Goal: Obtain resource: Download file/media

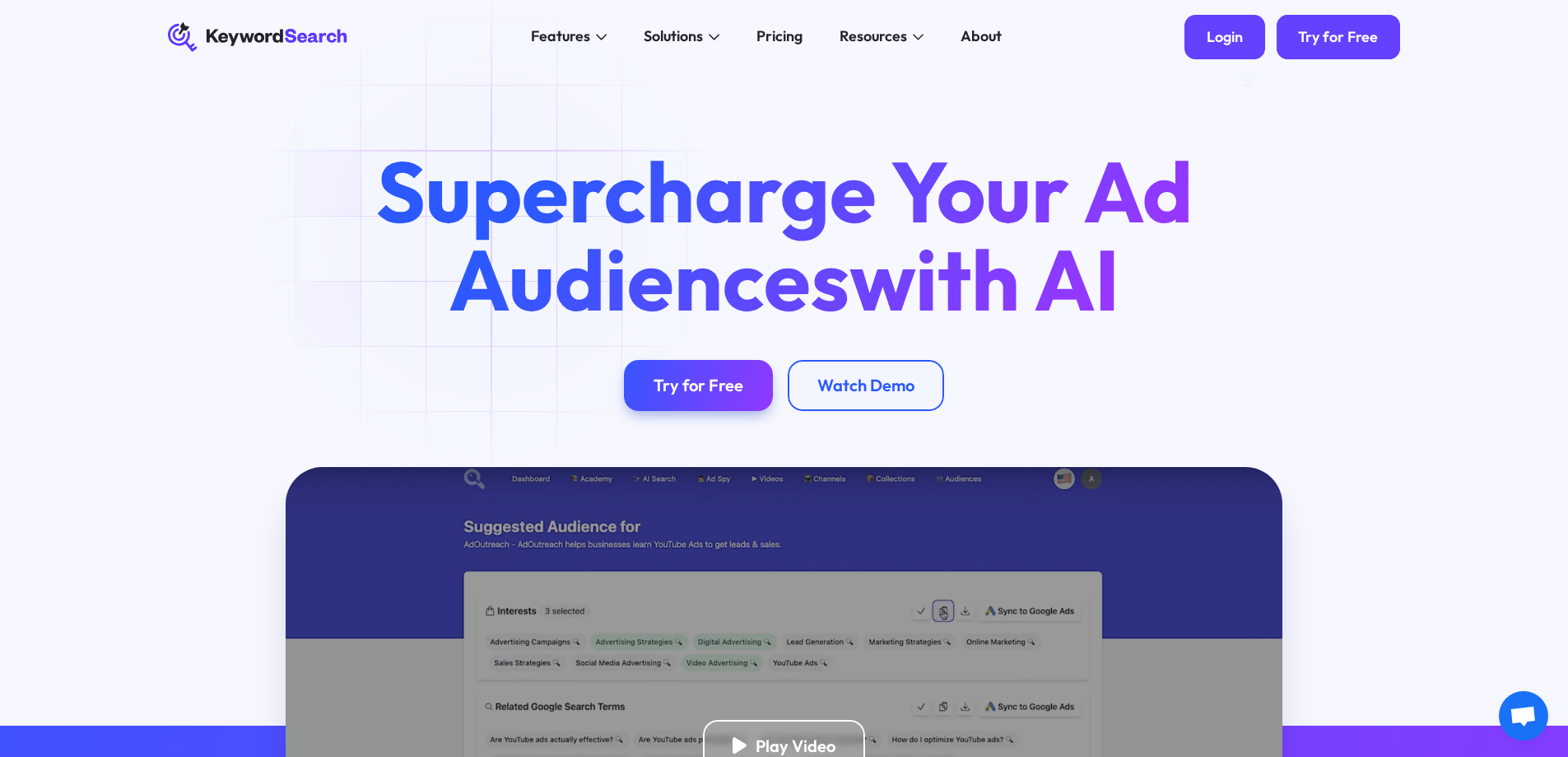
click at [1210, 34] on div "Login" at bounding box center [1224, 38] width 36 height 18
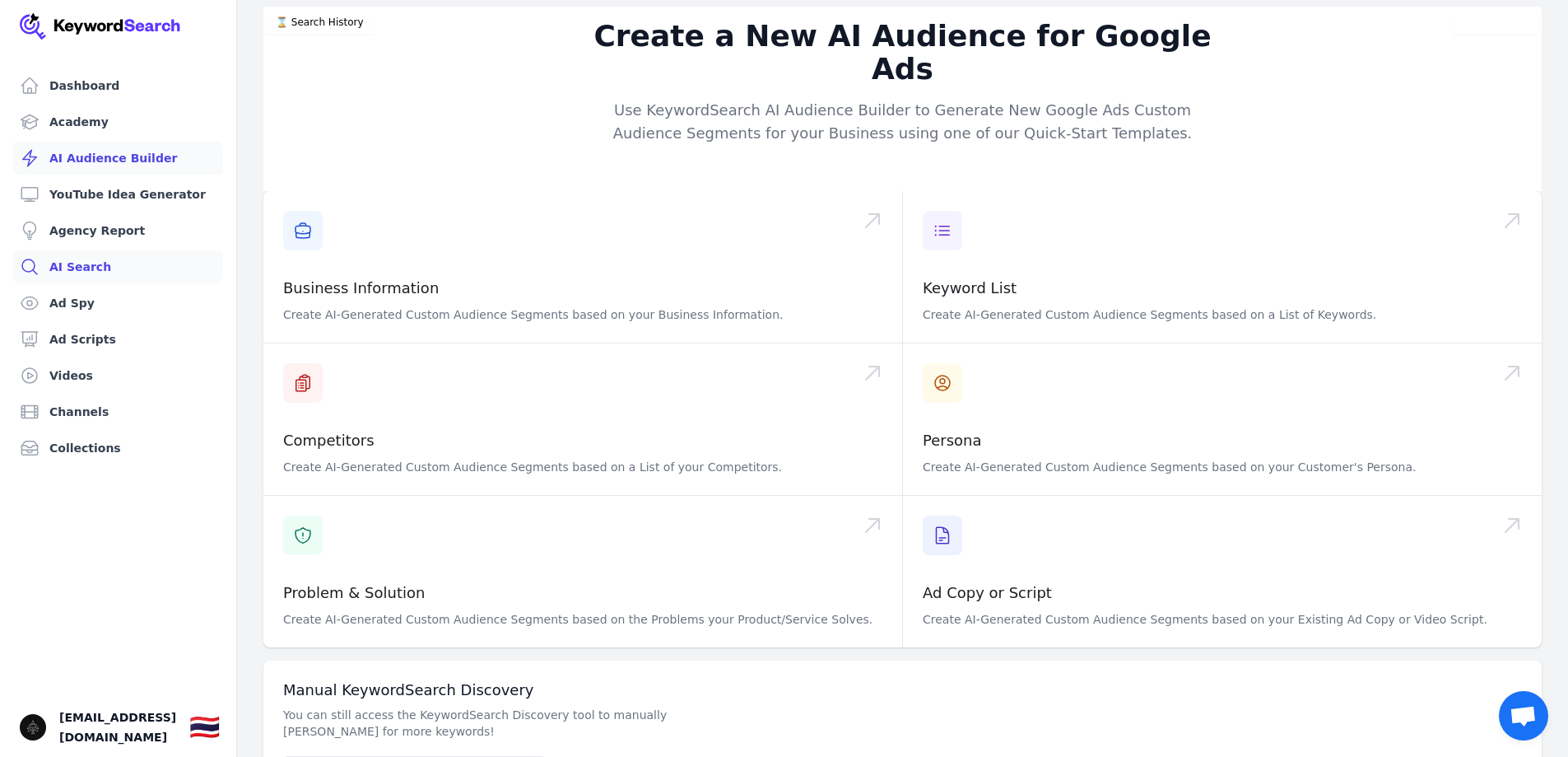
click at [126, 271] on link "AI Search" at bounding box center [118, 267] width 210 height 33
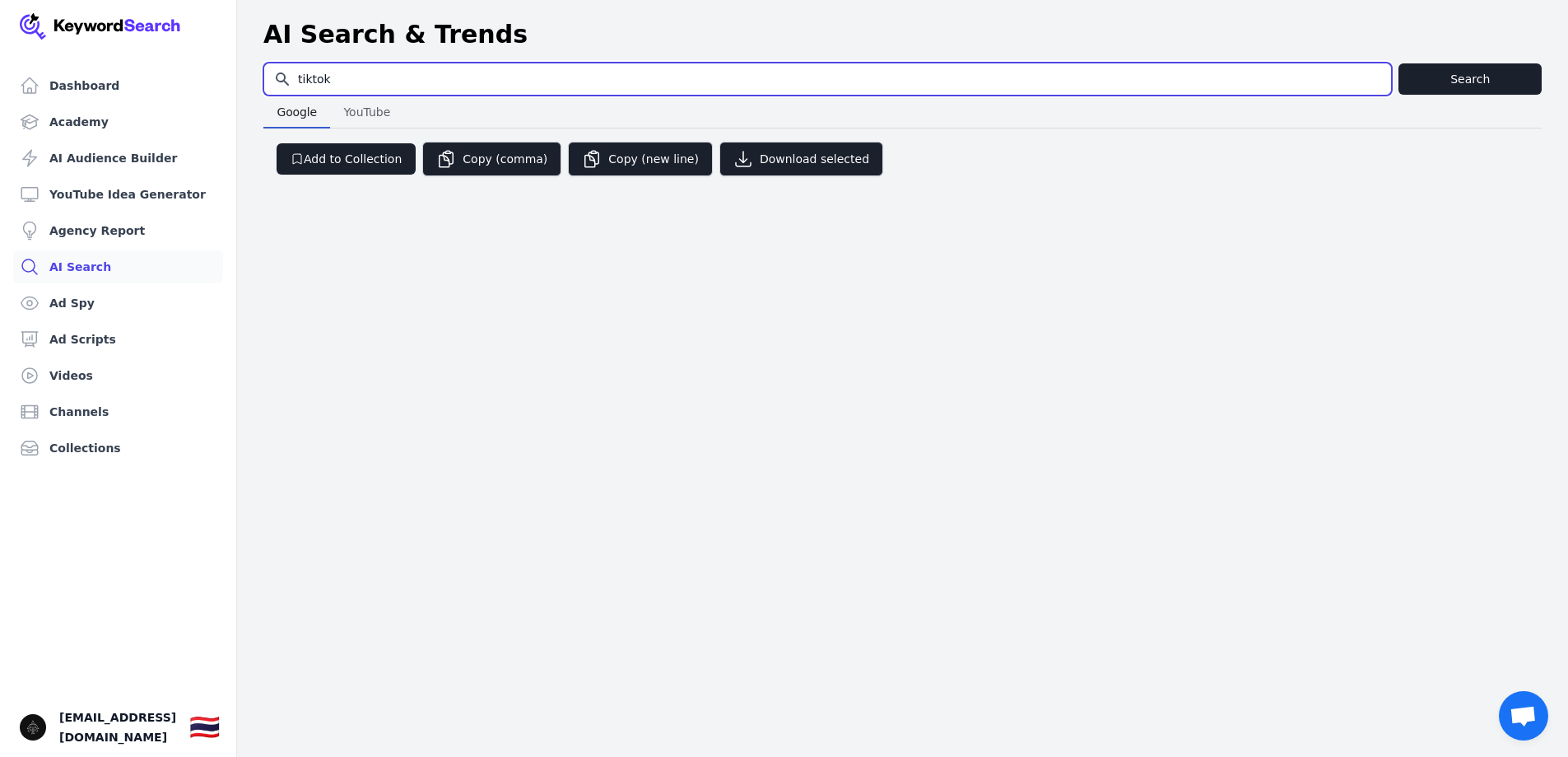
type input "tiktok"
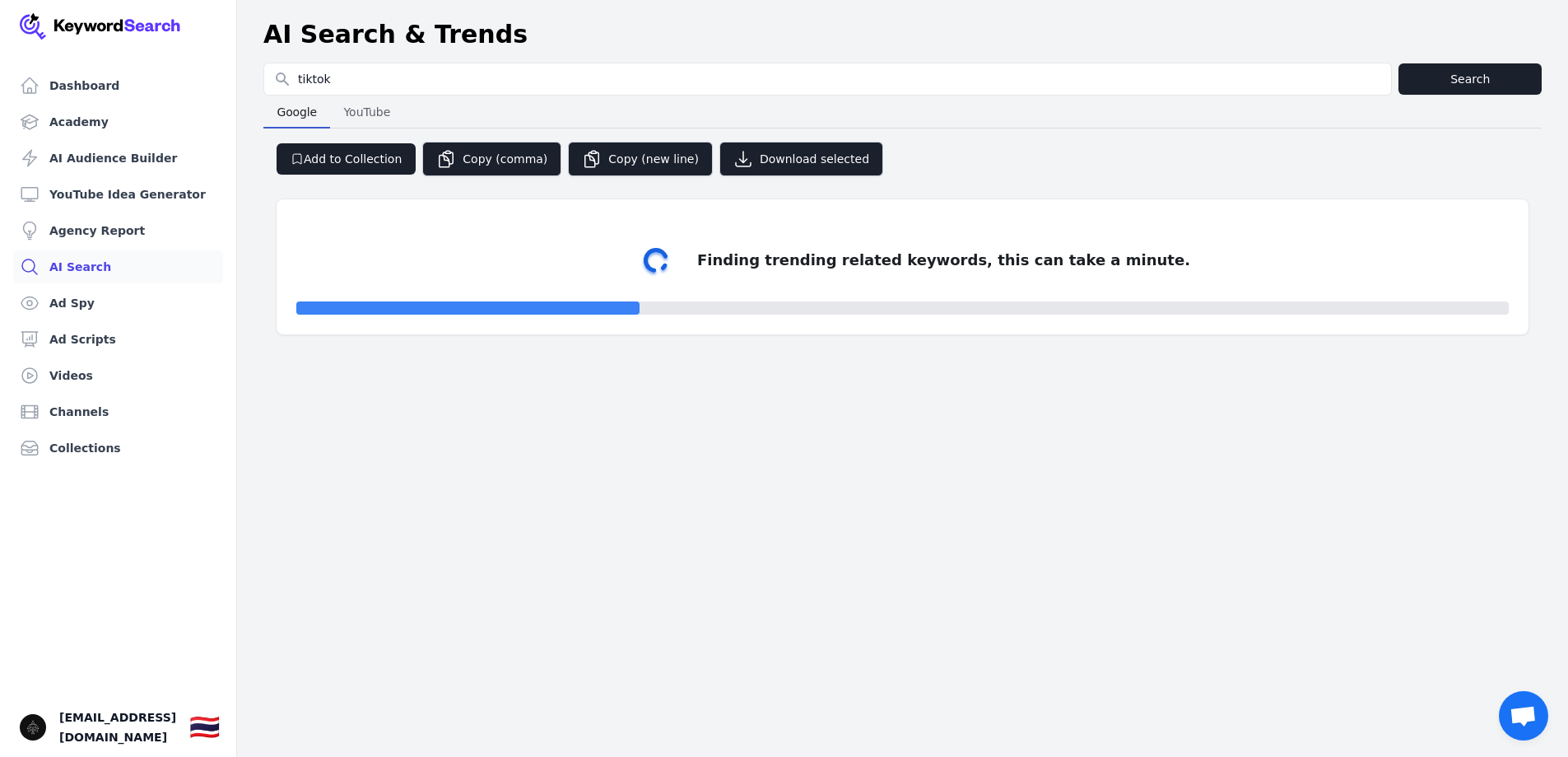
select select "50"
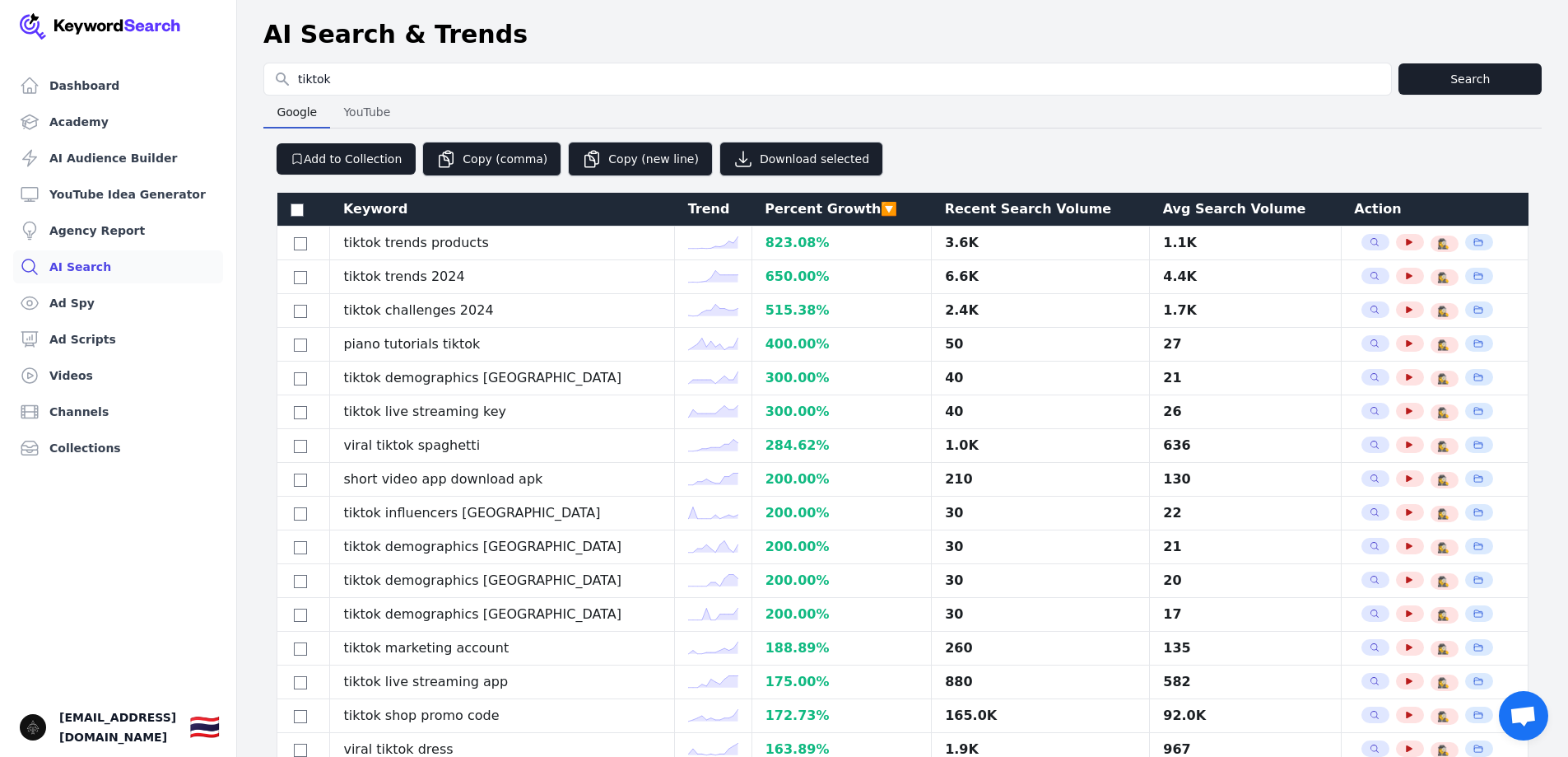
click at [1166, 217] on div "Avg Search Volume" at bounding box center [1246, 209] width 165 height 20
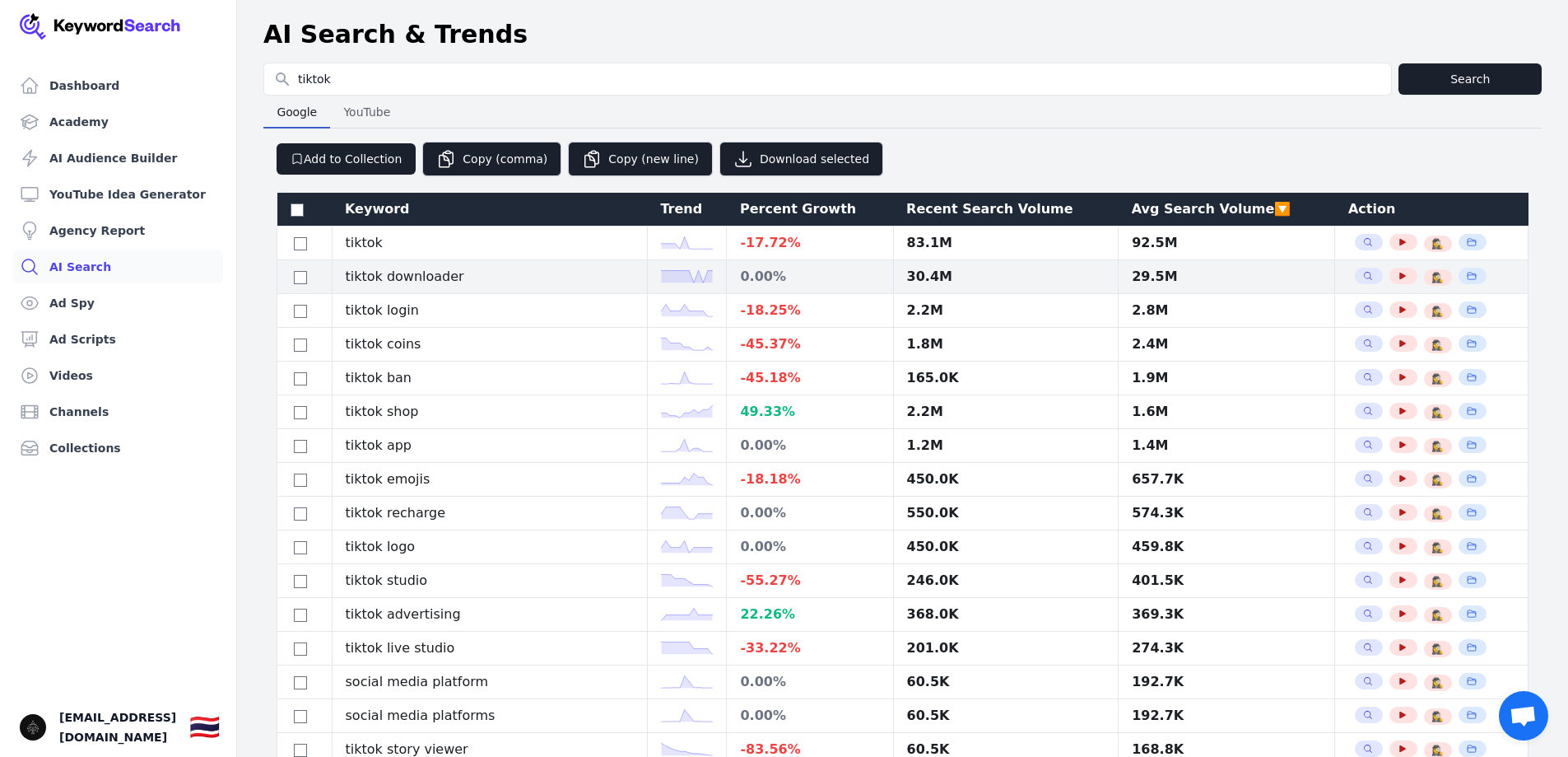
click at [449, 283] on td "tiktok downloader" at bounding box center [489, 277] width 315 height 34
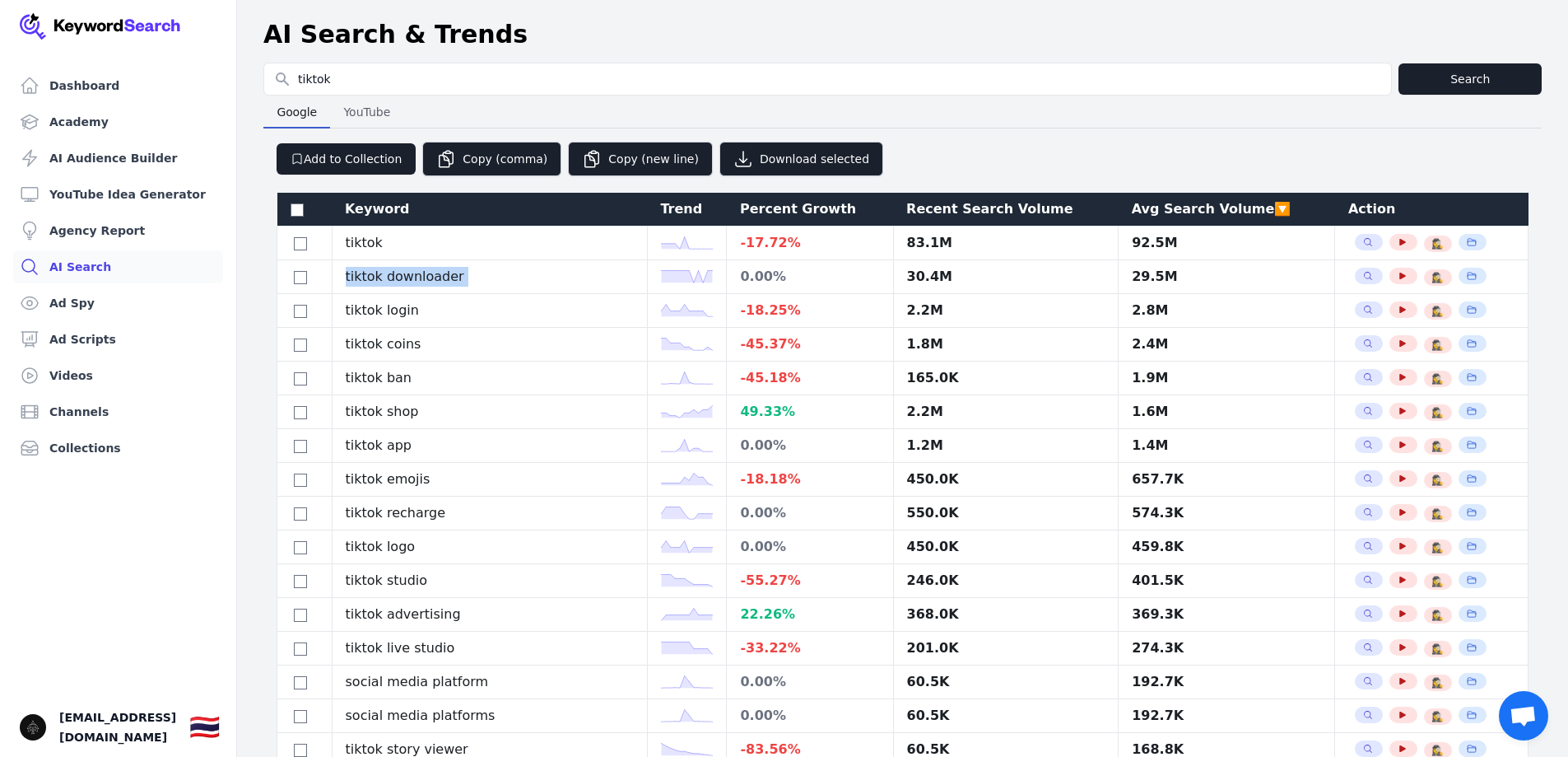
copy tr "tiktok downloader"
click at [997, 165] on div "Add to Collection Copy (comma) Copy (new line) Download selected" at bounding box center [902, 152] width 1278 height 48
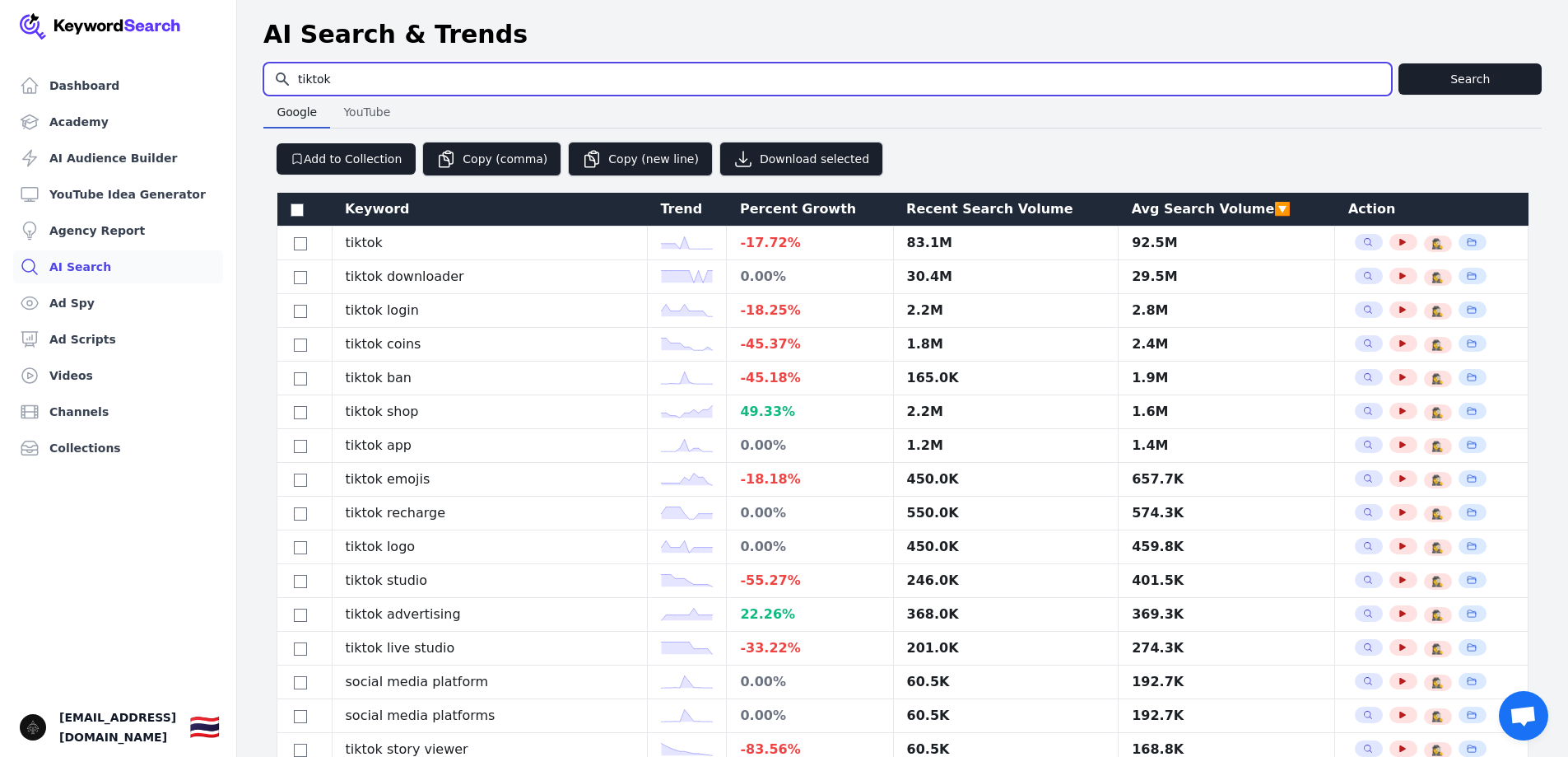
click at [375, 76] on input "tiktok" at bounding box center [827, 79] width 1126 height 32
type input "w"
type input "website"
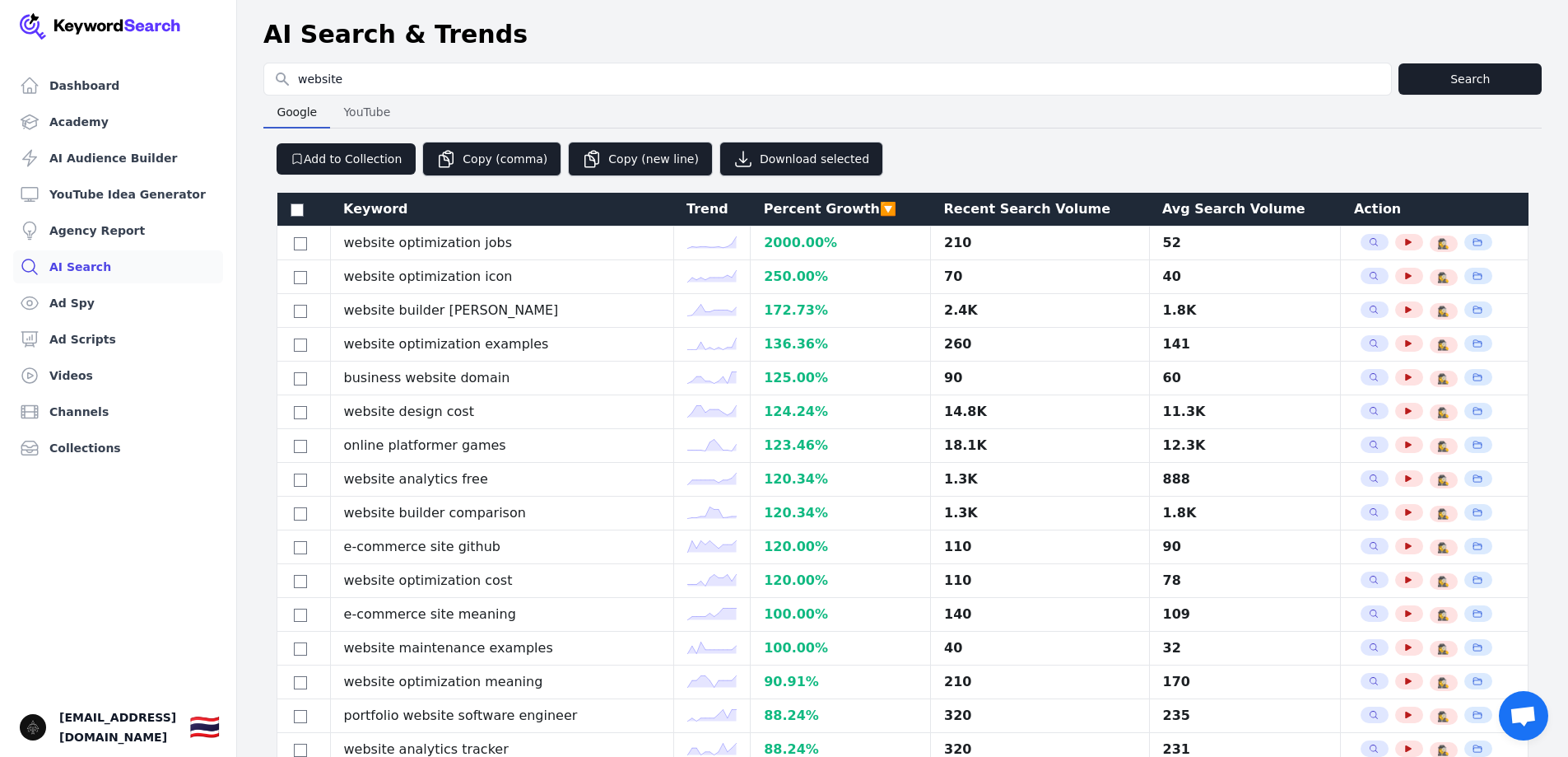
click at [1186, 217] on div "Avg Search Volume" at bounding box center [1245, 209] width 166 height 20
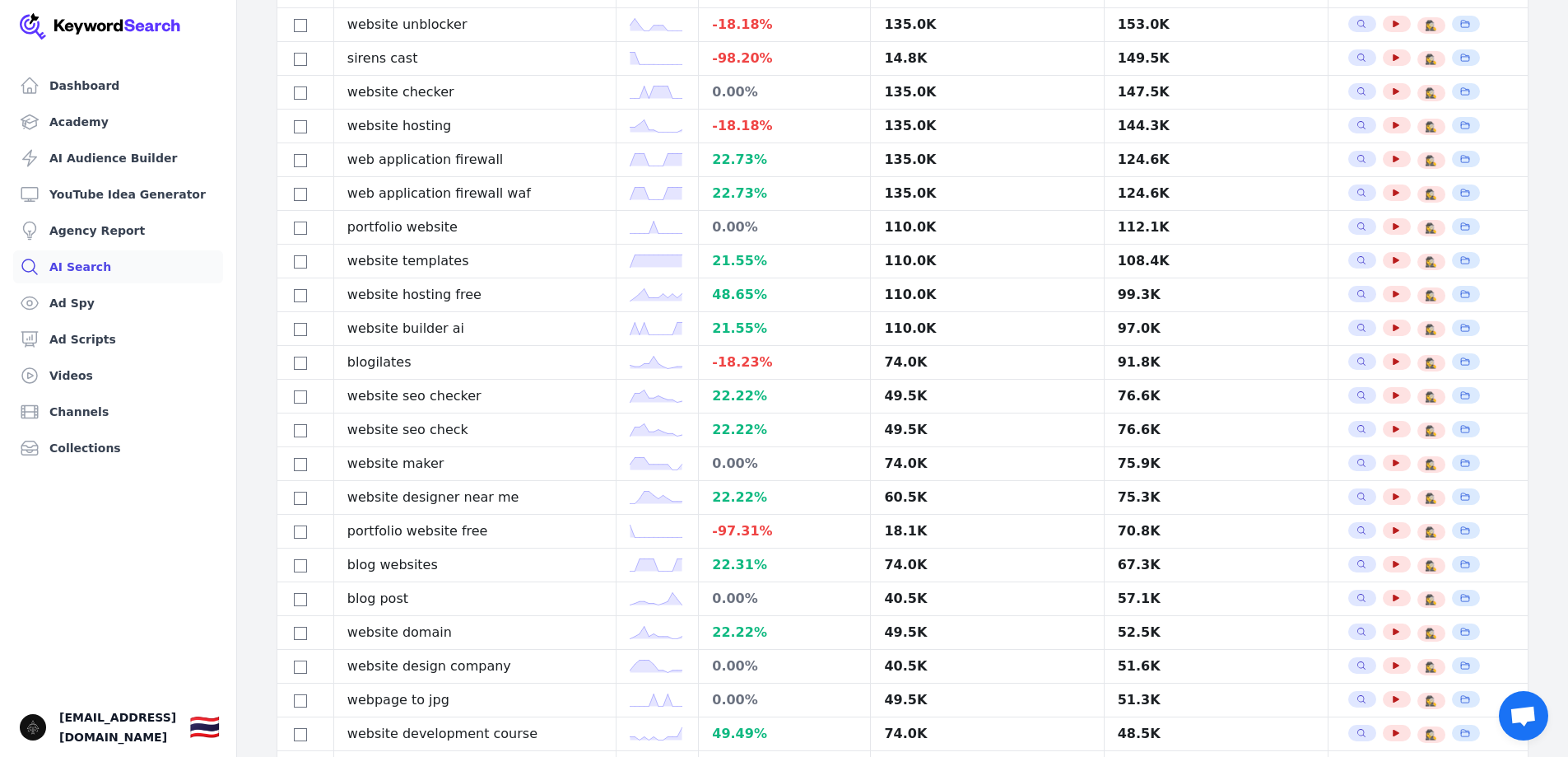
scroll to position [1226, 0]
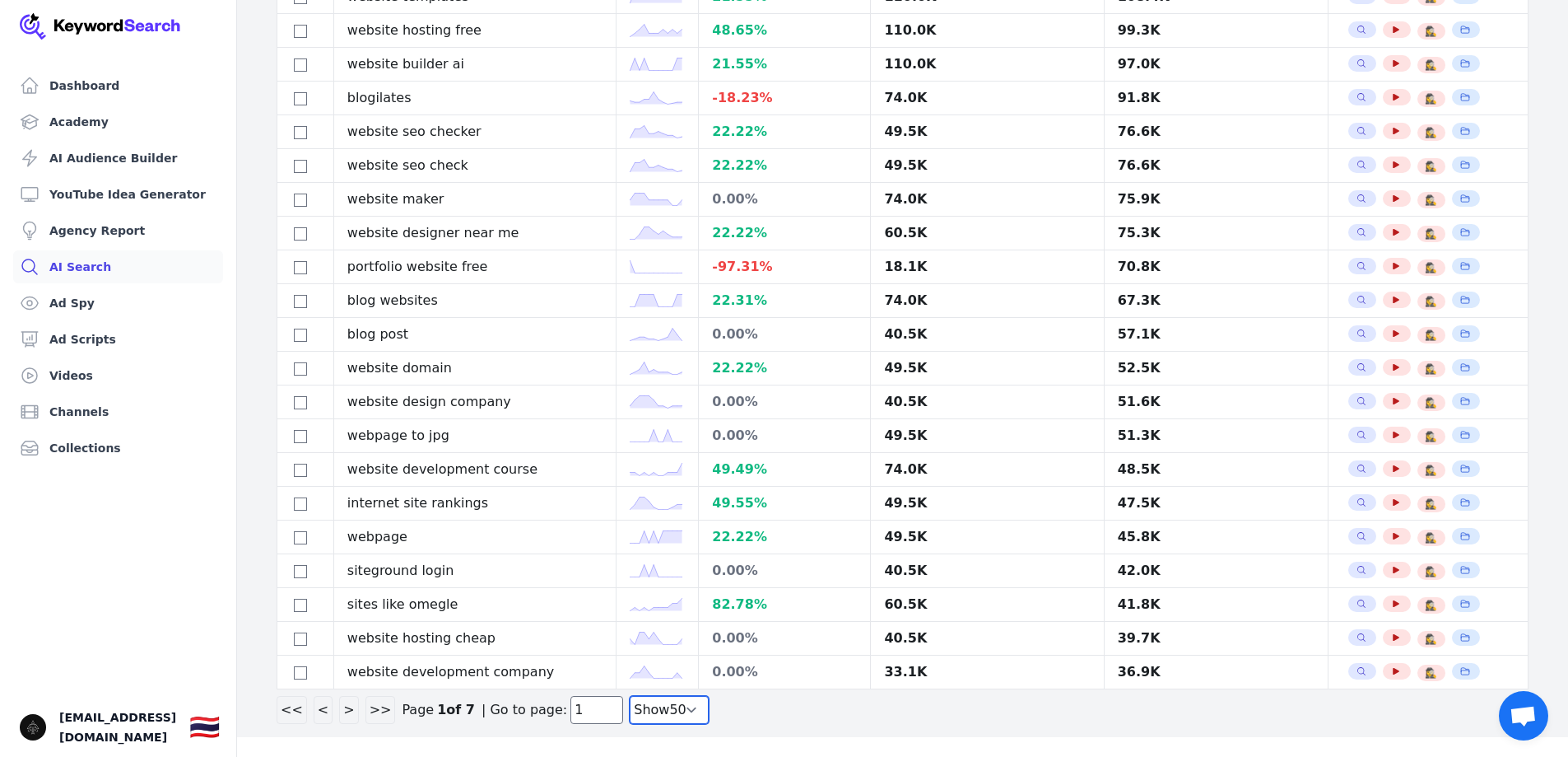
click at [635, 711] on select "Show 30 Show 40 Show 50 Show 100" at bounding box center [669, 710] width 79 height 28
select select "100"
click at [630, 724] on select "Show 30 Show 40 Show 50 Show 100" at bounding box center [669, 710] width 79 height 28
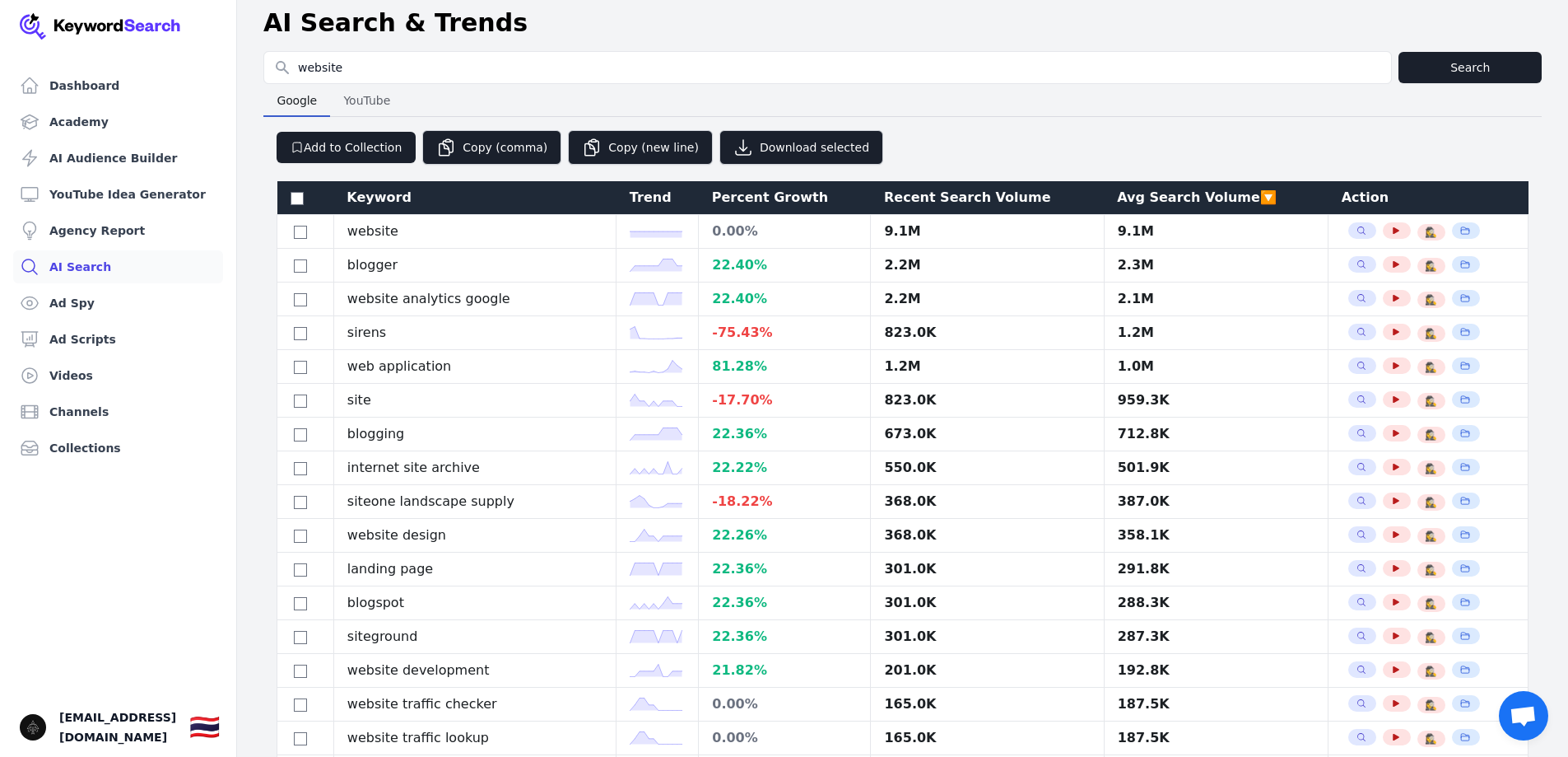
scroll to position [0, 0]
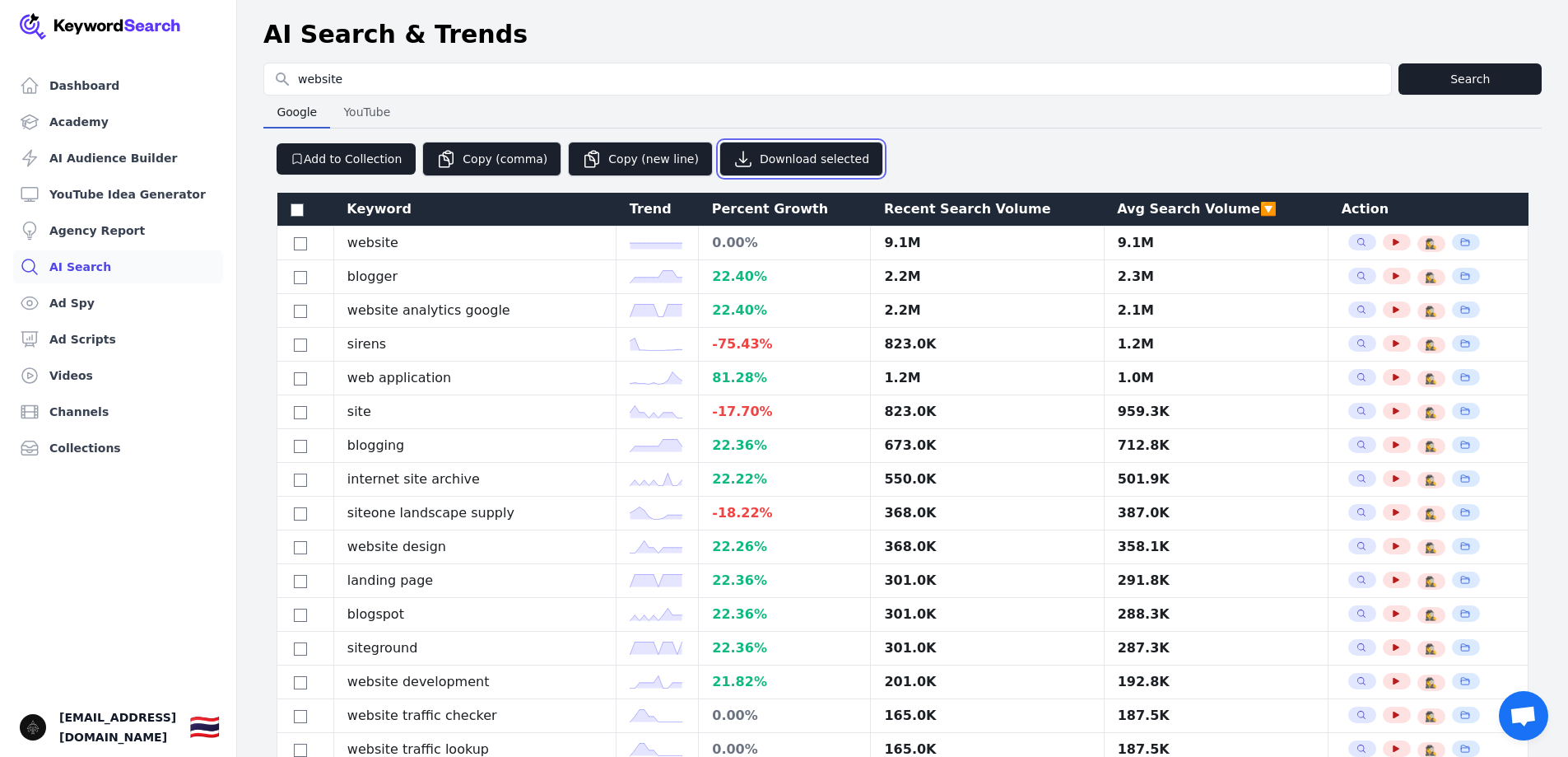
click at [746, 148] on button "Download selected" at bounding box center [801, 158] width 164 height 34
click at [294, 209] on input "checkbox" at bounding box center [297, 210] width 13 height 13
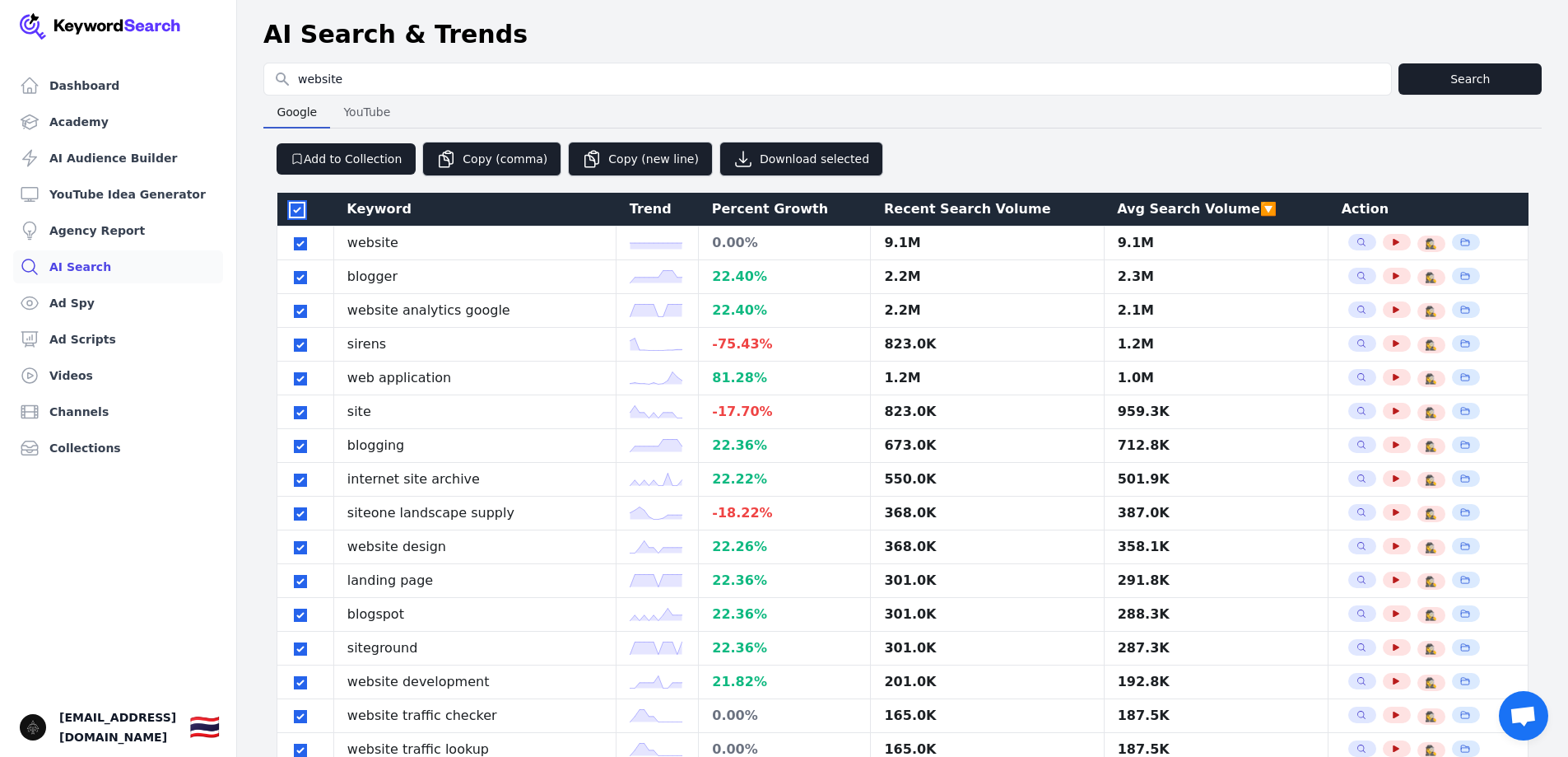
checkbox input "true"
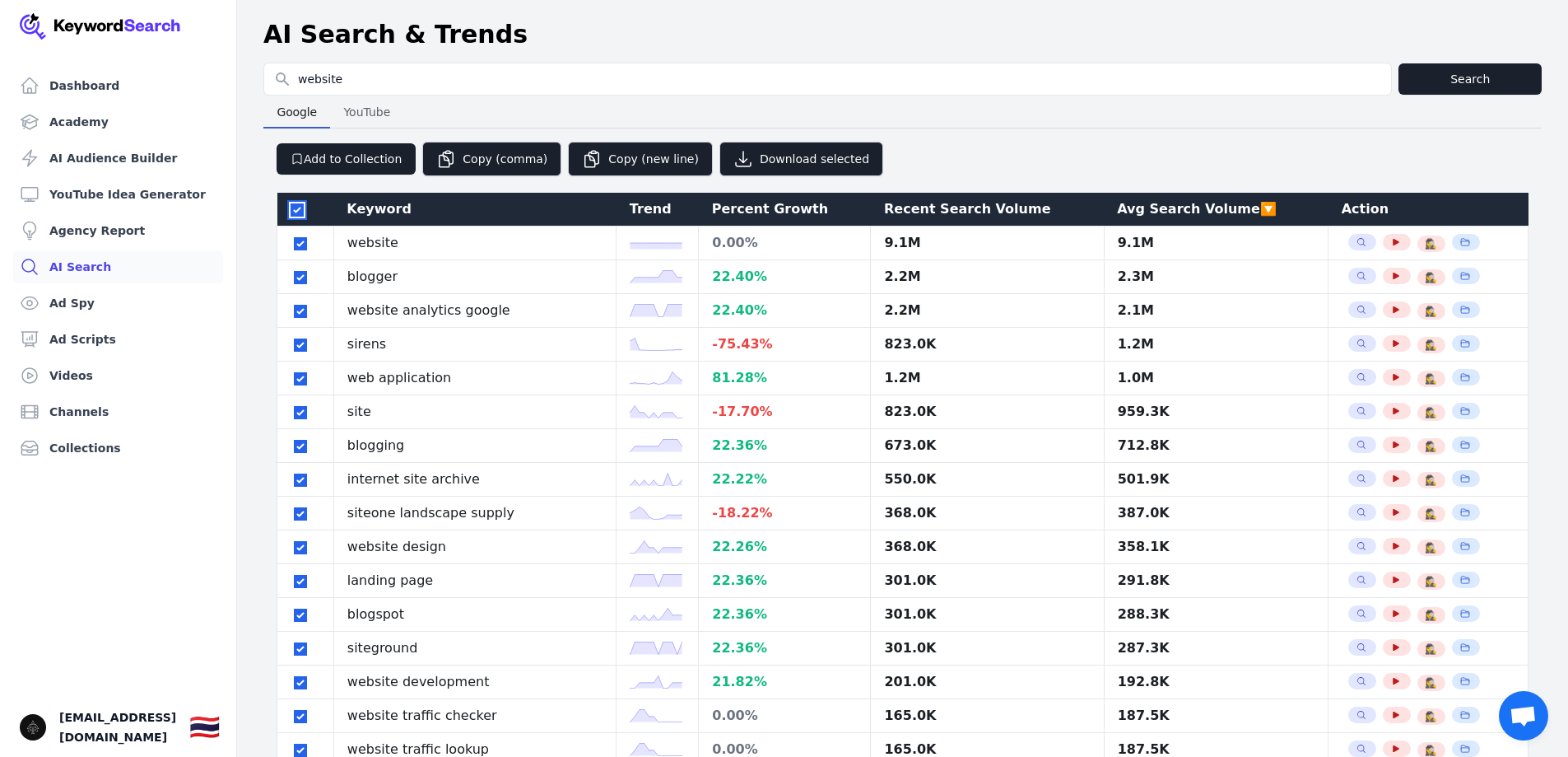
checkbox input "true"
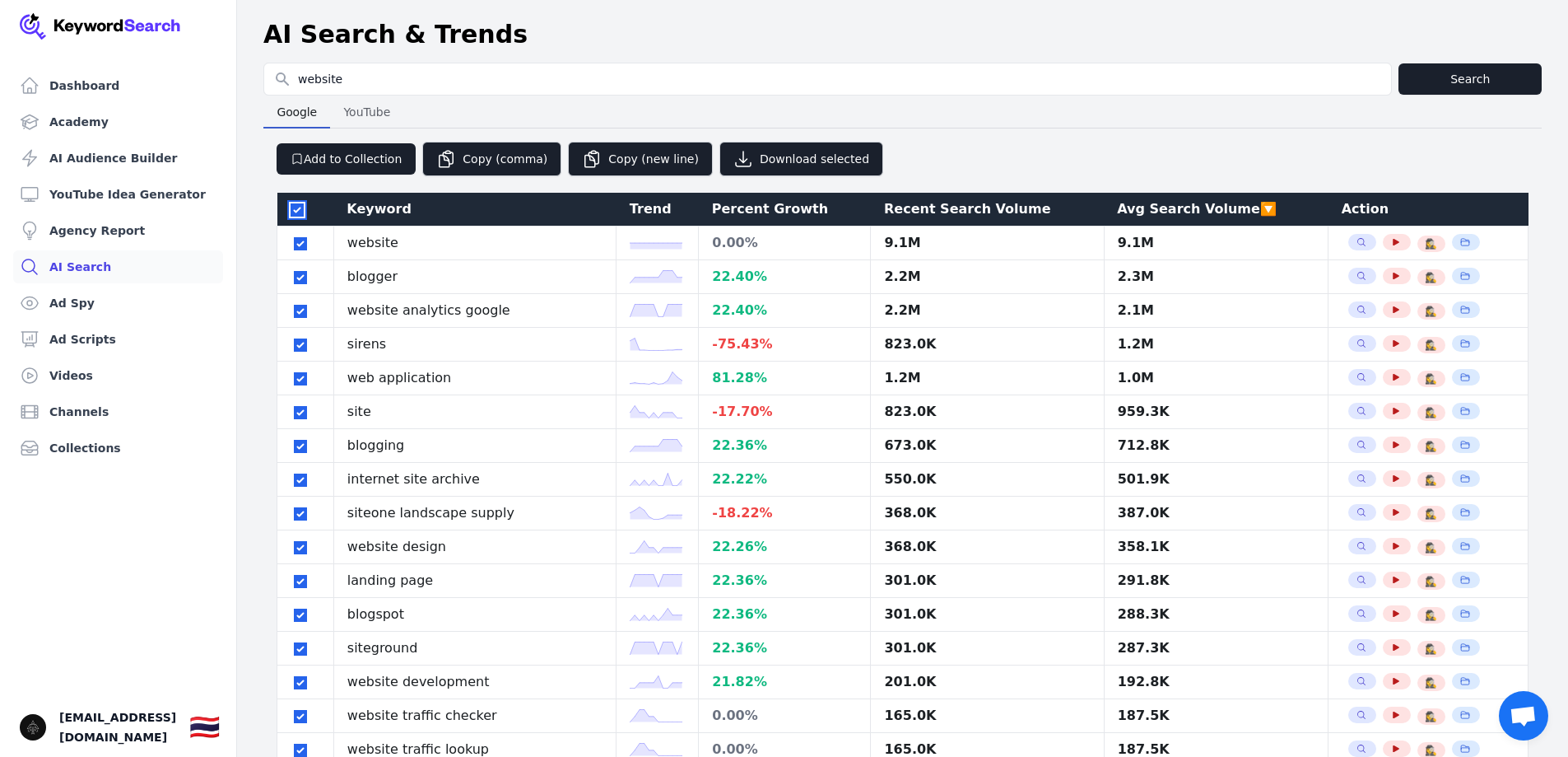
checkbox input "true"
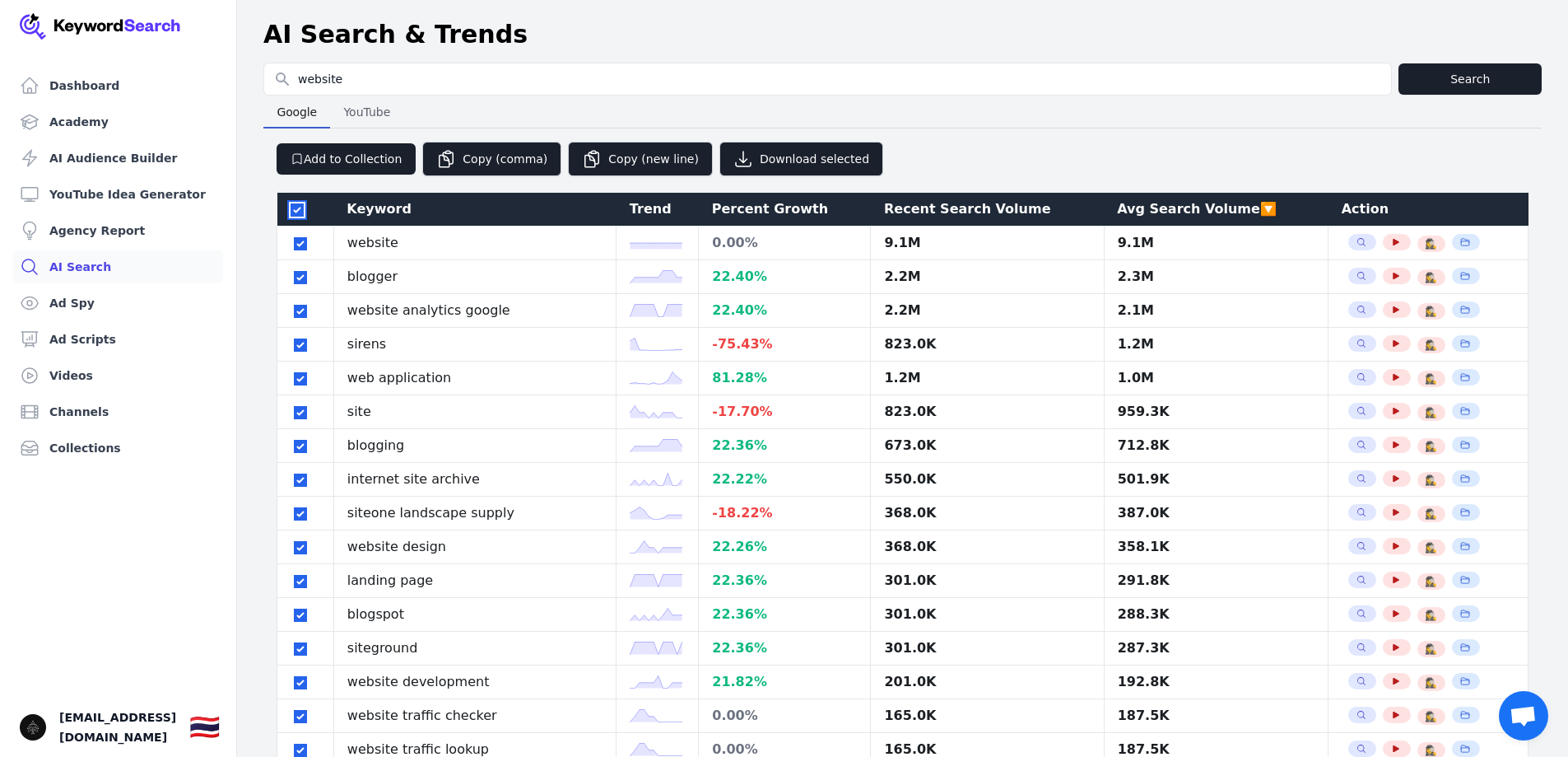
checkbox input "true"
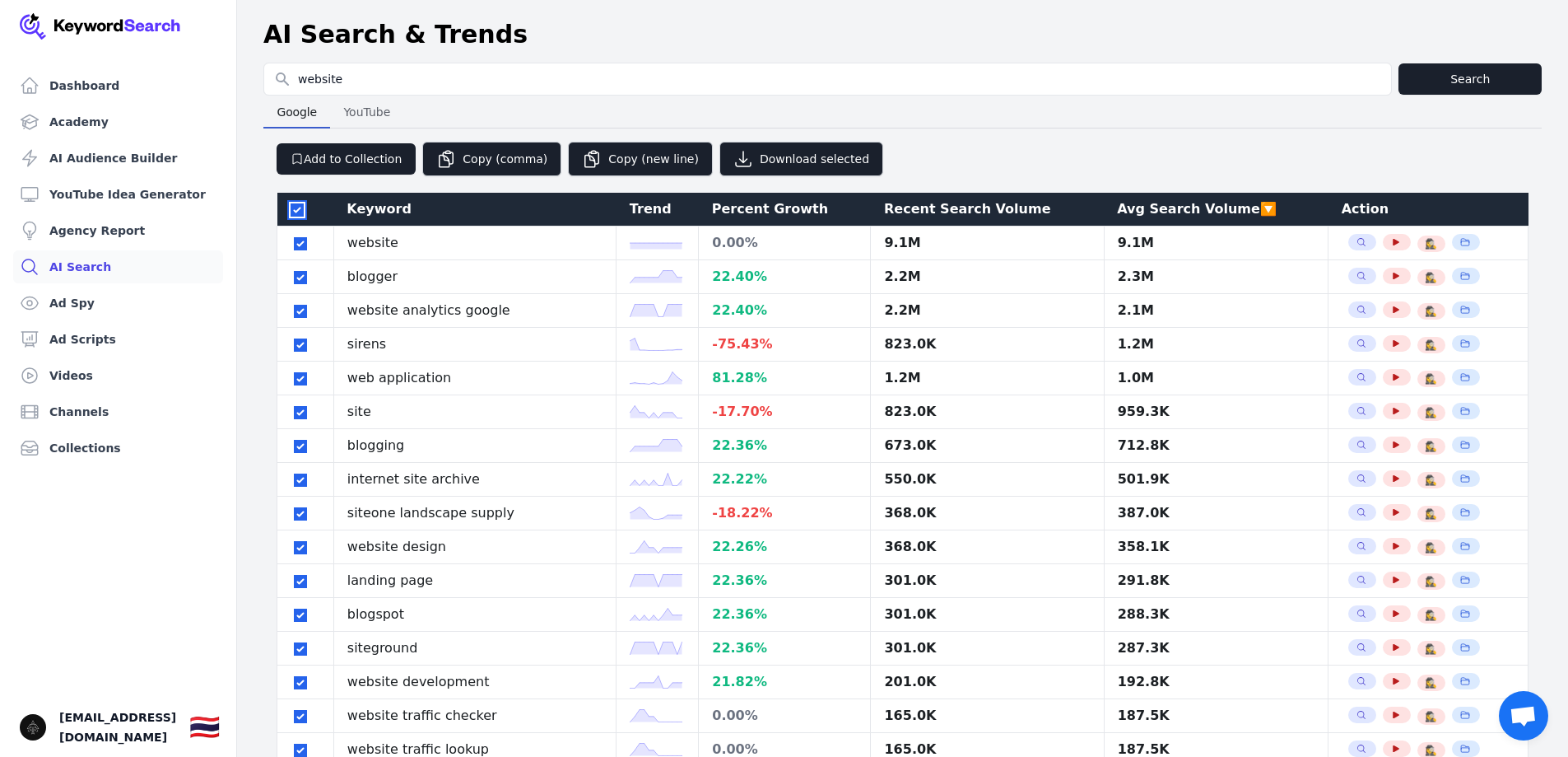
checkbox input "true"
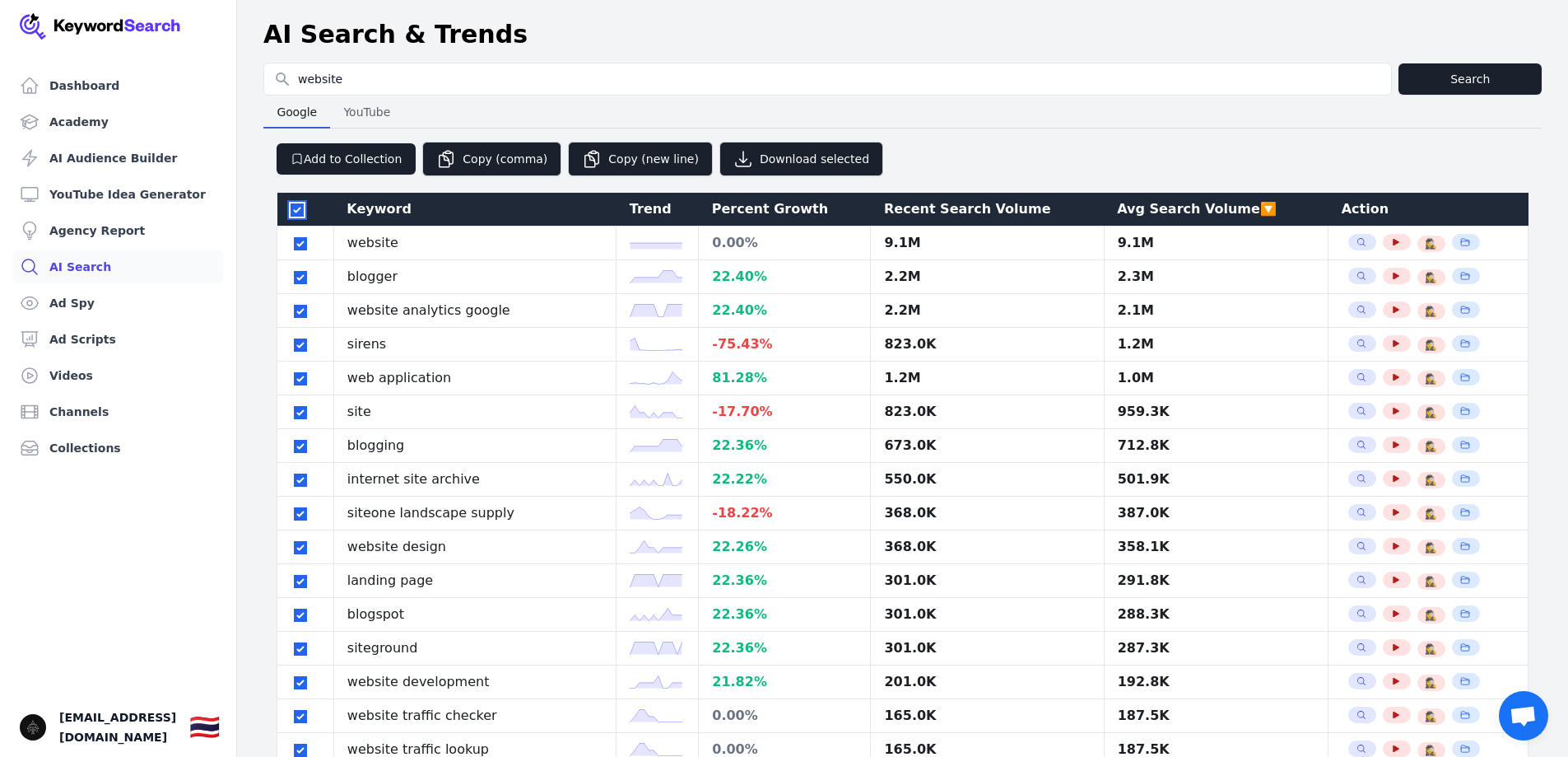
checkbox input "true"
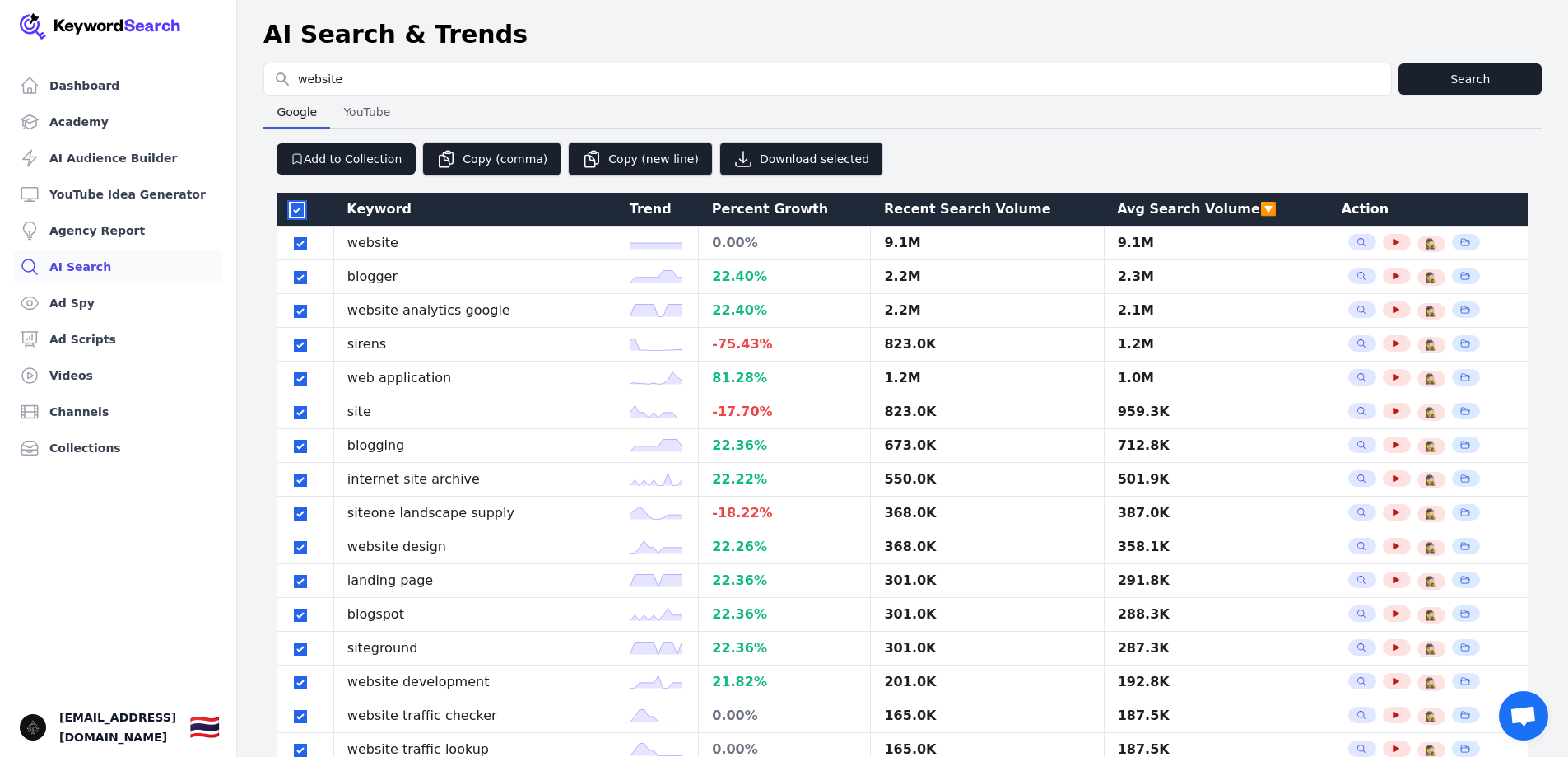
checkbox input "true"
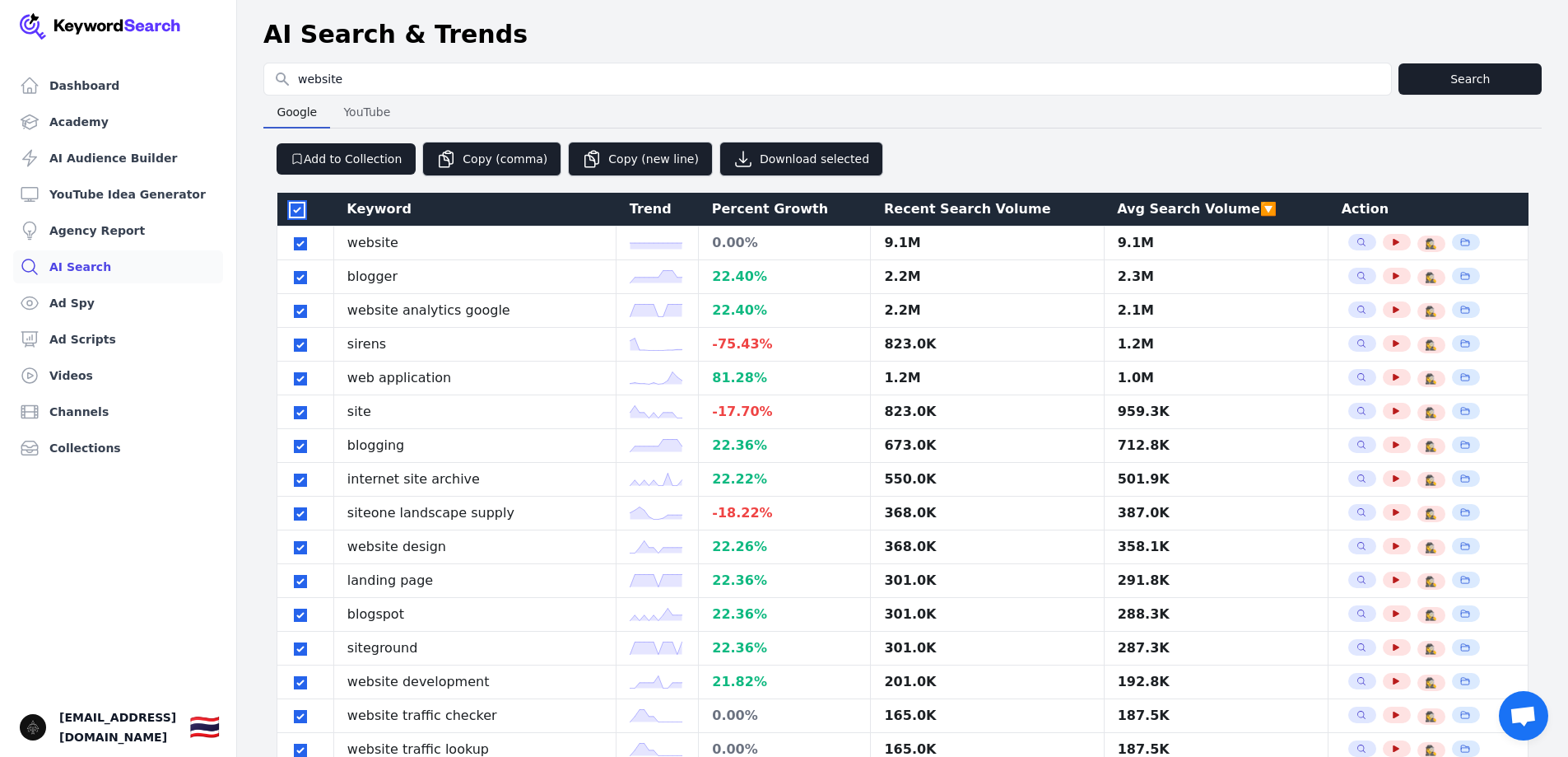
checkbox input "true"
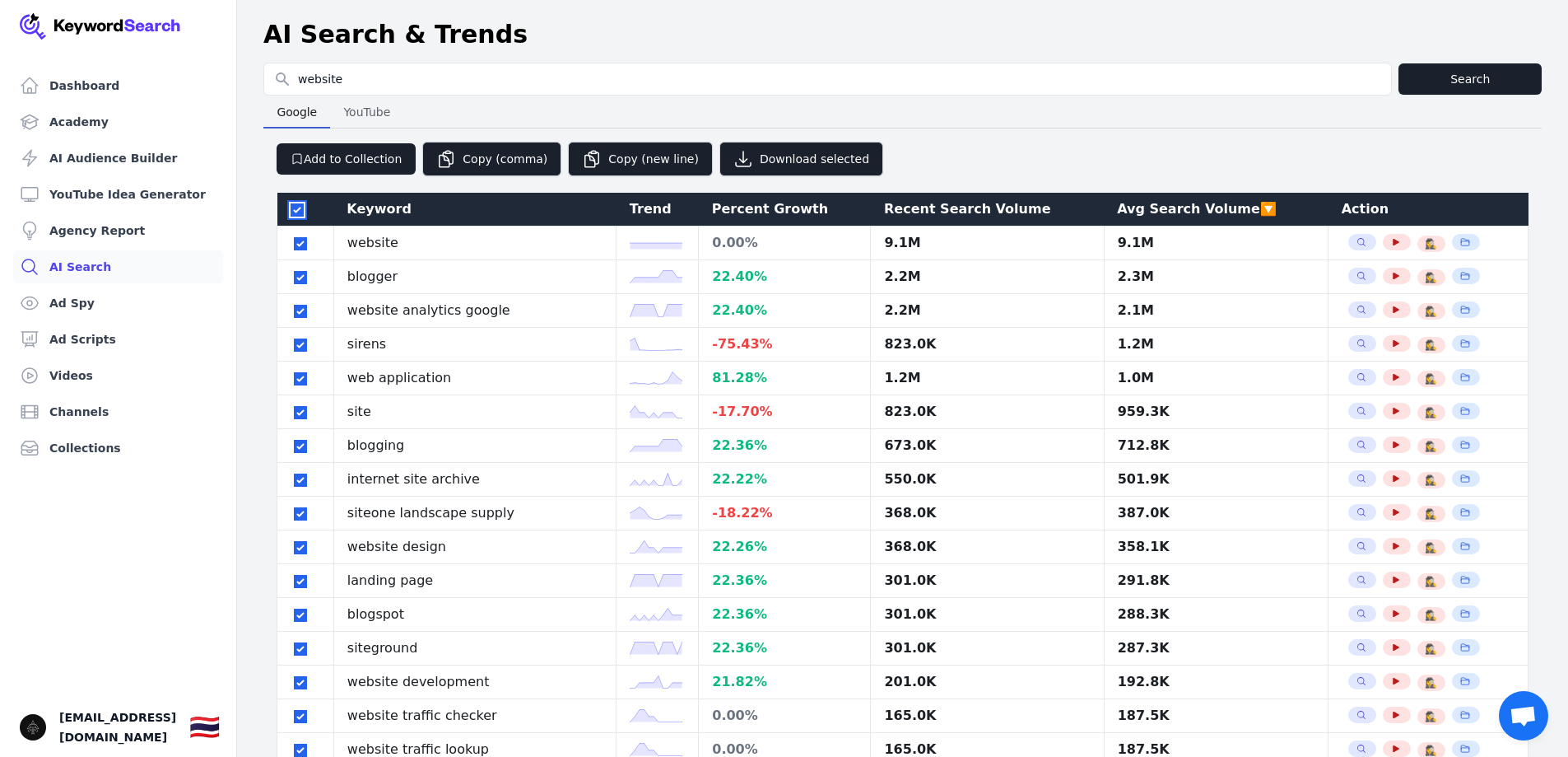
checkbox input "true"
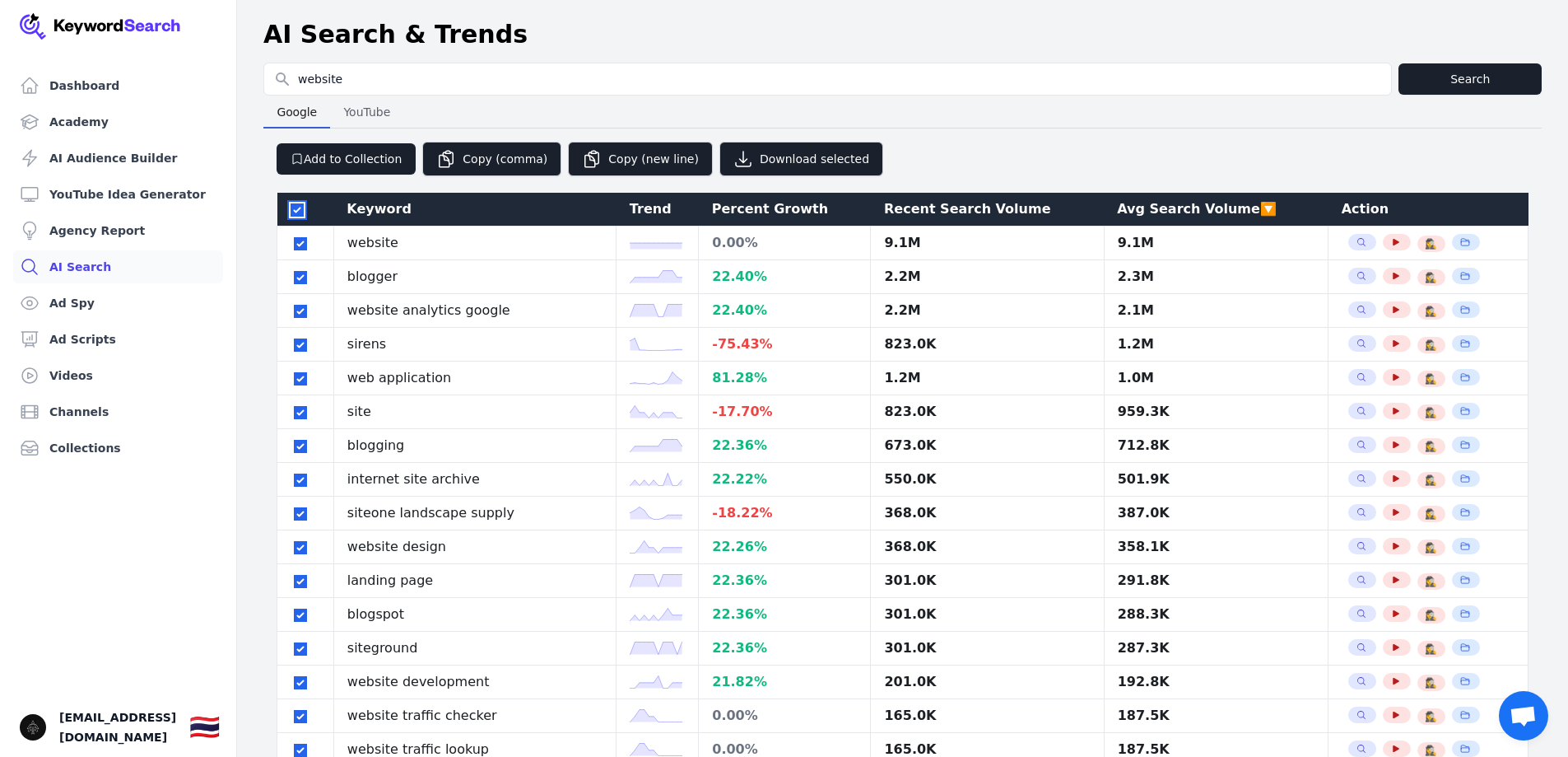
checkbox input "true"
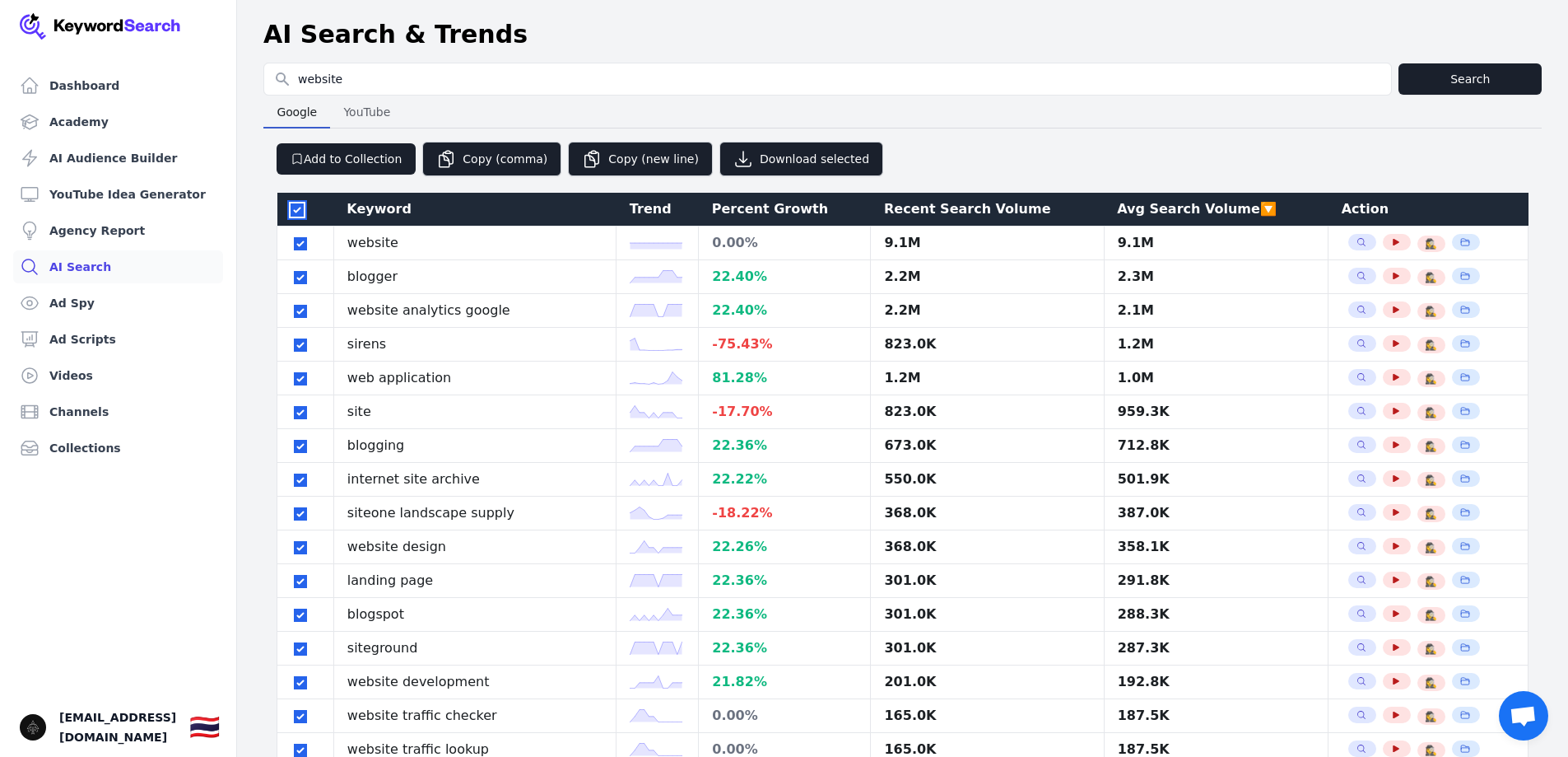
checkbox input "true"
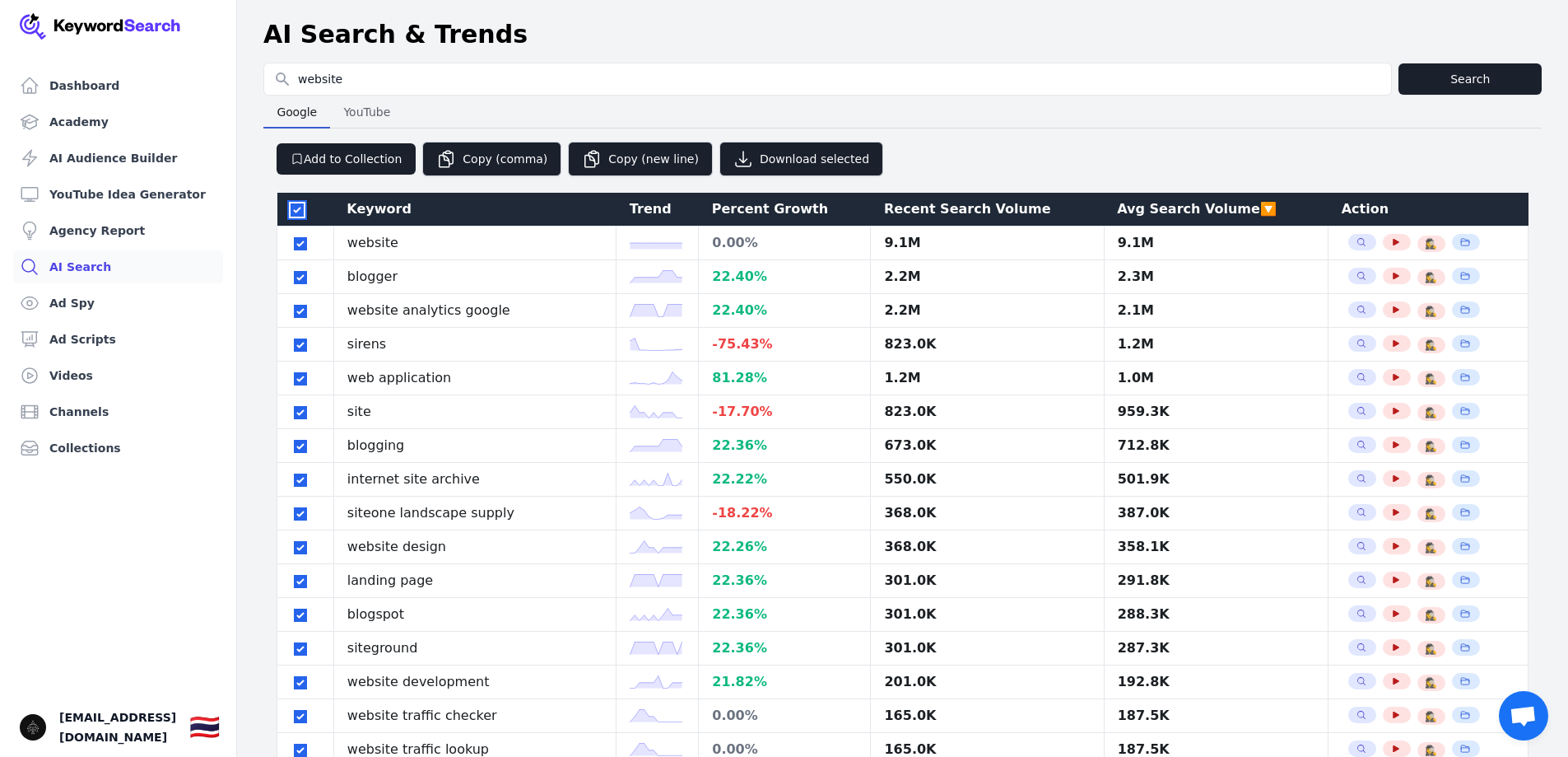
checkbox input "true"
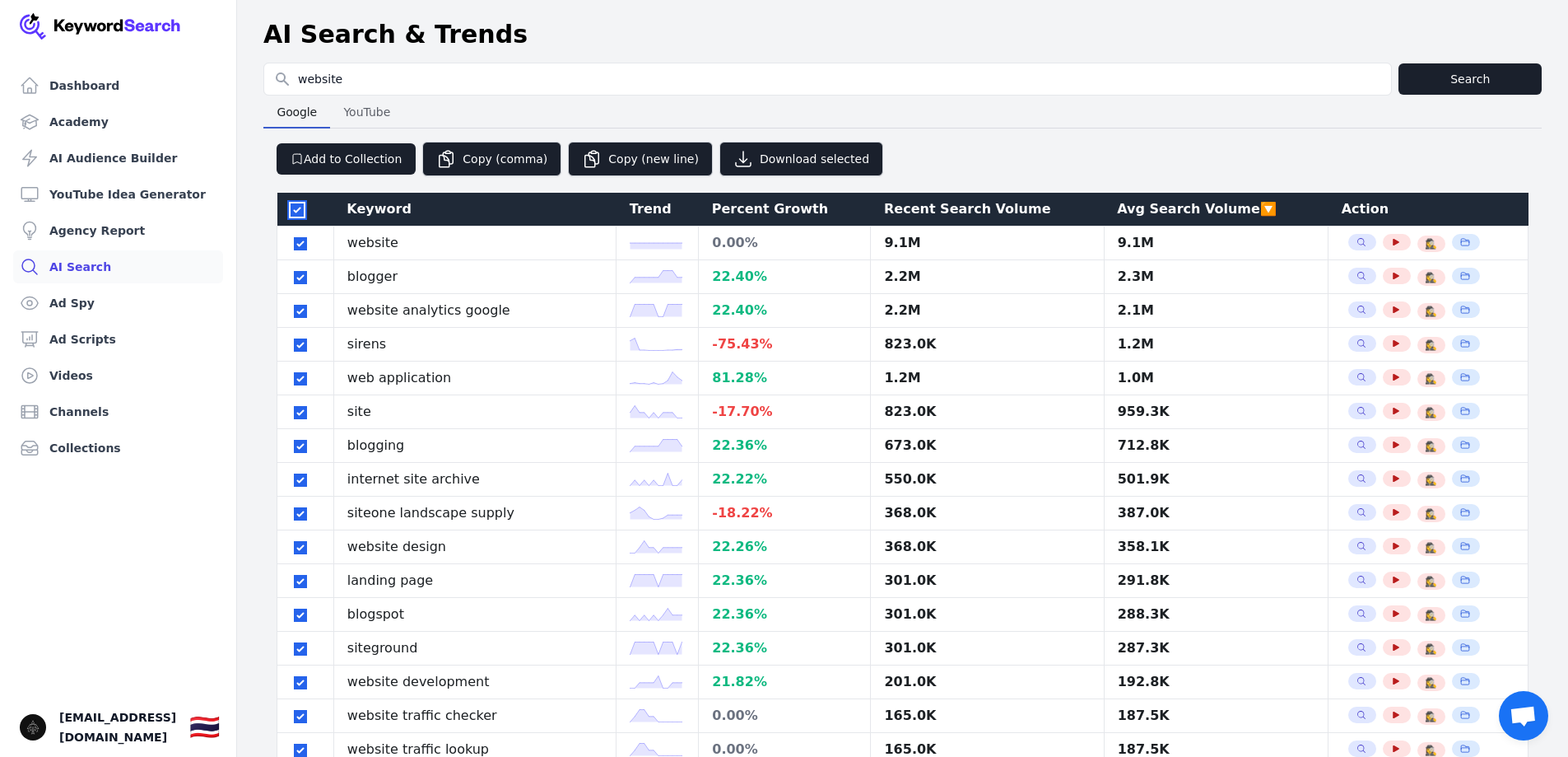
checkbox input "true"
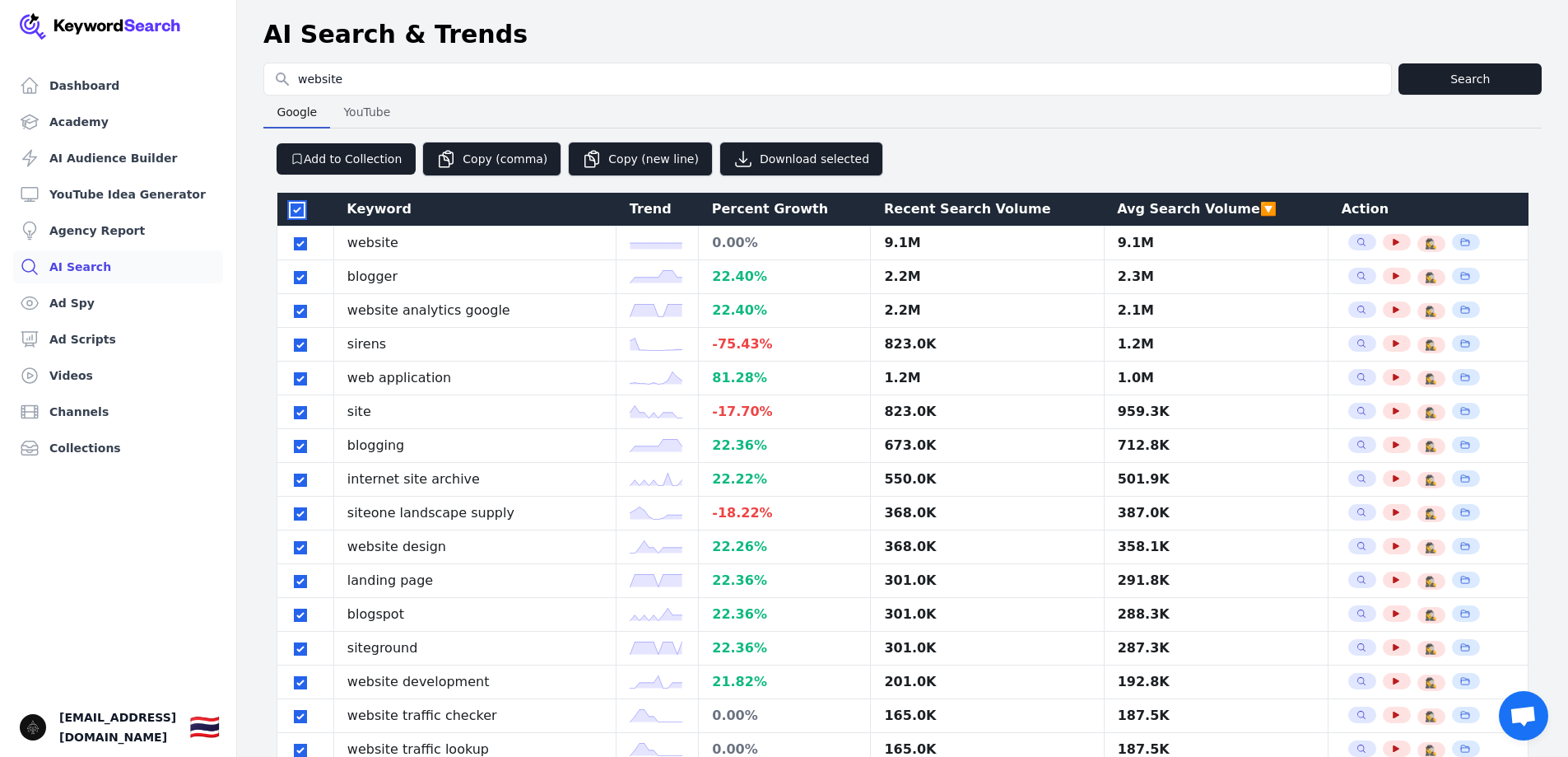
checkbox input "true"
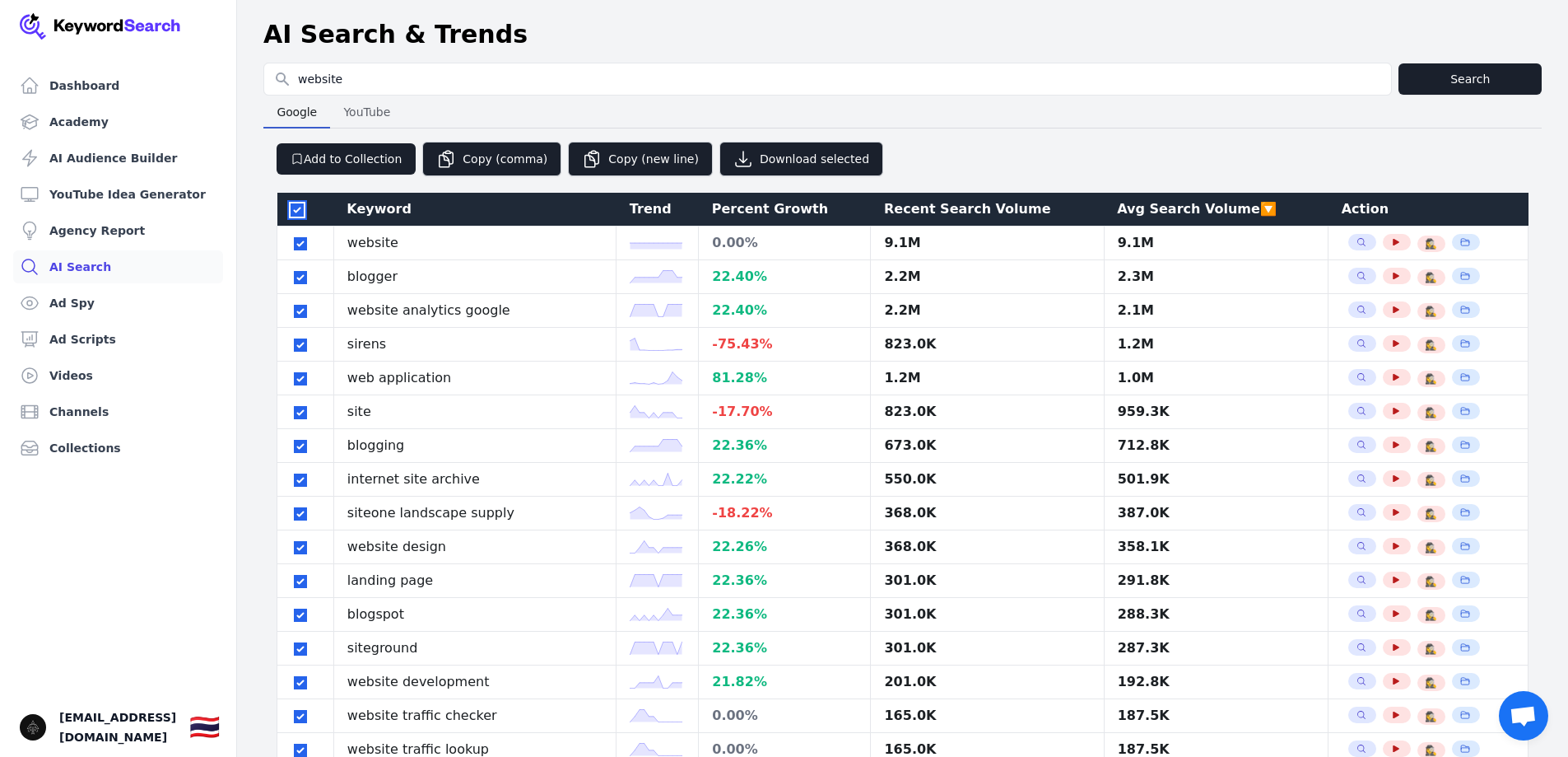
checkbox input "true"
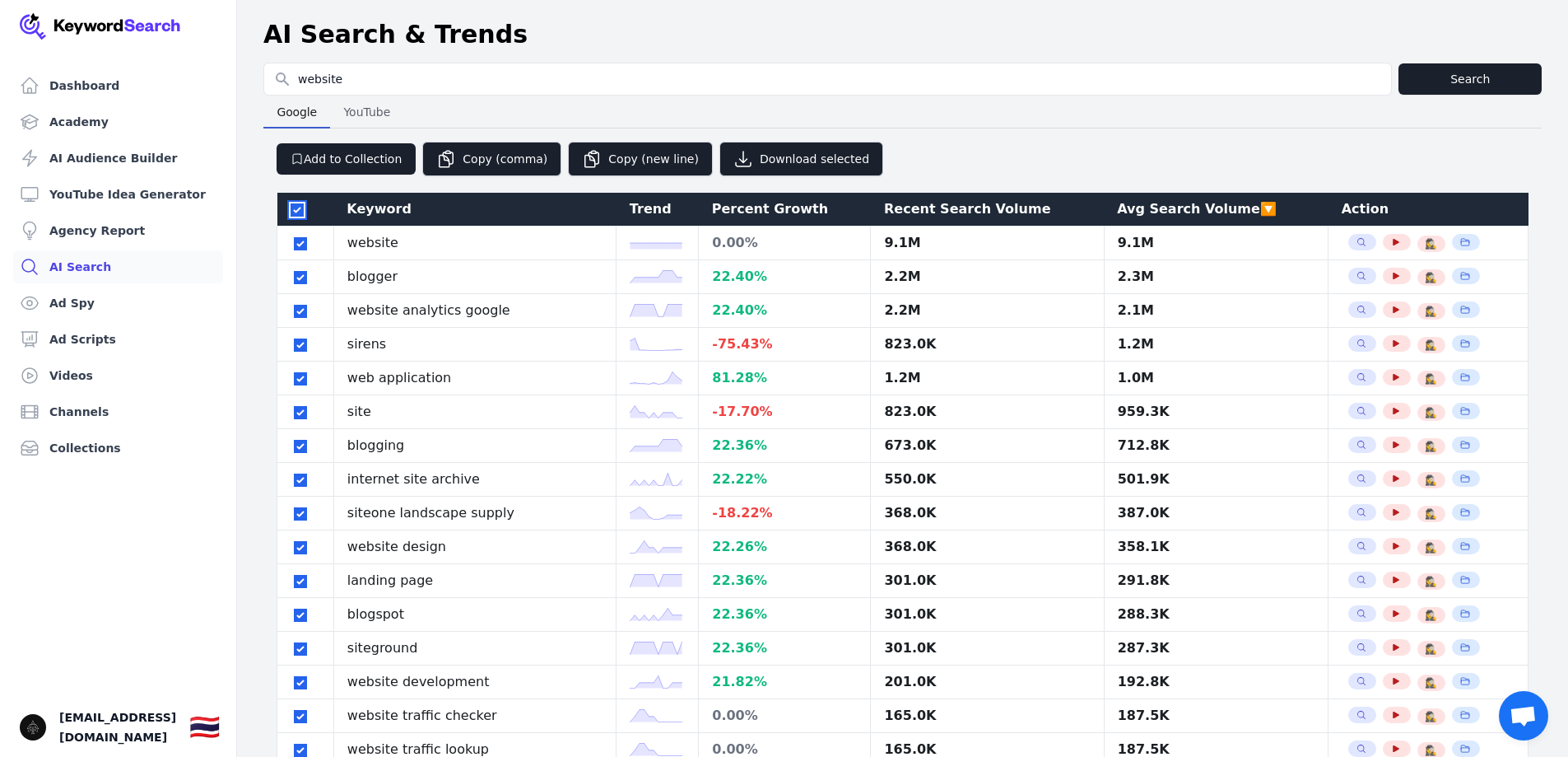
checkbox input "true"
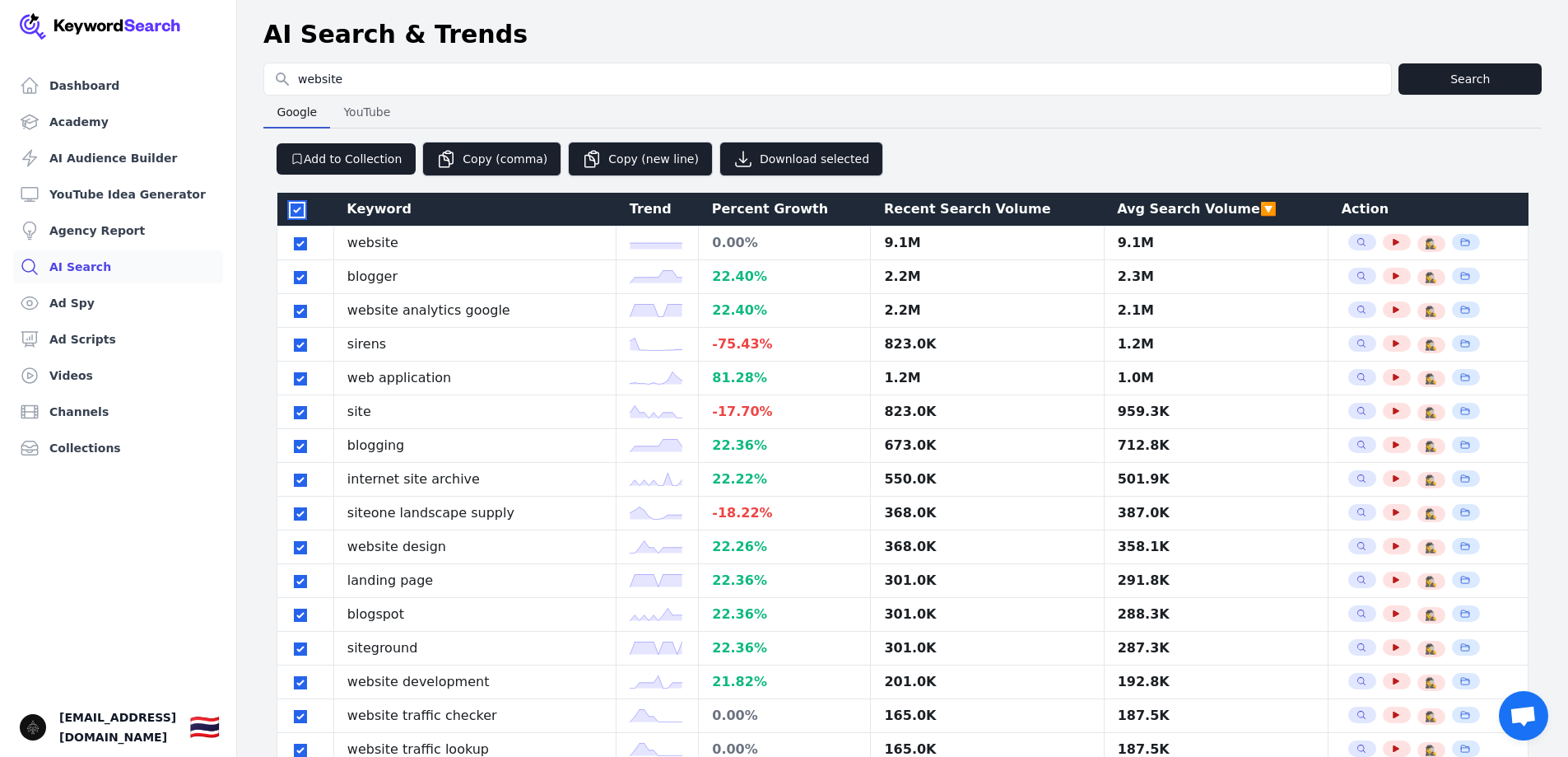
checkbox input "true"
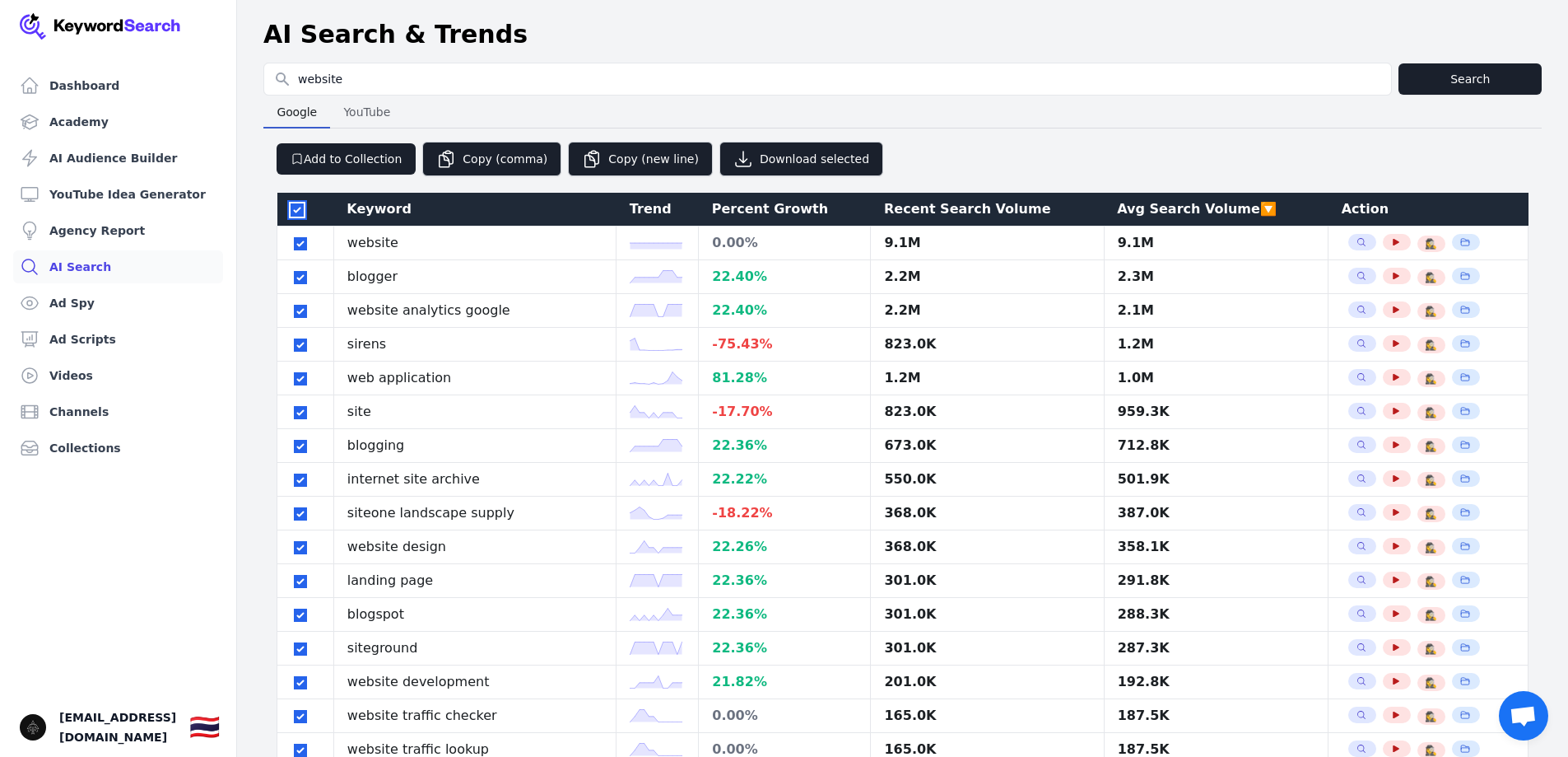
checkbox input "true"
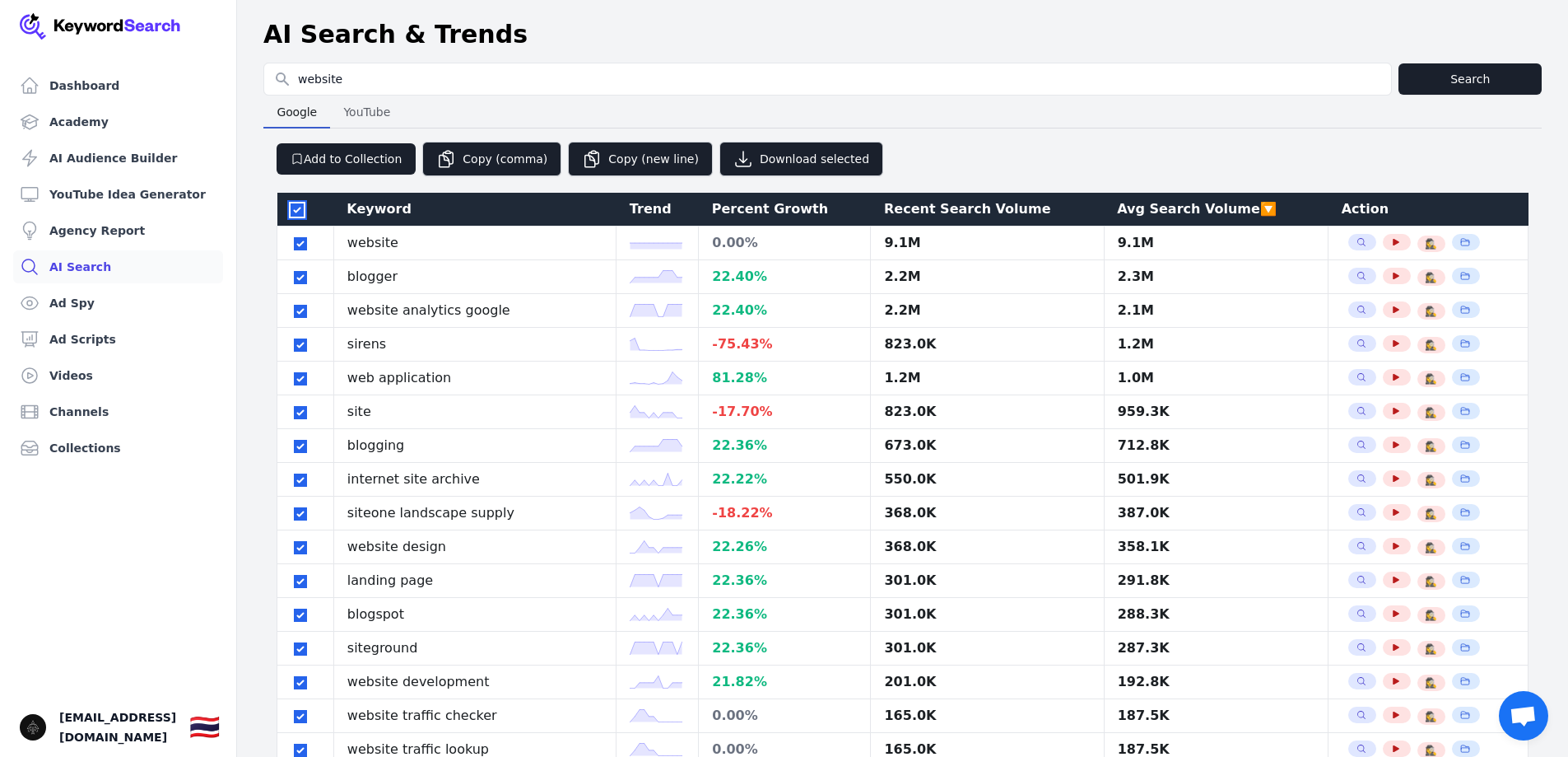
checkbox input "true"
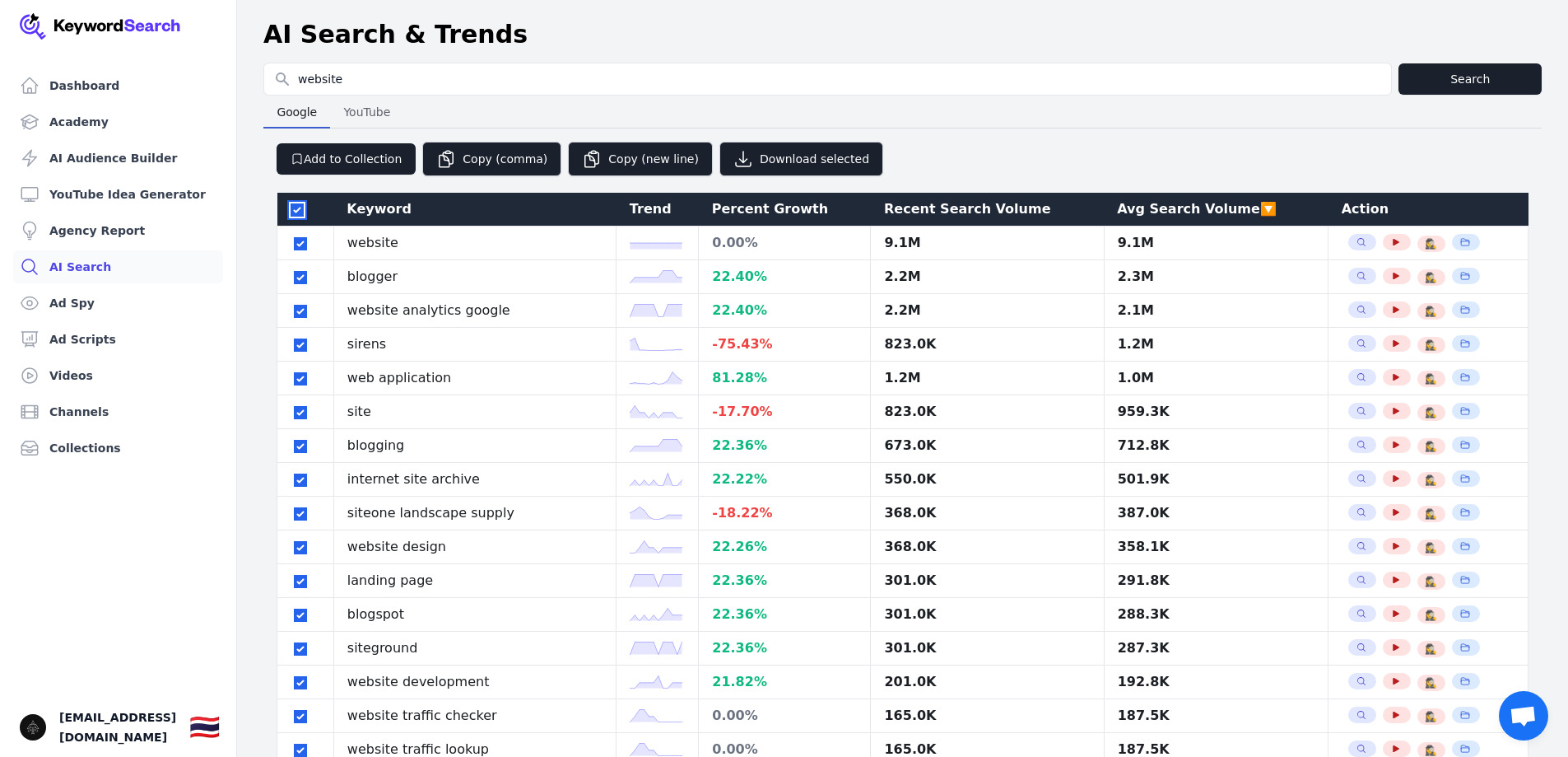
checkbox input "true"
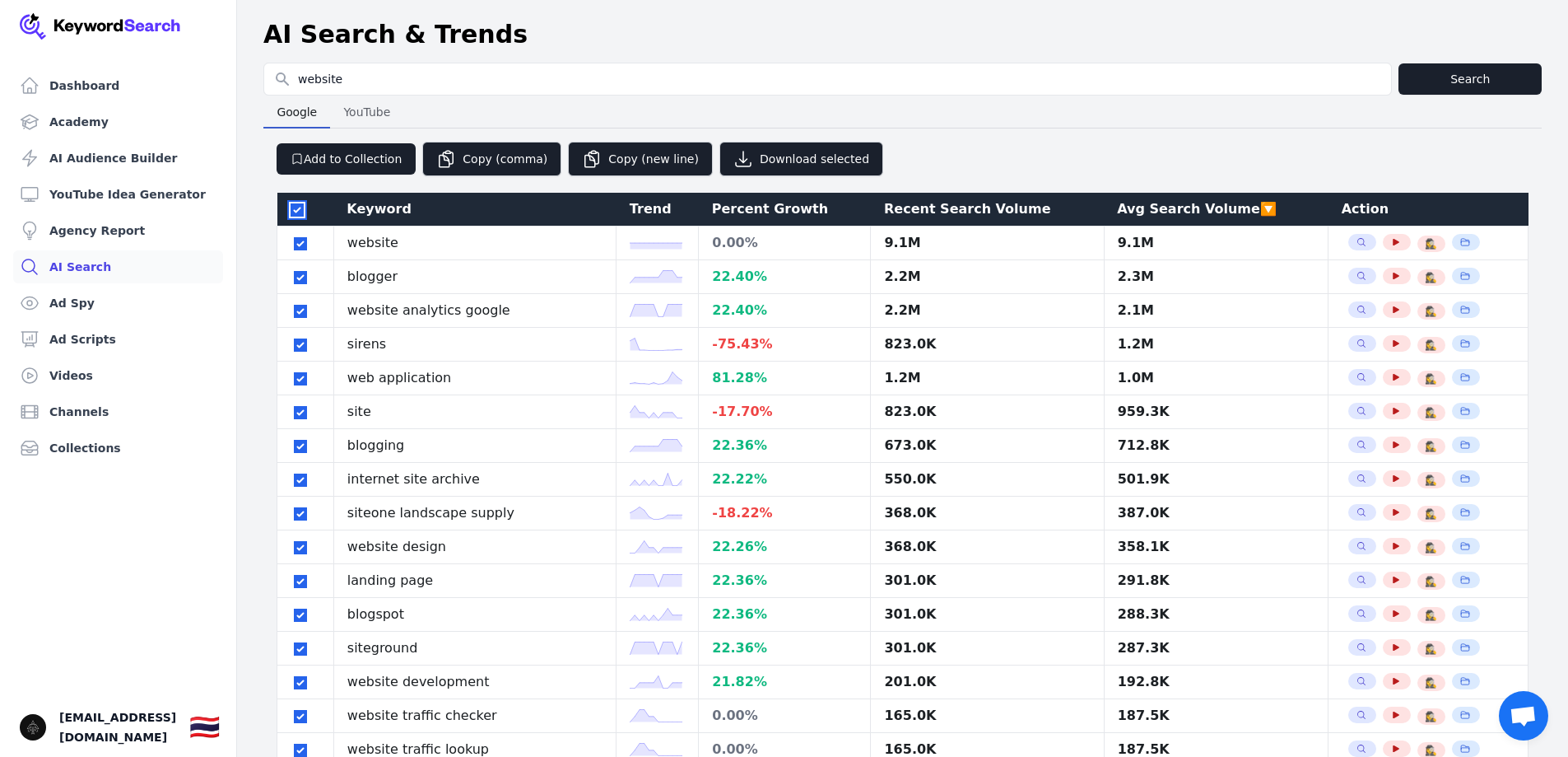
checkbox input "true"
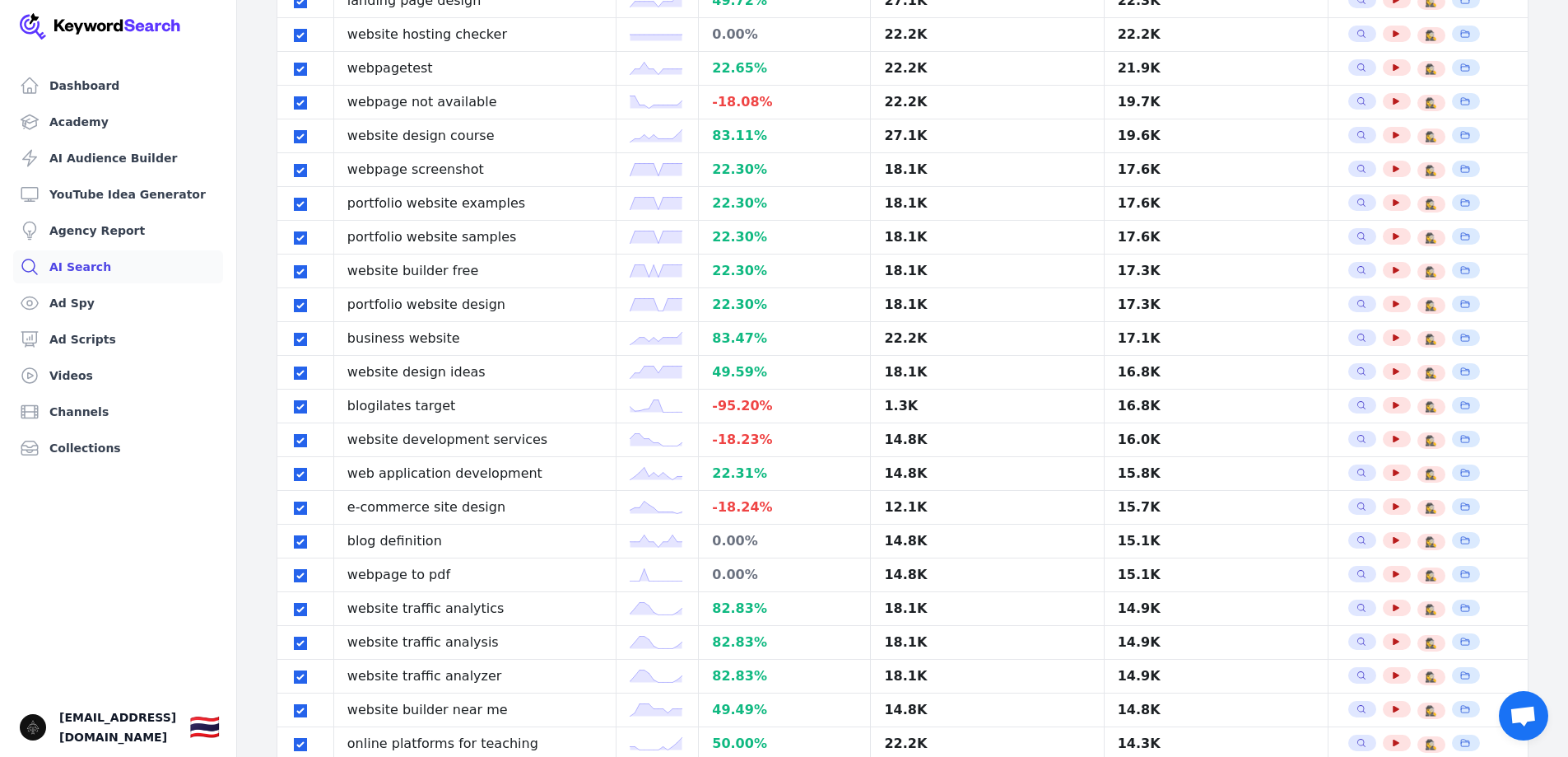
scroll to position [2914, 0]
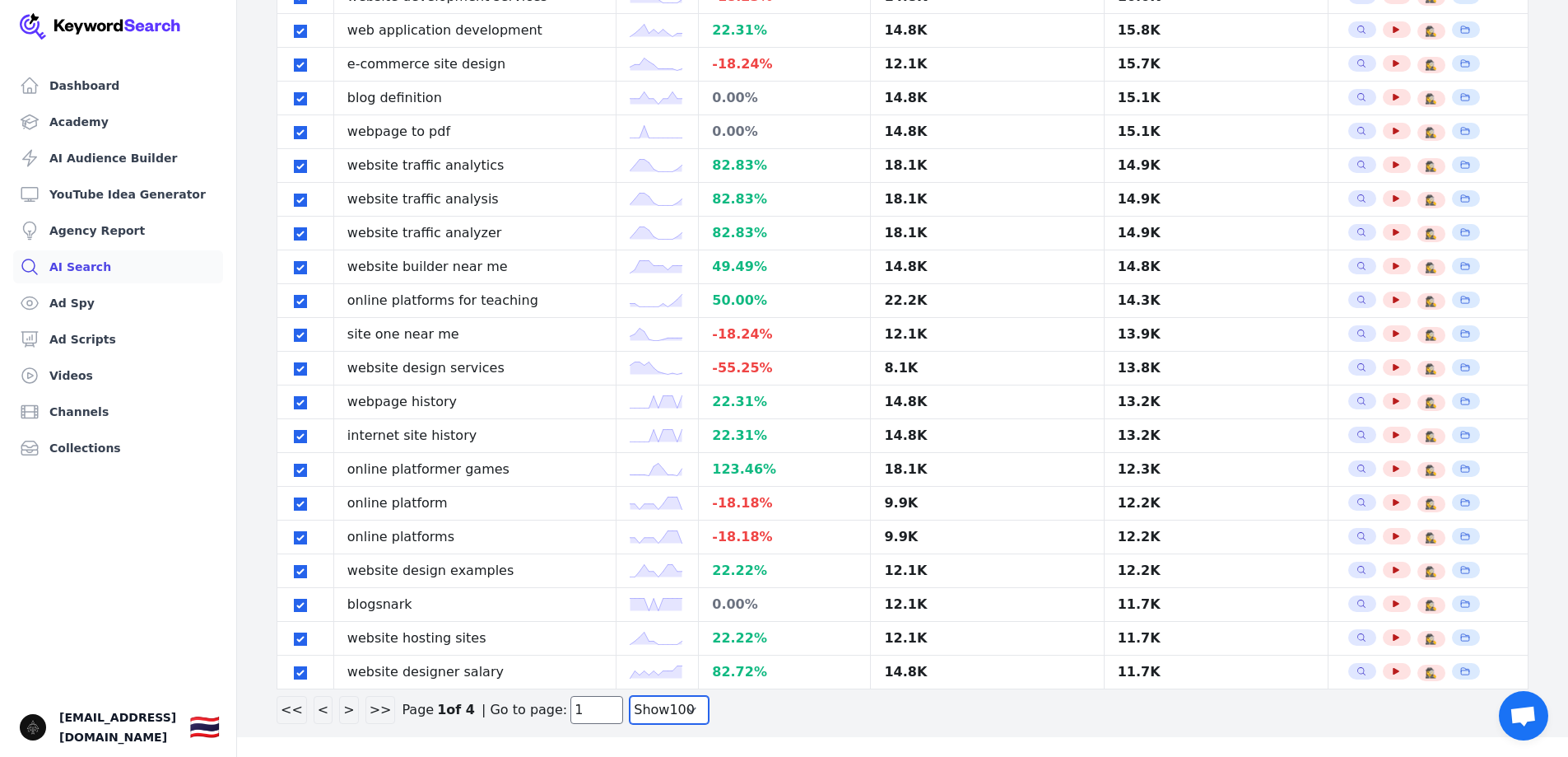
click at [640, 704] on select "Show 30 Show 40 Show 50 Show 100" at bounding box center [669, 710] width 79 height 28
click at [805, 715] on div "<< < > >> Page 1 of 4 | Go to page: 1 Show 30 Show 40 Show 50 Show 100" at bounding box center [902, 710] width 1252 height 28
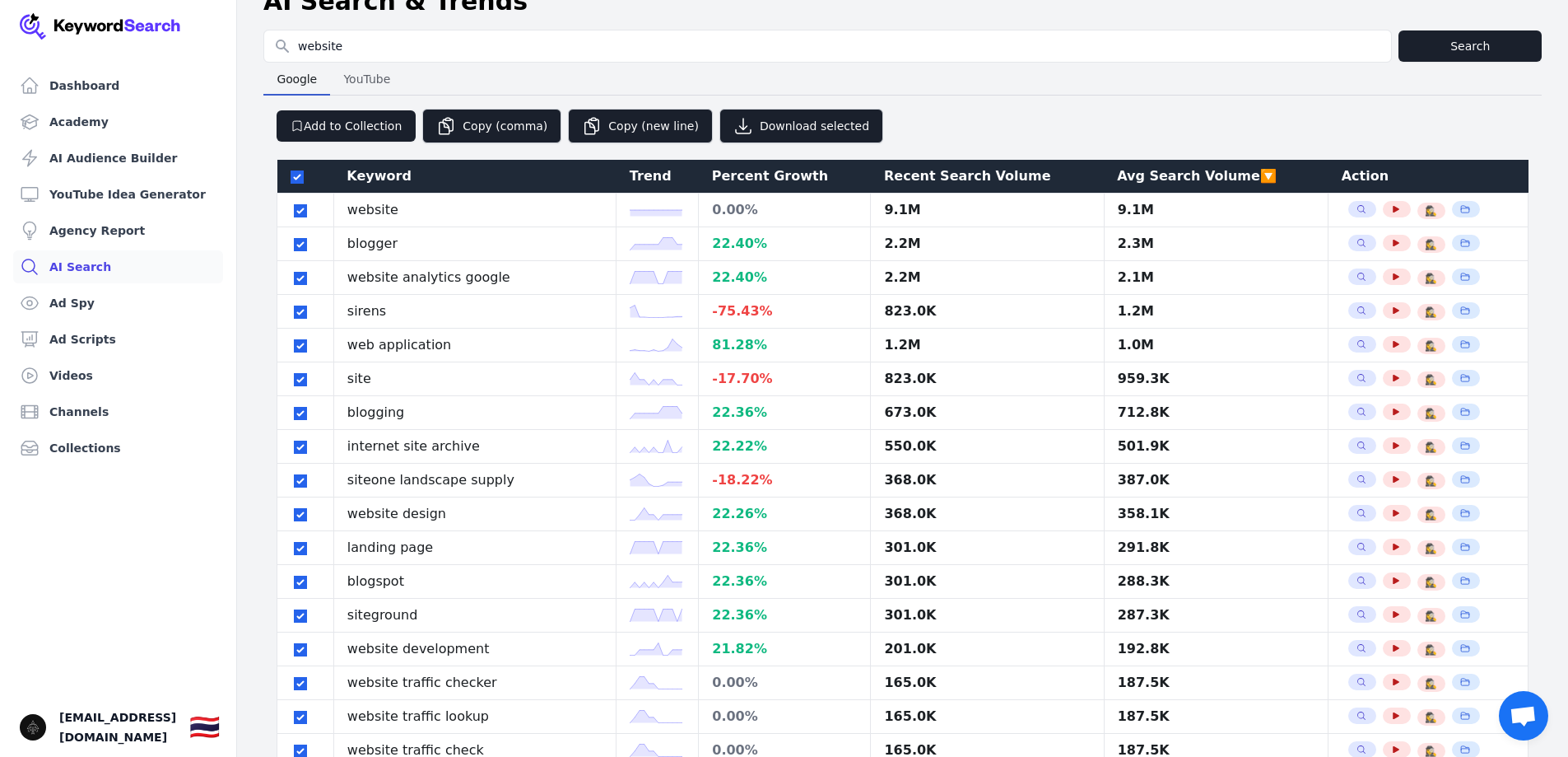
scroll to position [0, 0]
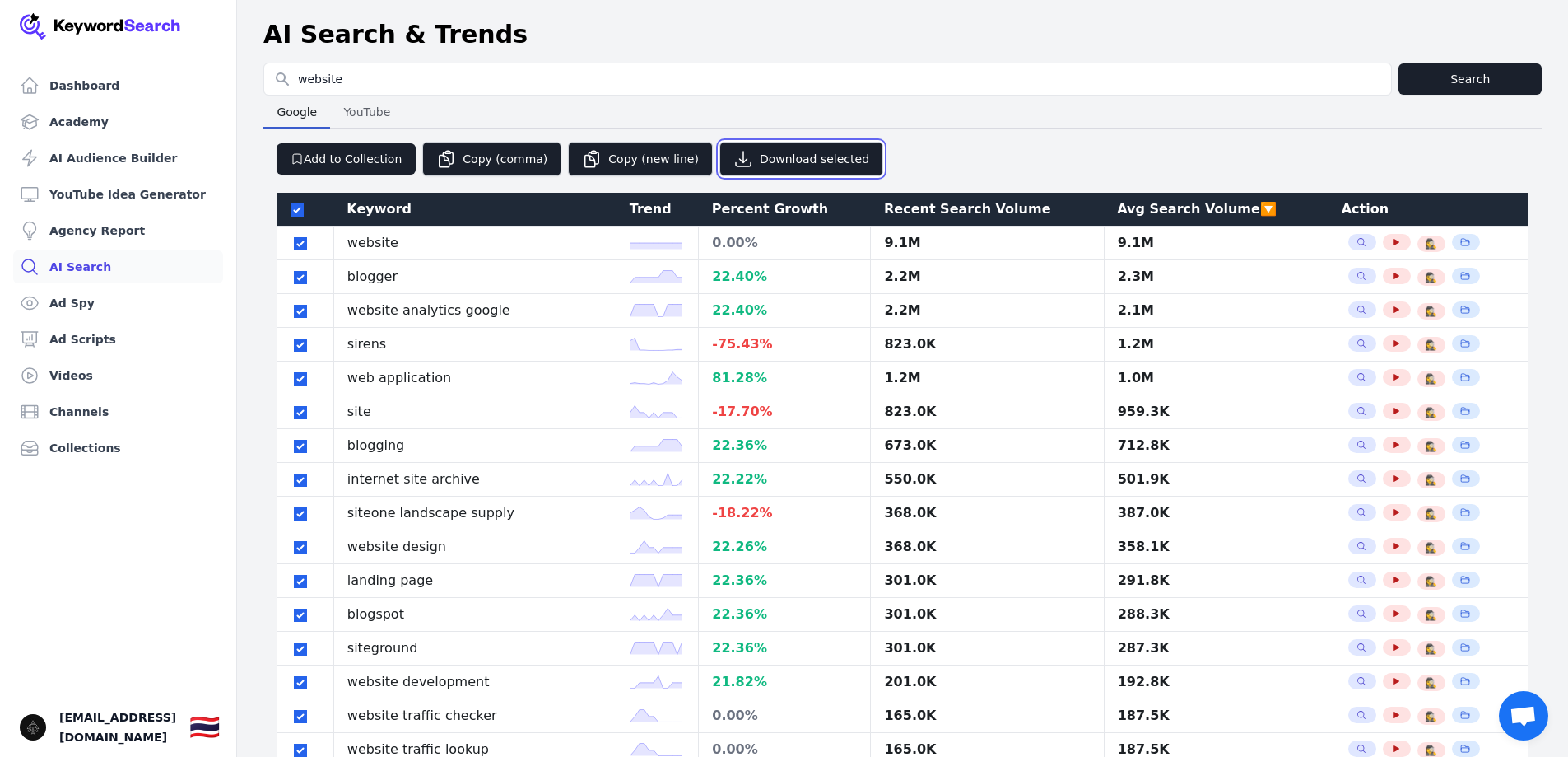
click at [782, 172] on button "Download selected" at bounding box center [801, 158] width 164 height 34
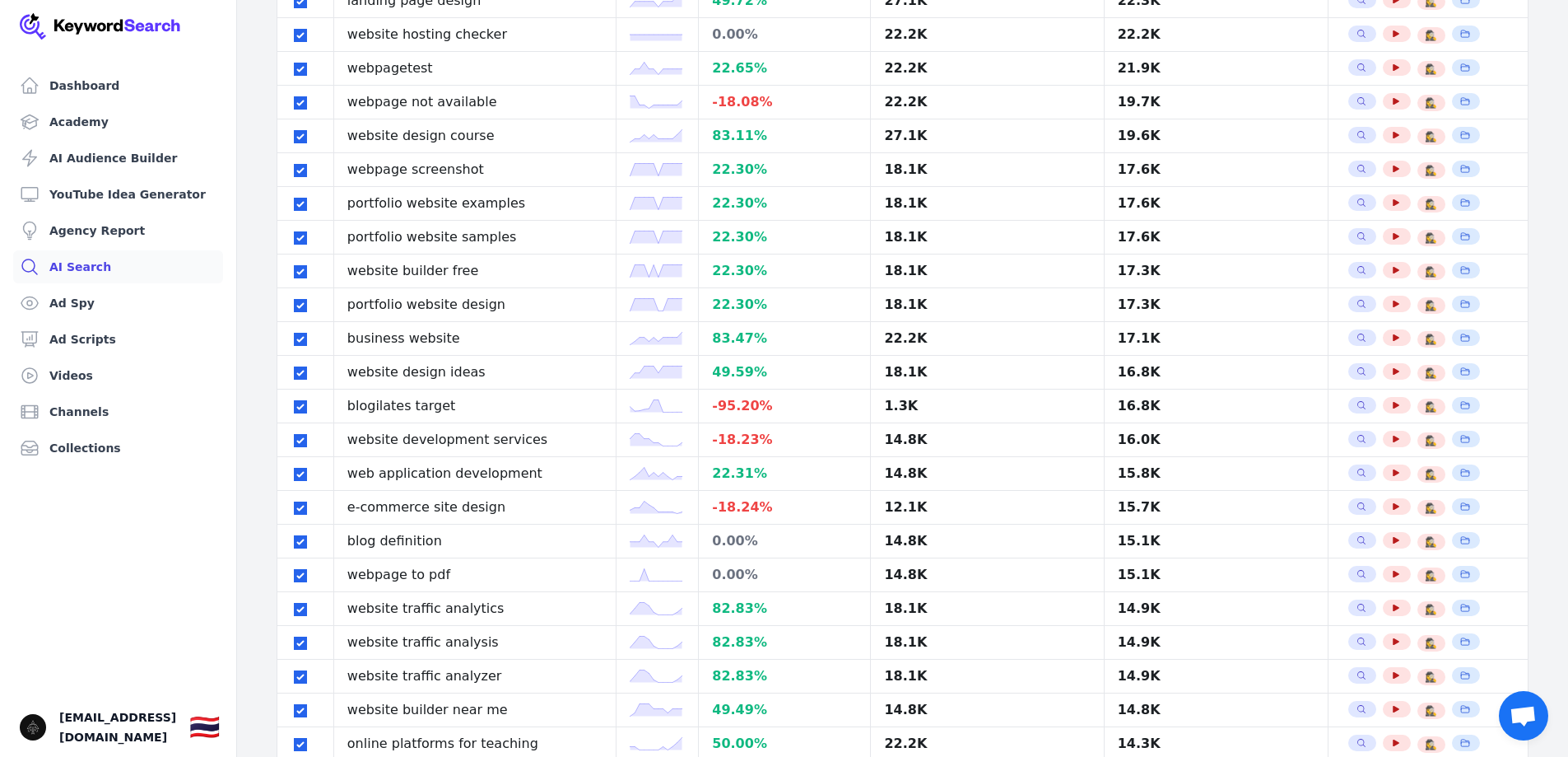
scroll to position [2914, 0]
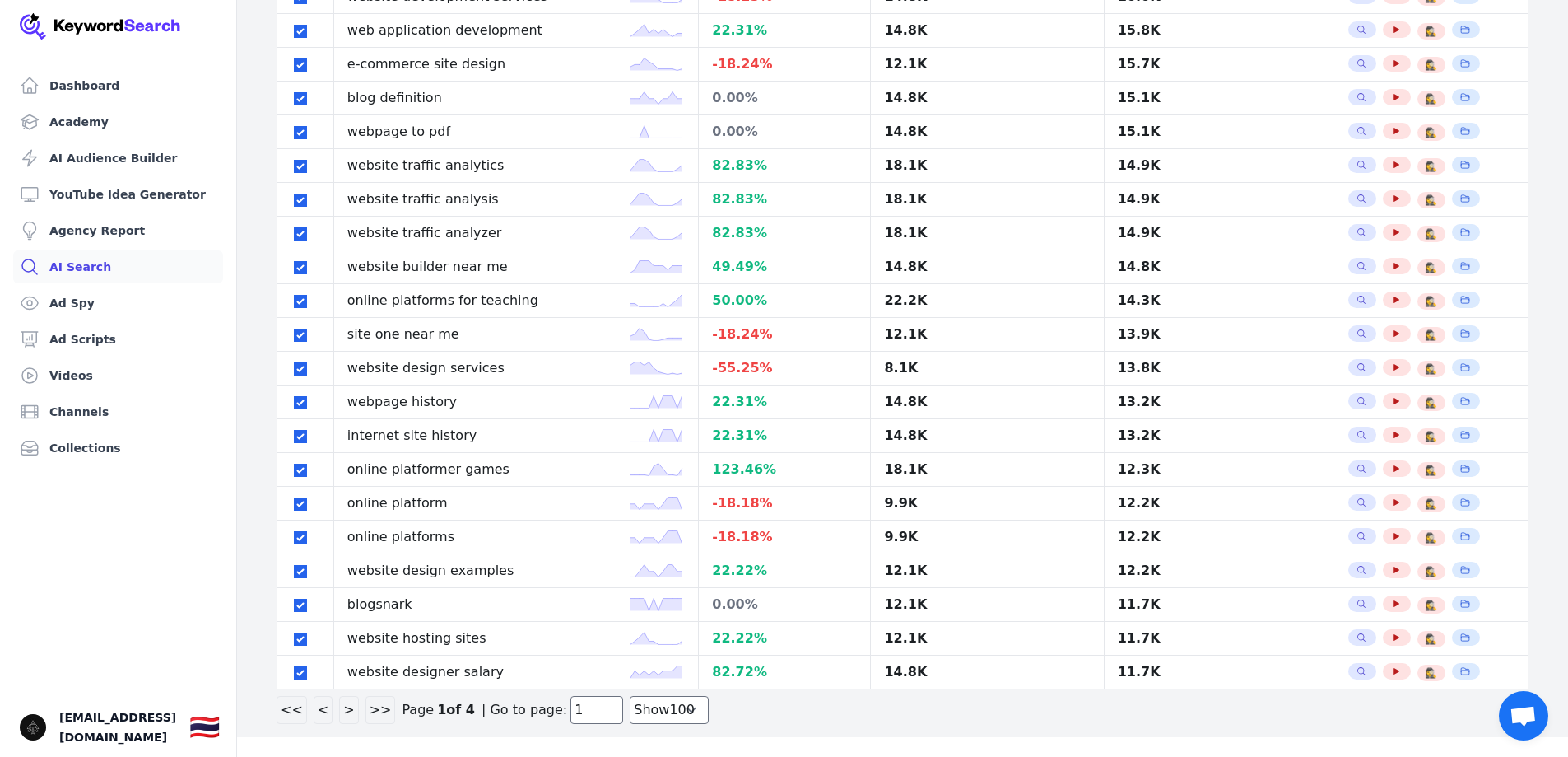
click at [351, 711] on button ">" at bounding box center [348, 710] width 19 height 28
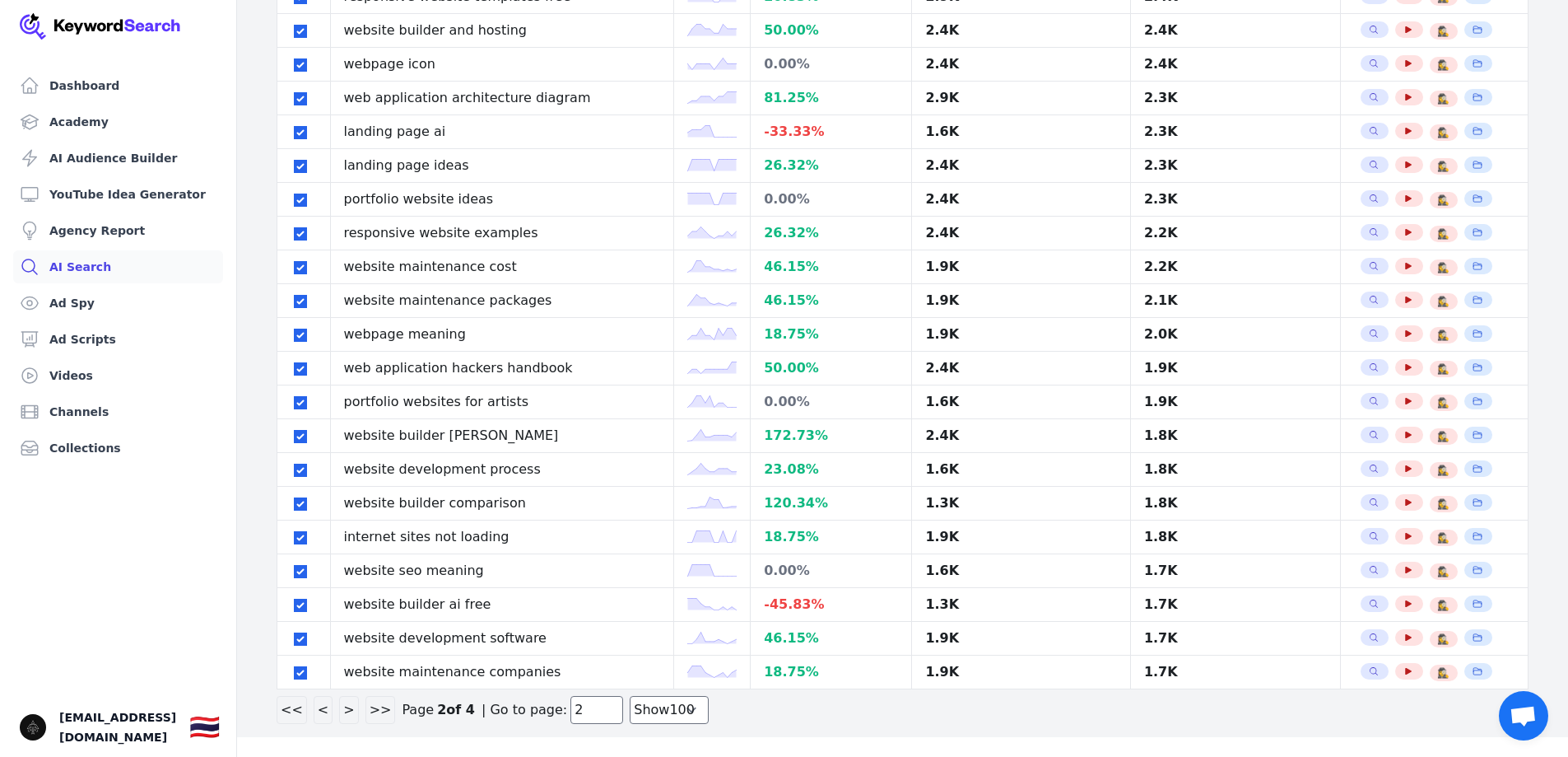
click at [350, 709] on button ">" at bounding box center [348, 710] width 19 height 28
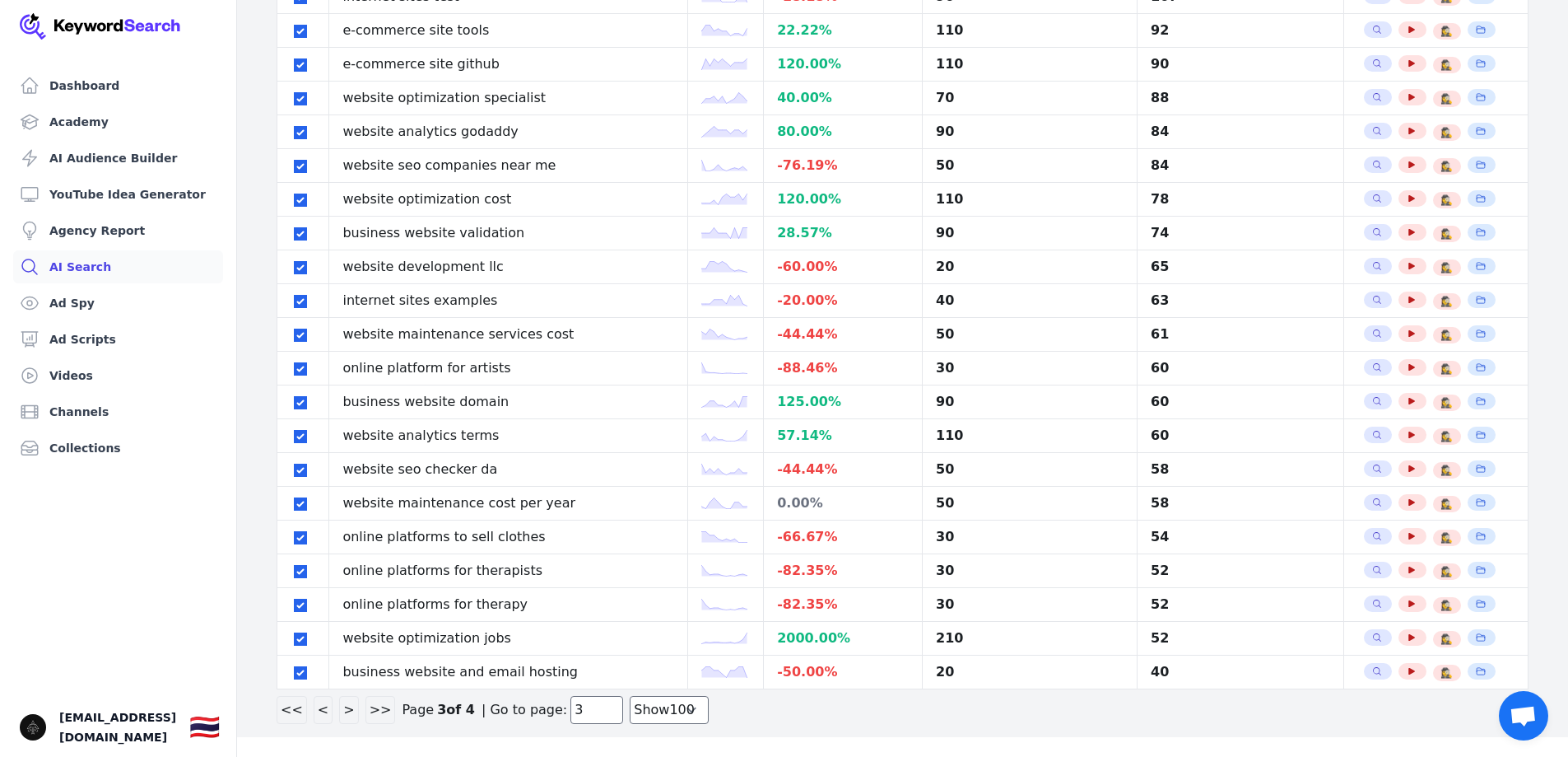
click at [350, 709] on button ">" at bounding box center [348, 710] width 19 height 28
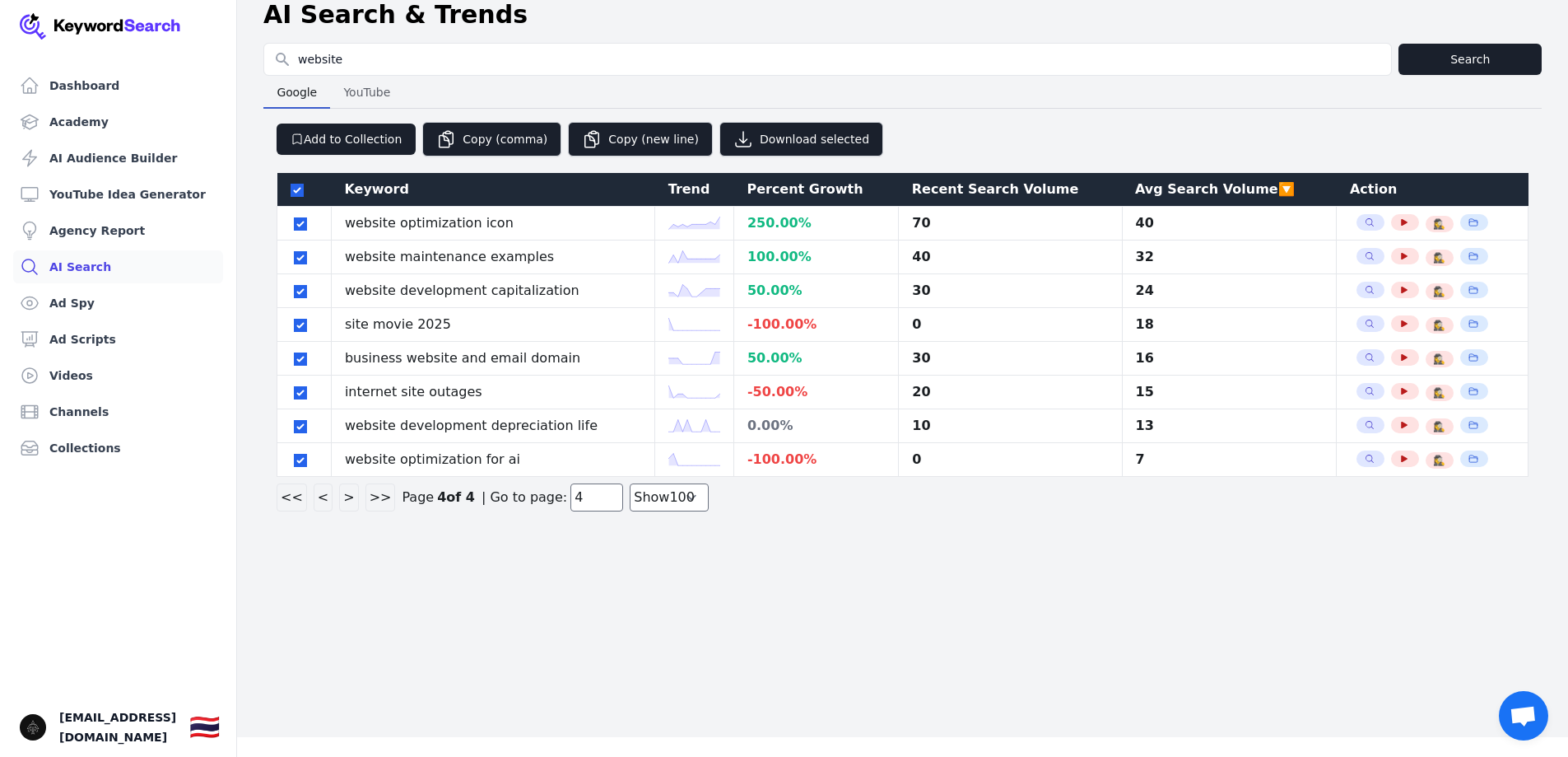
scroll to position [20, 0]
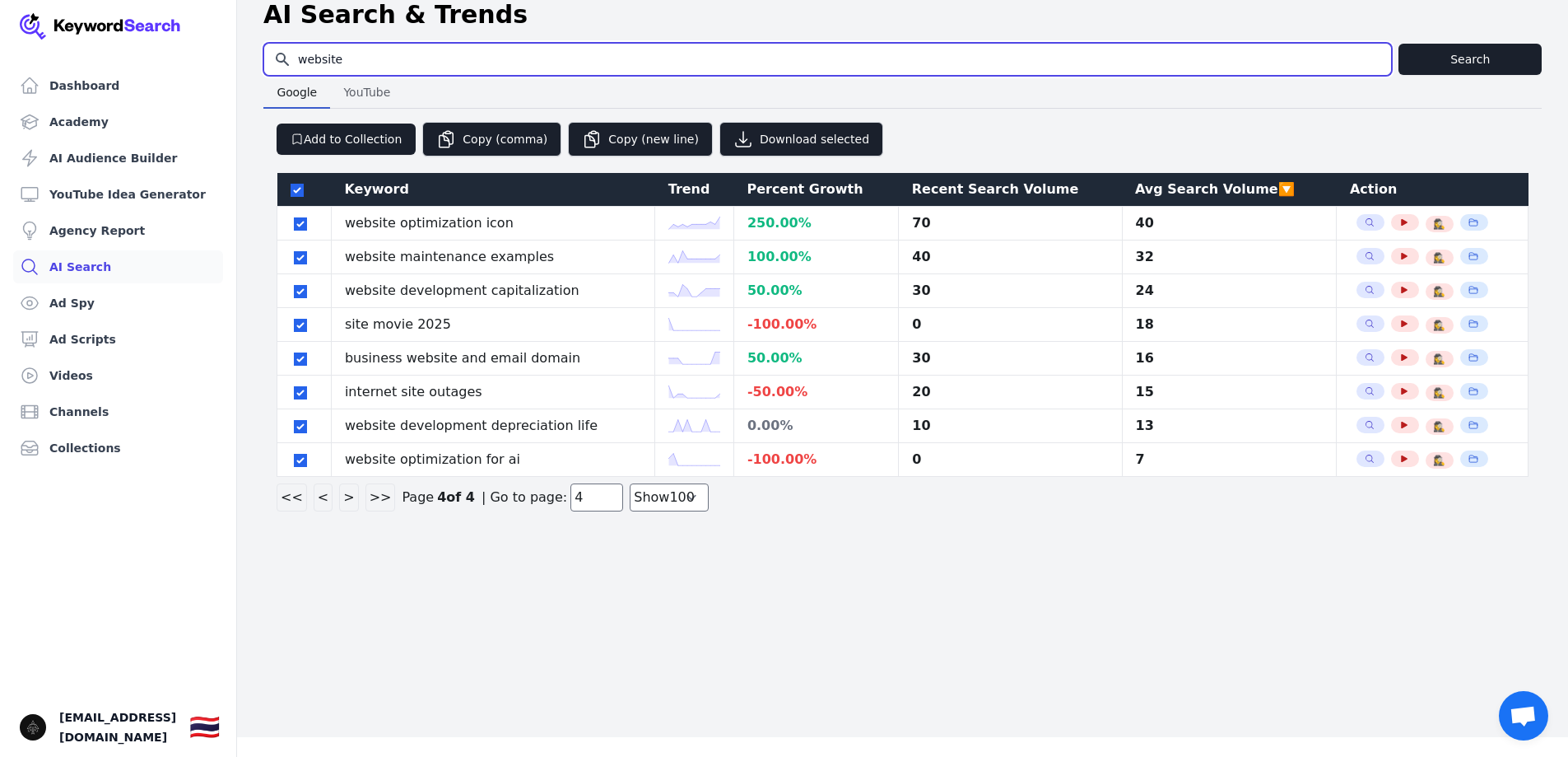
click at [321, 48] on input "website" at bounding box center [827, 59] width 1126 height 32
type input "ไ"
type input "wordpress"
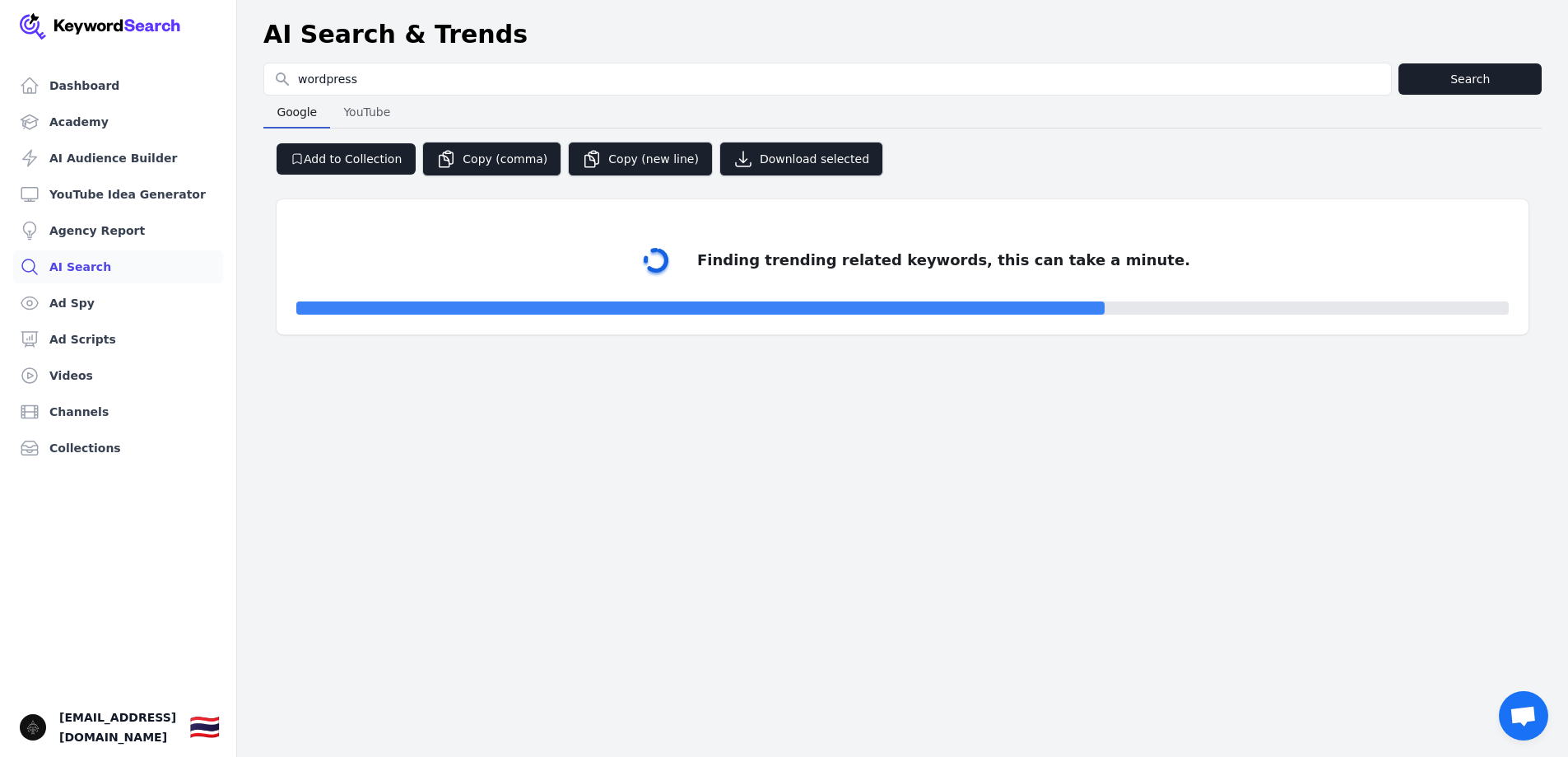
select select "50"
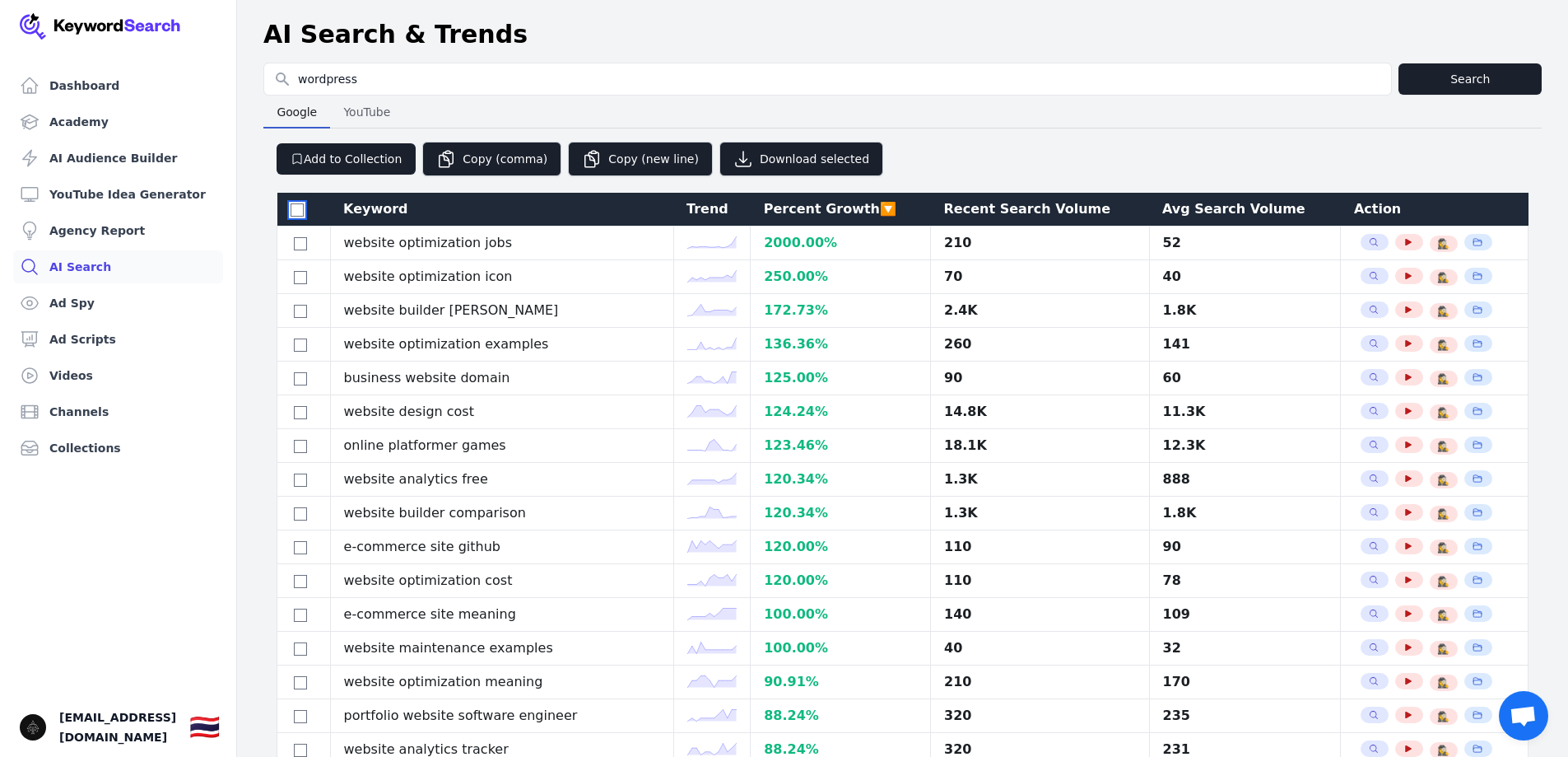
click at [299, 212] on input "checkbox" at bounding box center [297, 210] width 13 height 13
checkbox input "true"
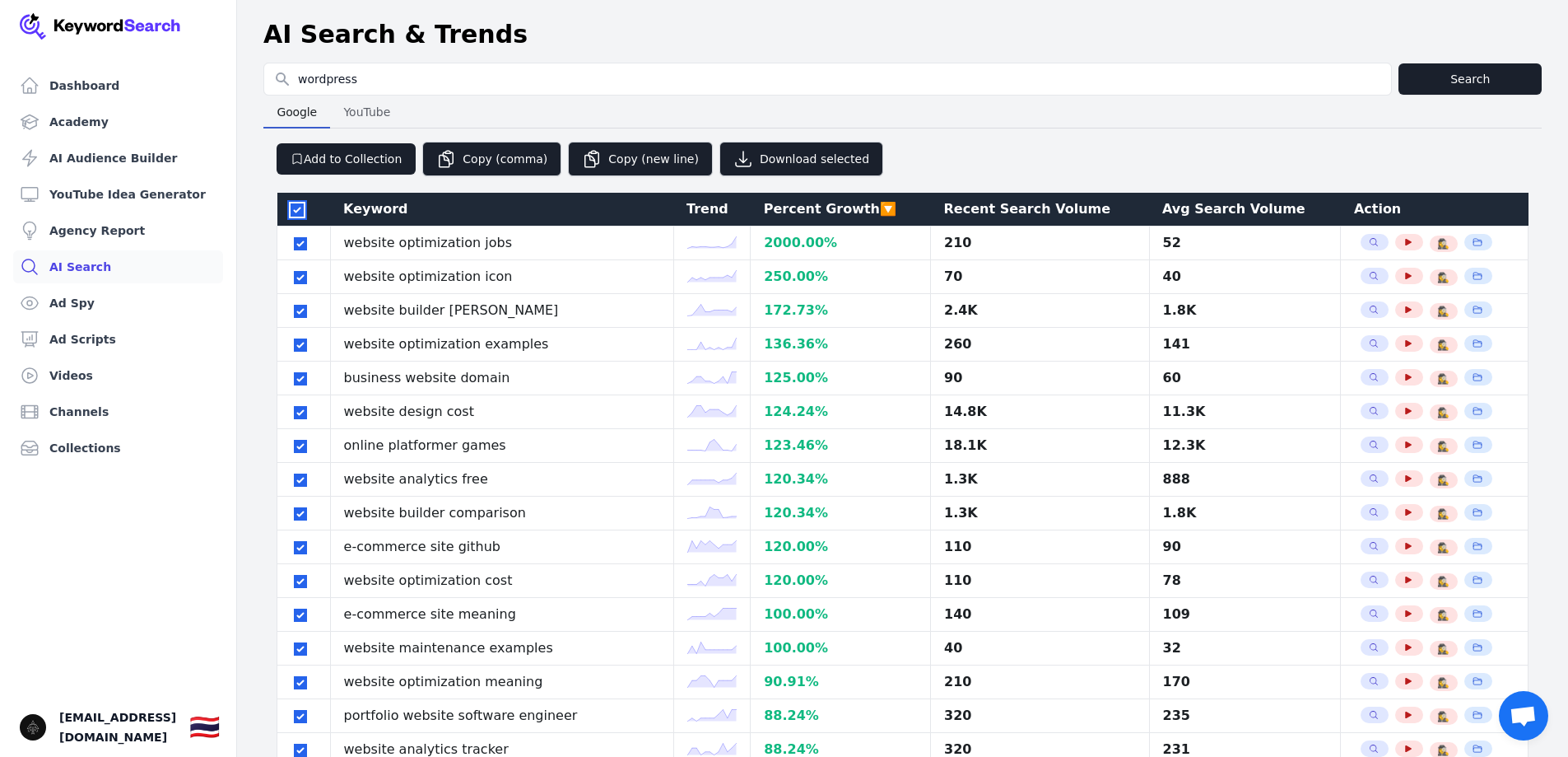
checkbox input "true"
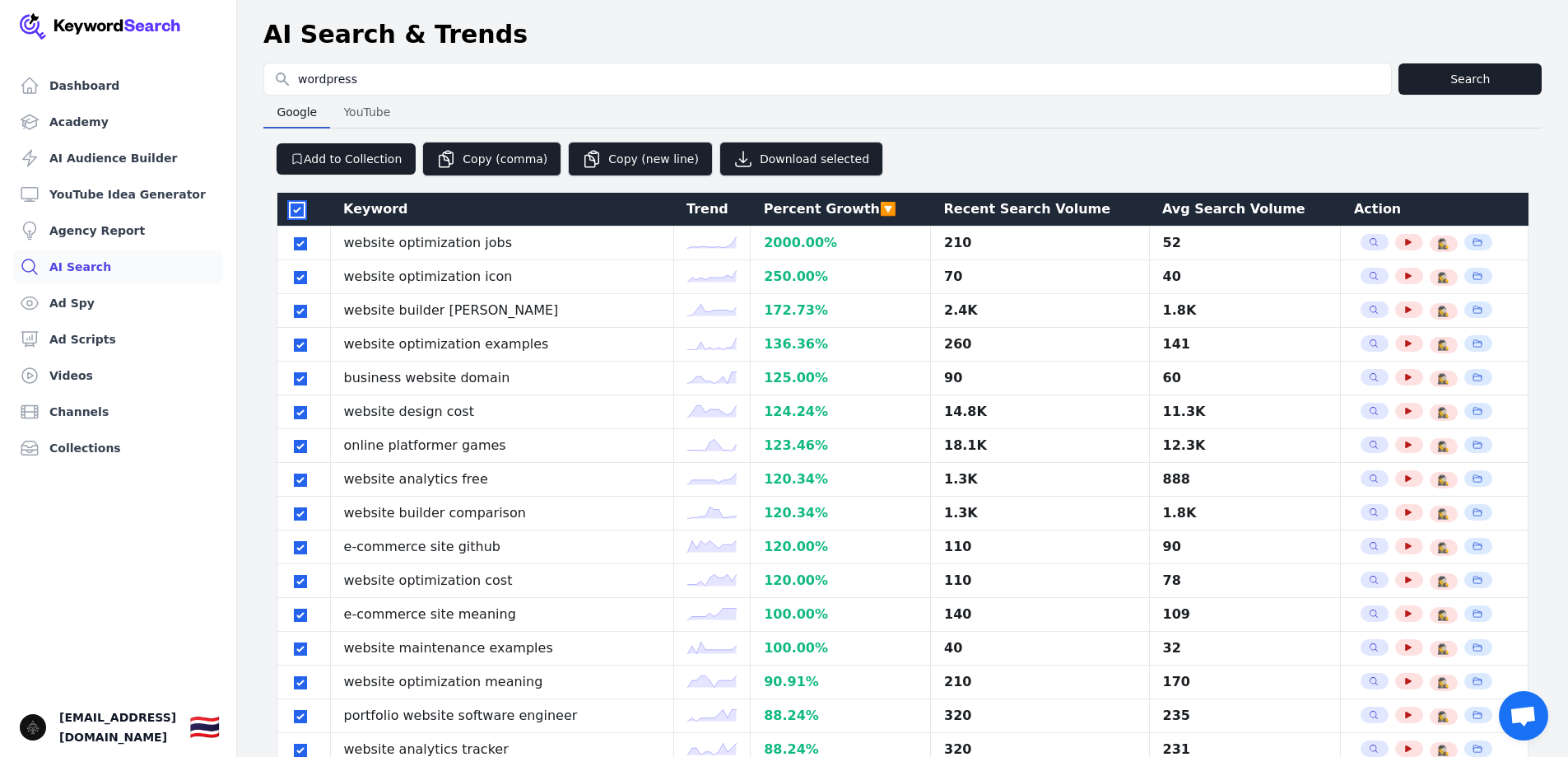
checkbox input "true"
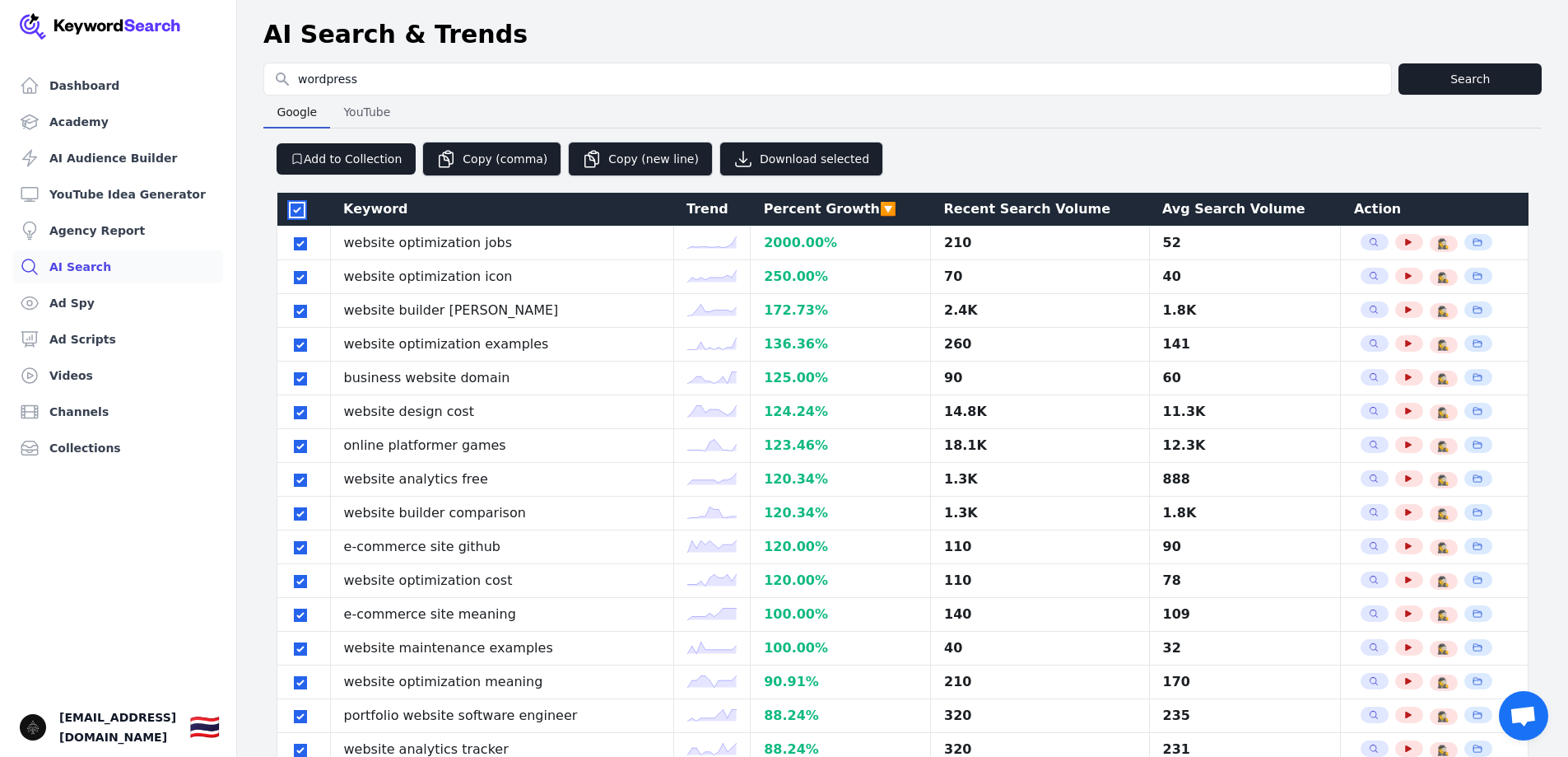
checkbox input "true"
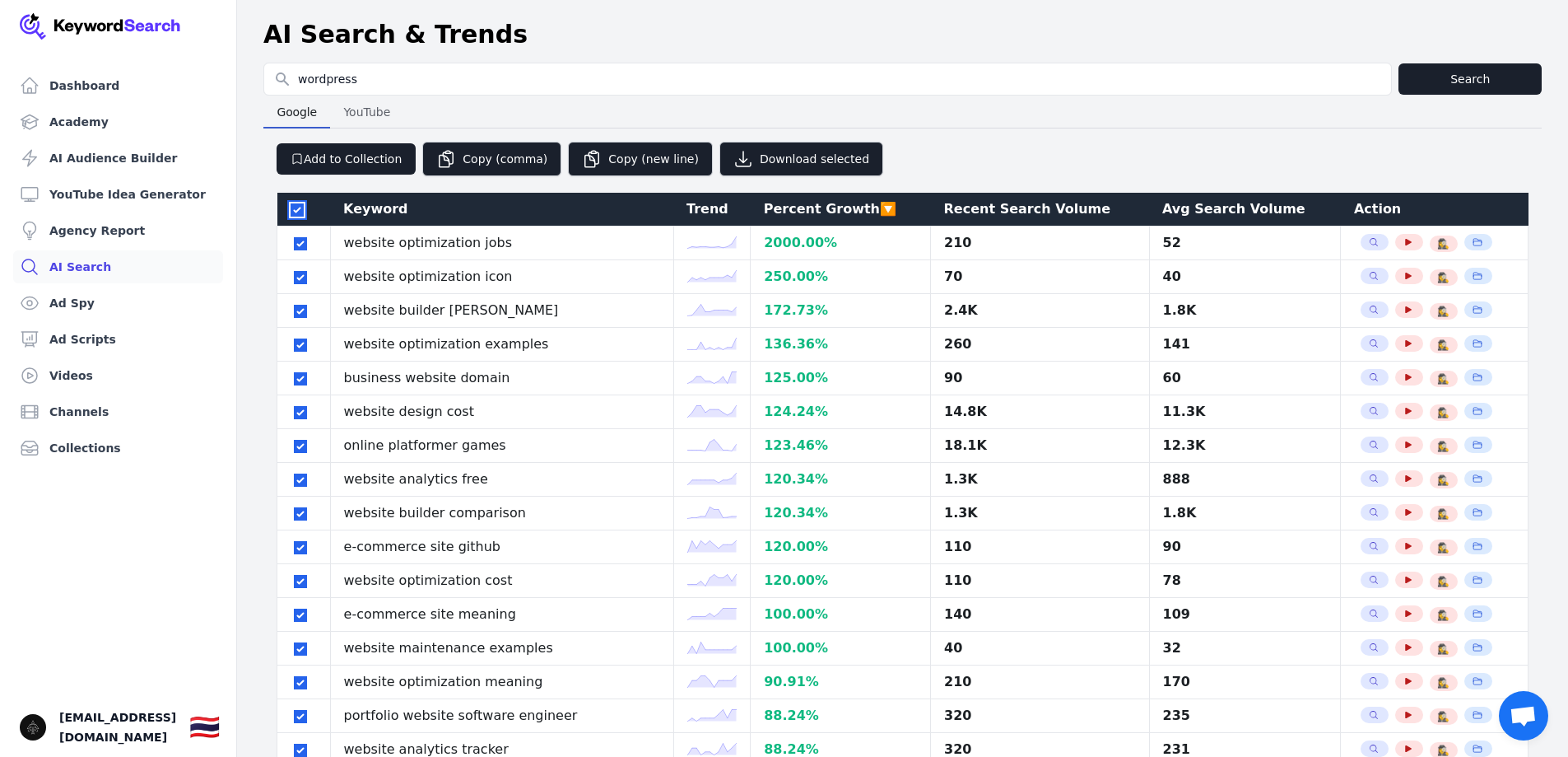
checkbox input "true"
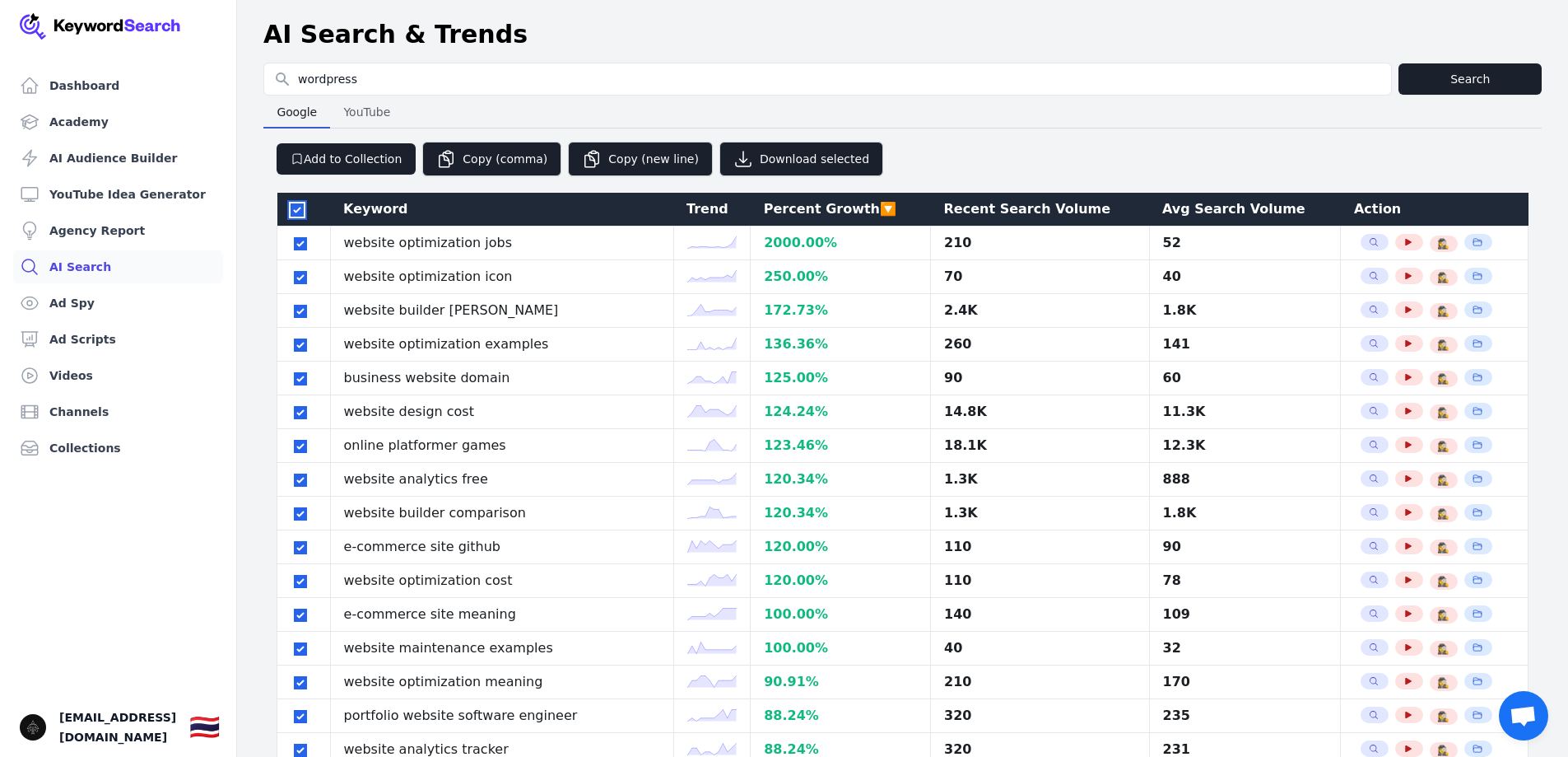
checkbox input "true"
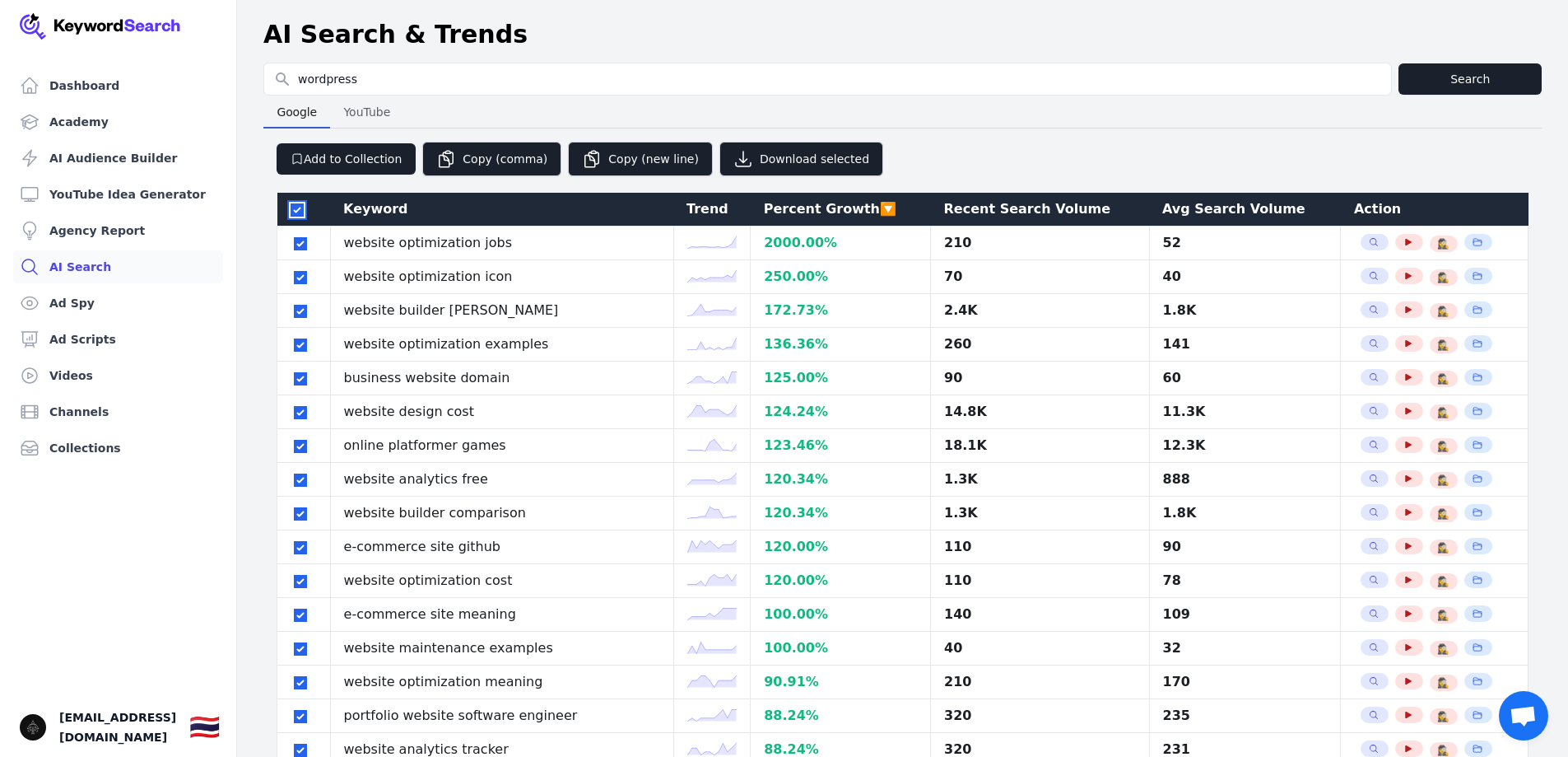
checkbox input "true"
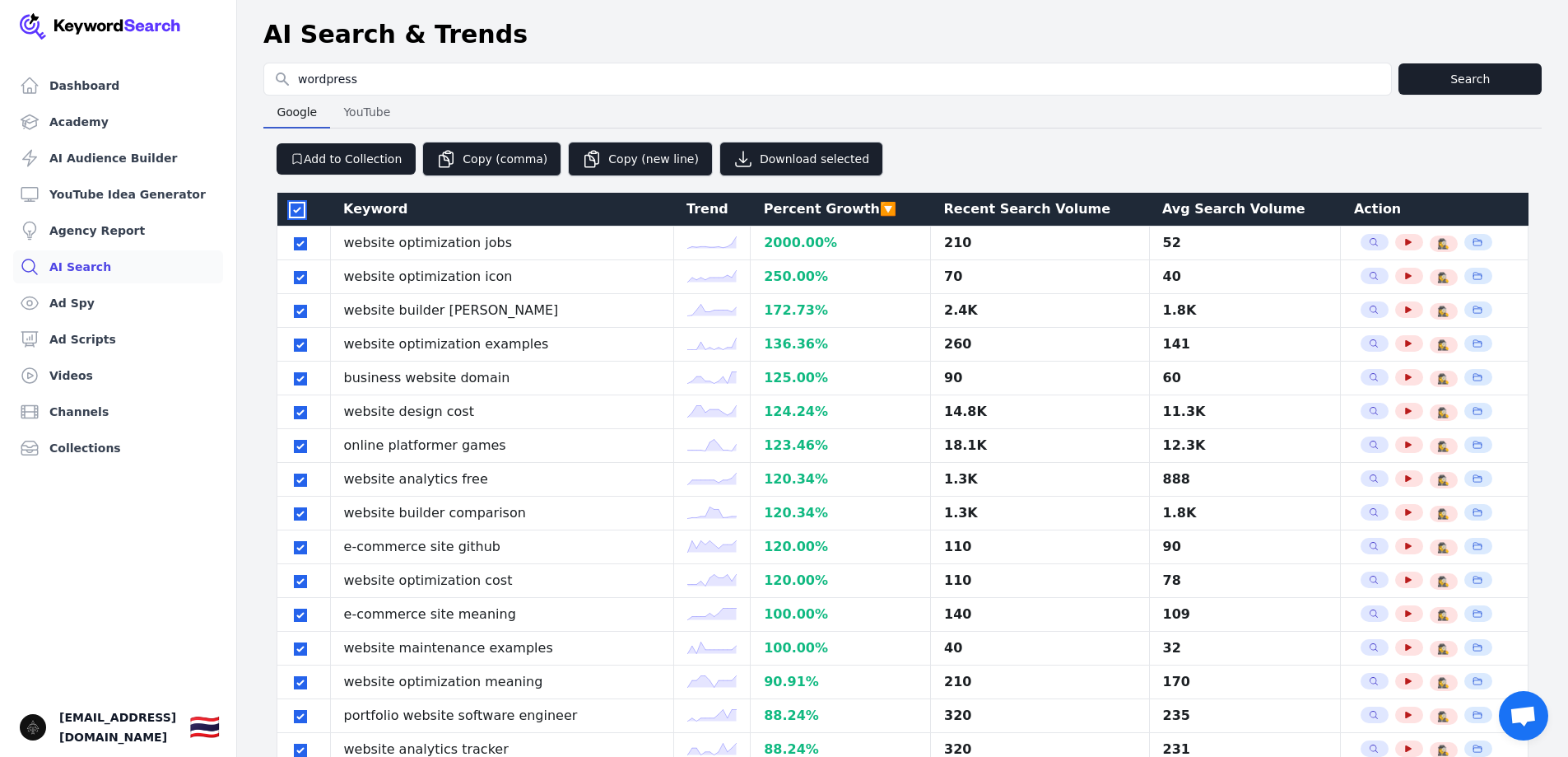
checkbox input "true"
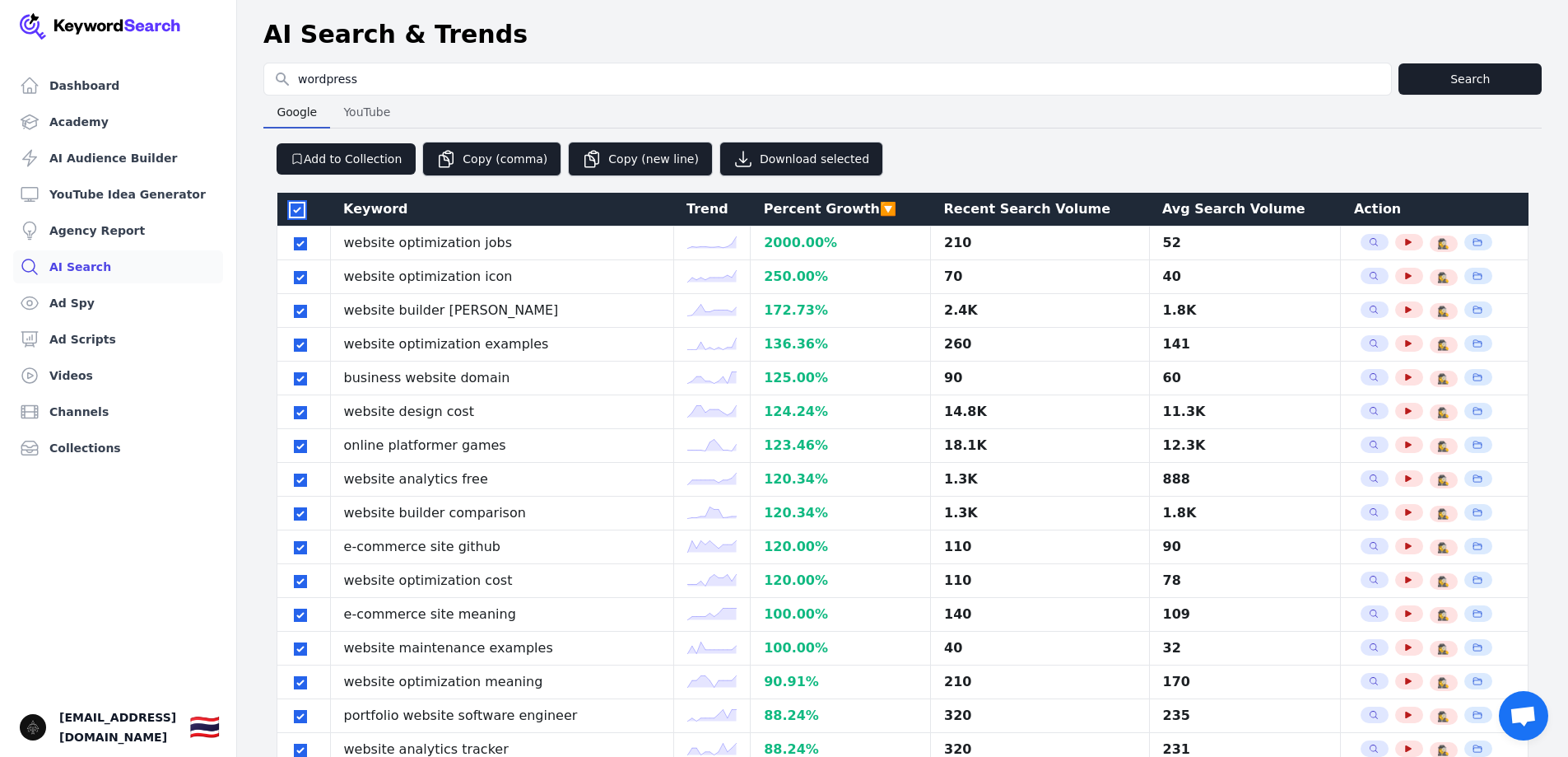
checkbox input "true"
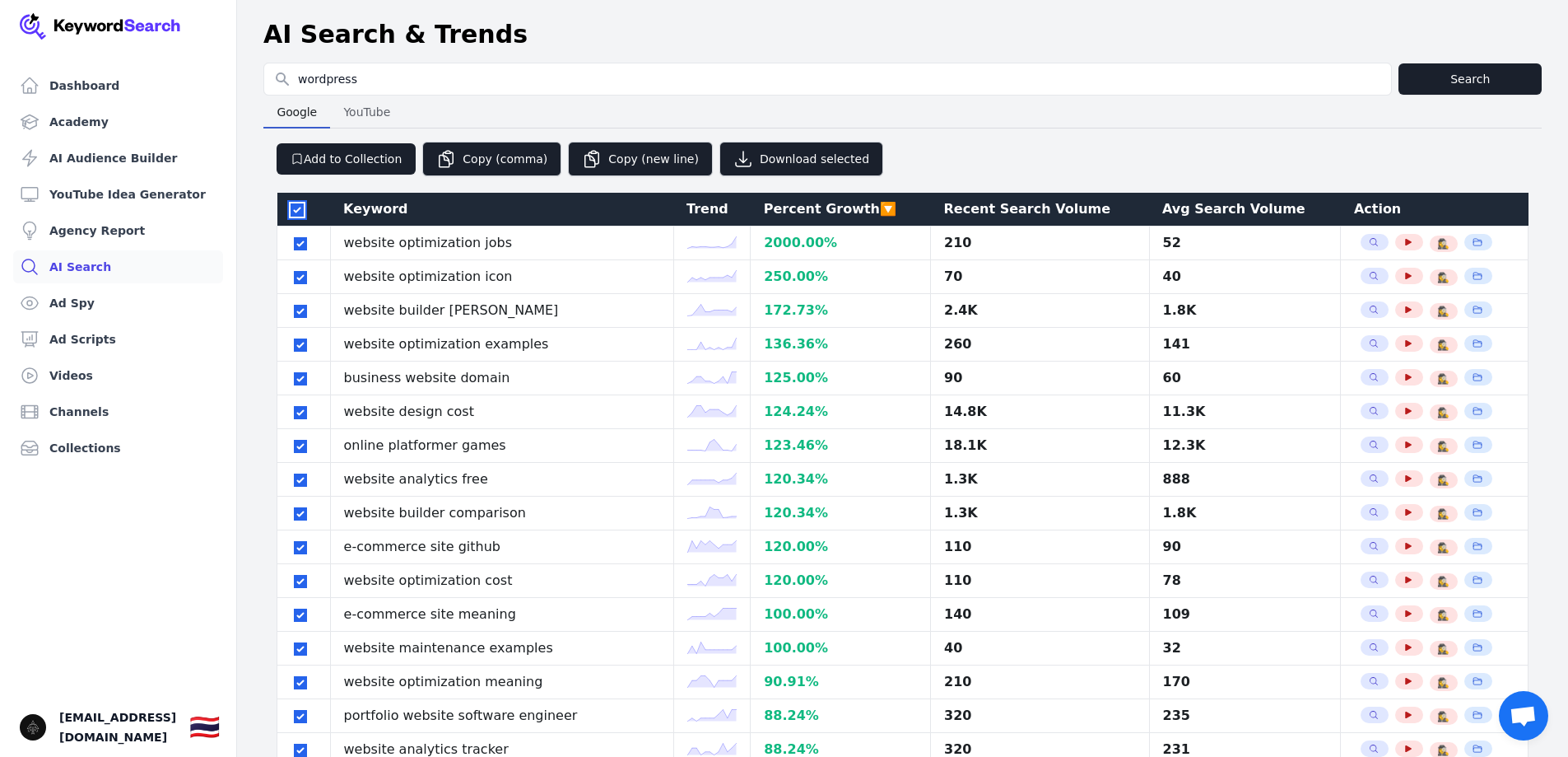
checkbox input "true"
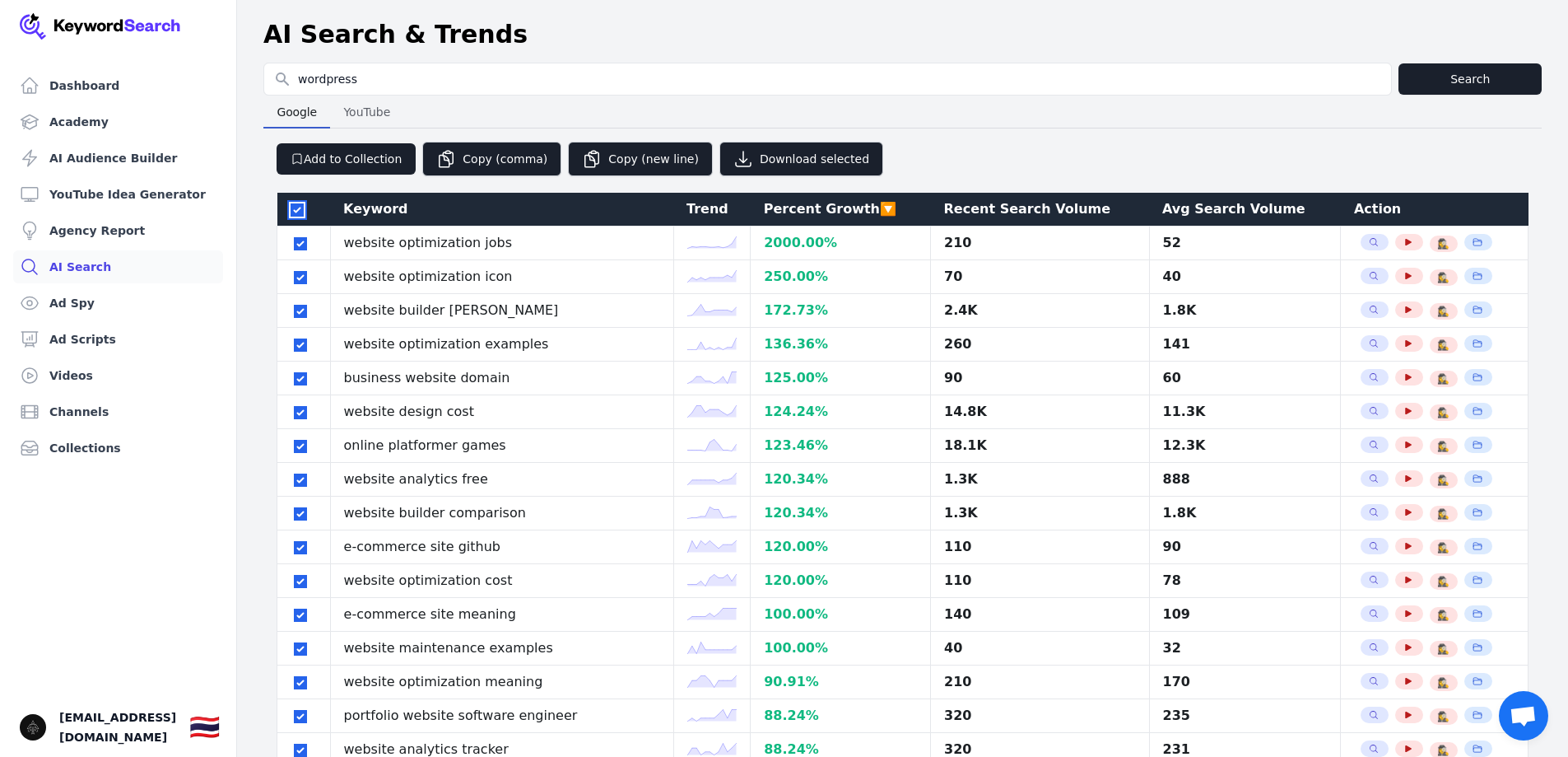
checkbox input "true"
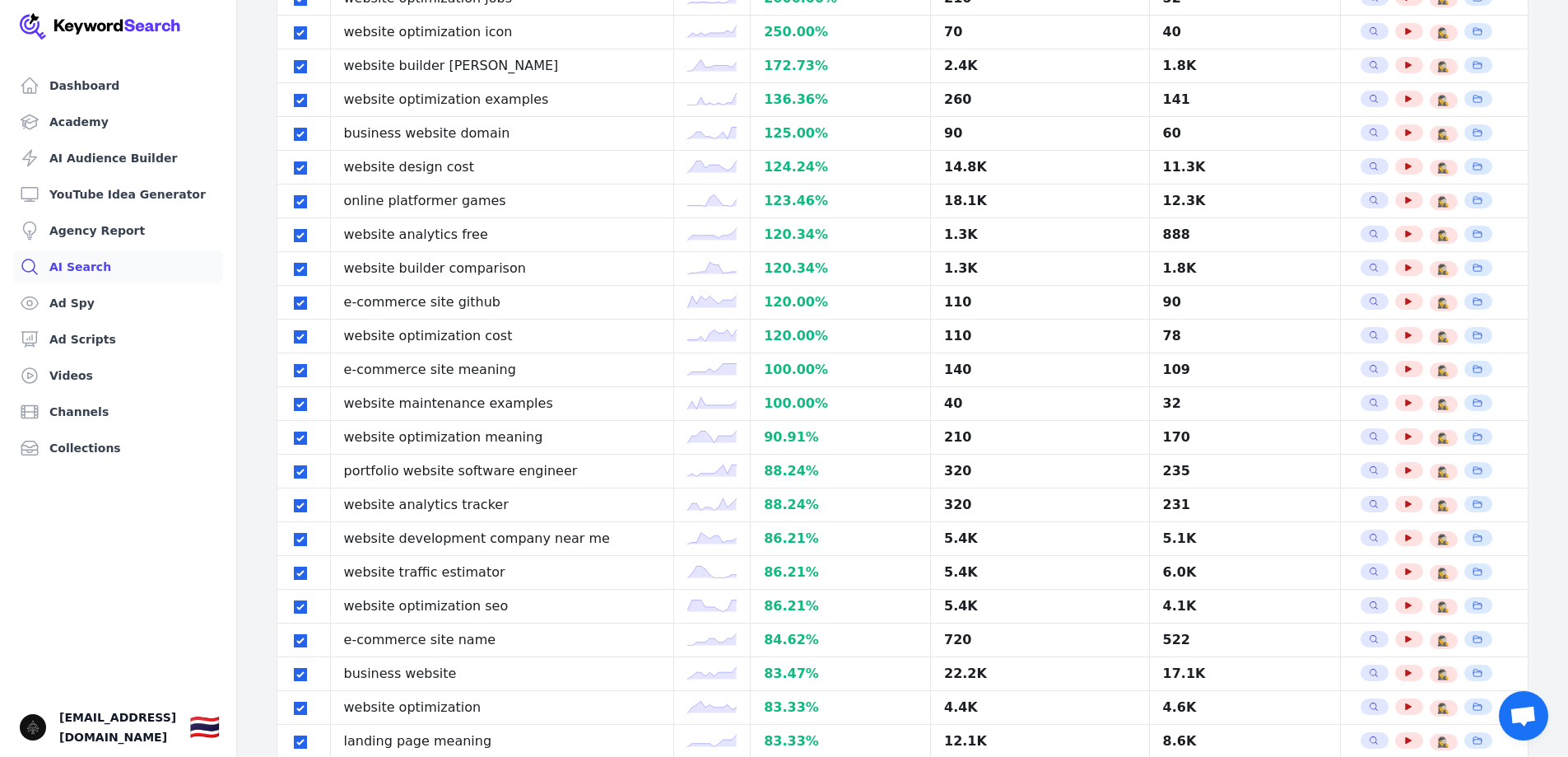
scroll to position [1226, 0]
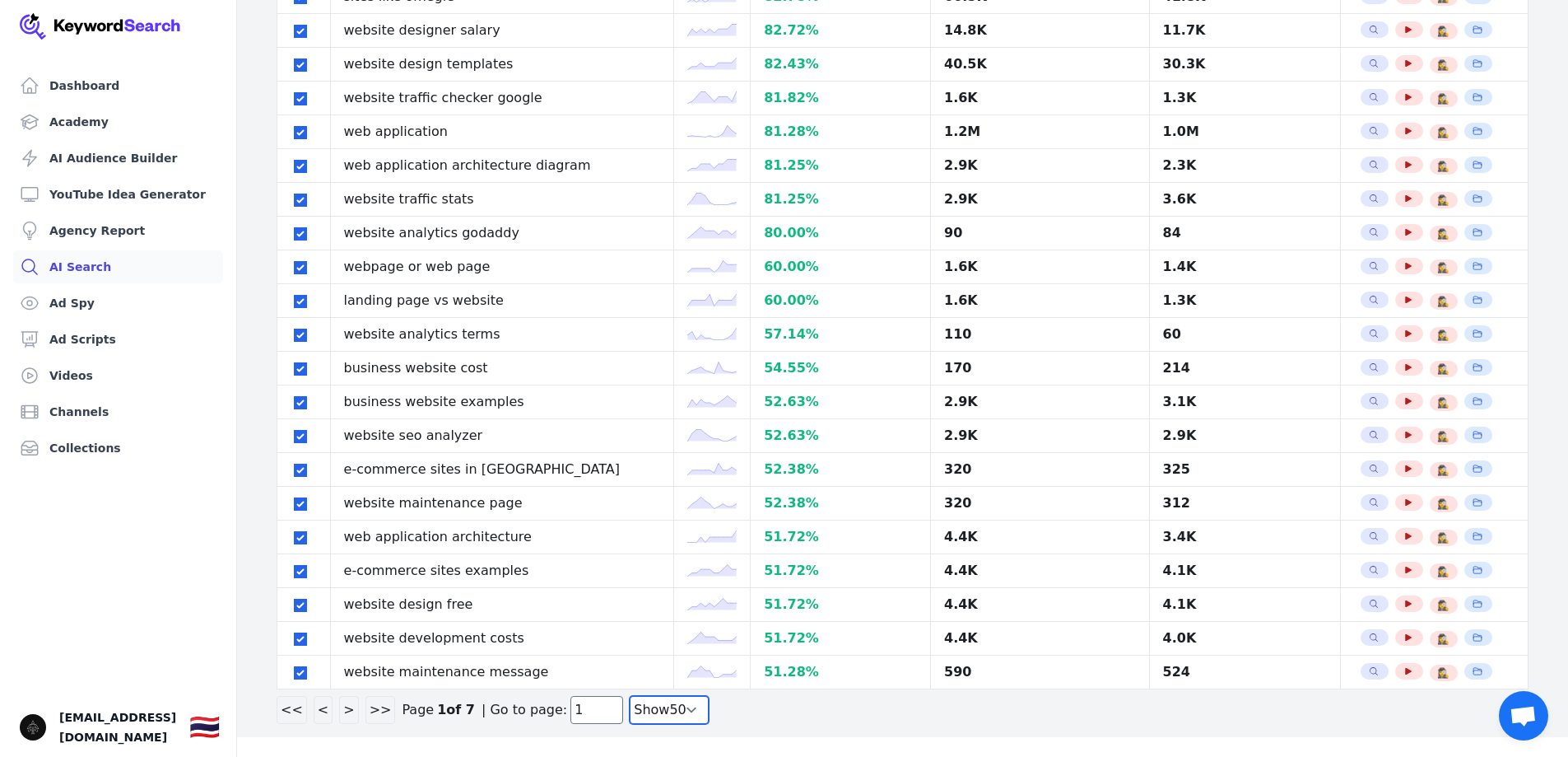
click at [659, 711] on select "Show 30 Show 40 Show 50 Show 100" at bounding box center [669, 710] width 79 height 28
select select "100"
click at [630, 724] on select "Show 30 Show 40 Show 50 Show 100" at bounding box center [669, 710] width 79 height 28
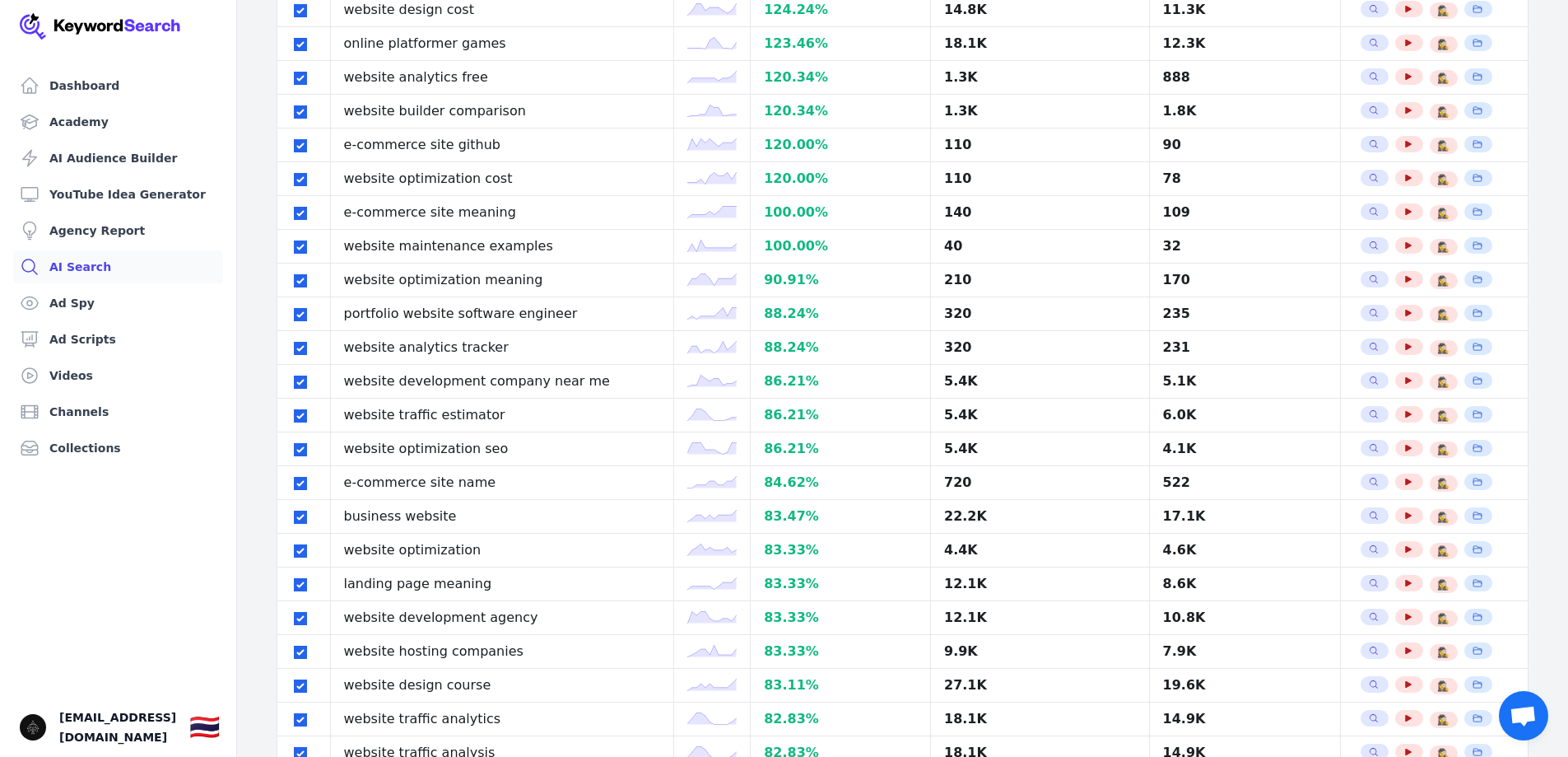
scroll to position [0, 0]
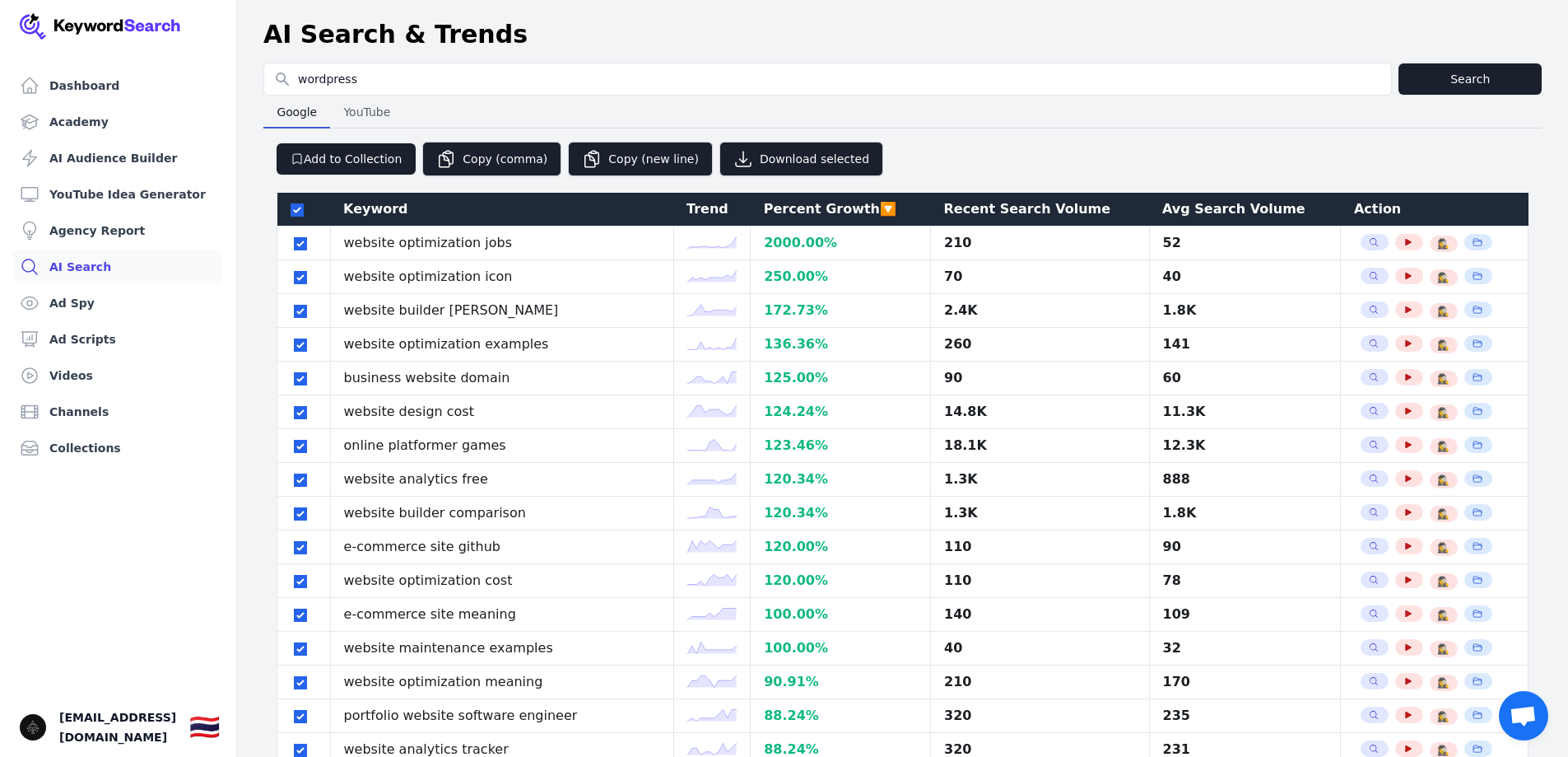
click at [358, 110] on span "YouTube" at bounding box center [367, 113] width 60 height 23
select select "50"
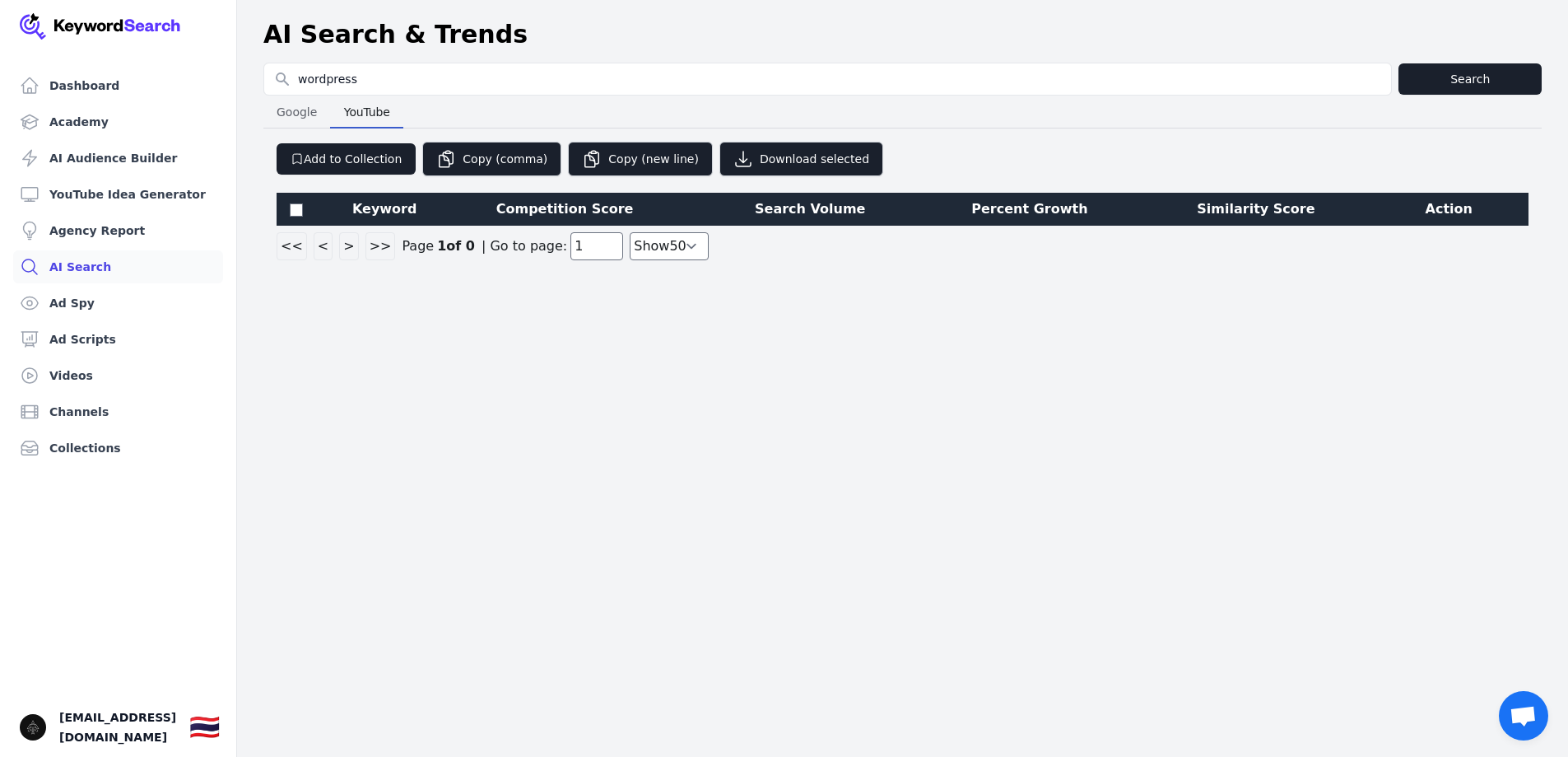
click at [299, 118] on span "Google" at bounding box center [297, 113] width 53 height 23
select select "50"
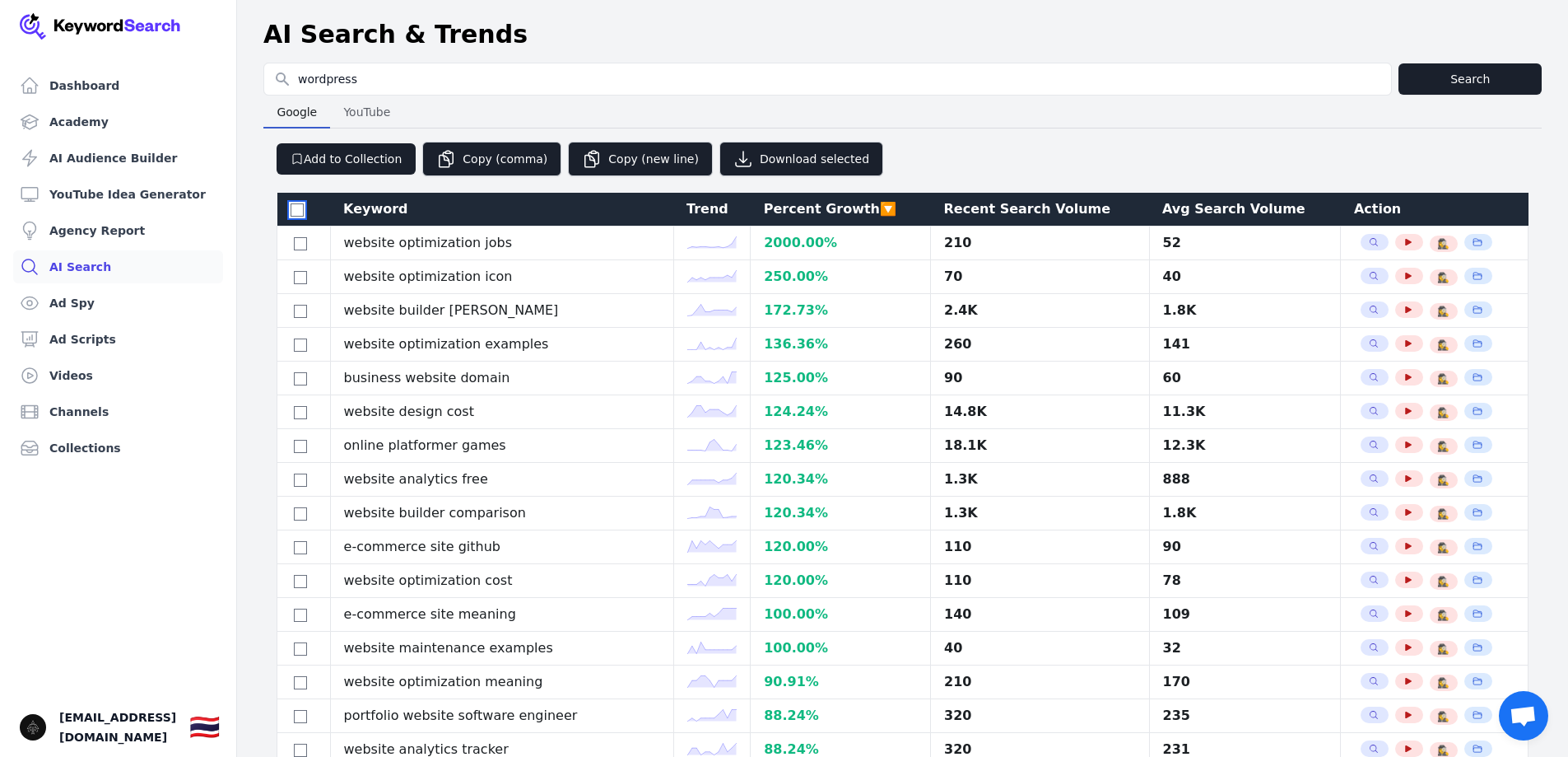
click at [294, 207] on input "checkbox" at bounding box center [297, 210] width 13 height 13
checkbox input "true"
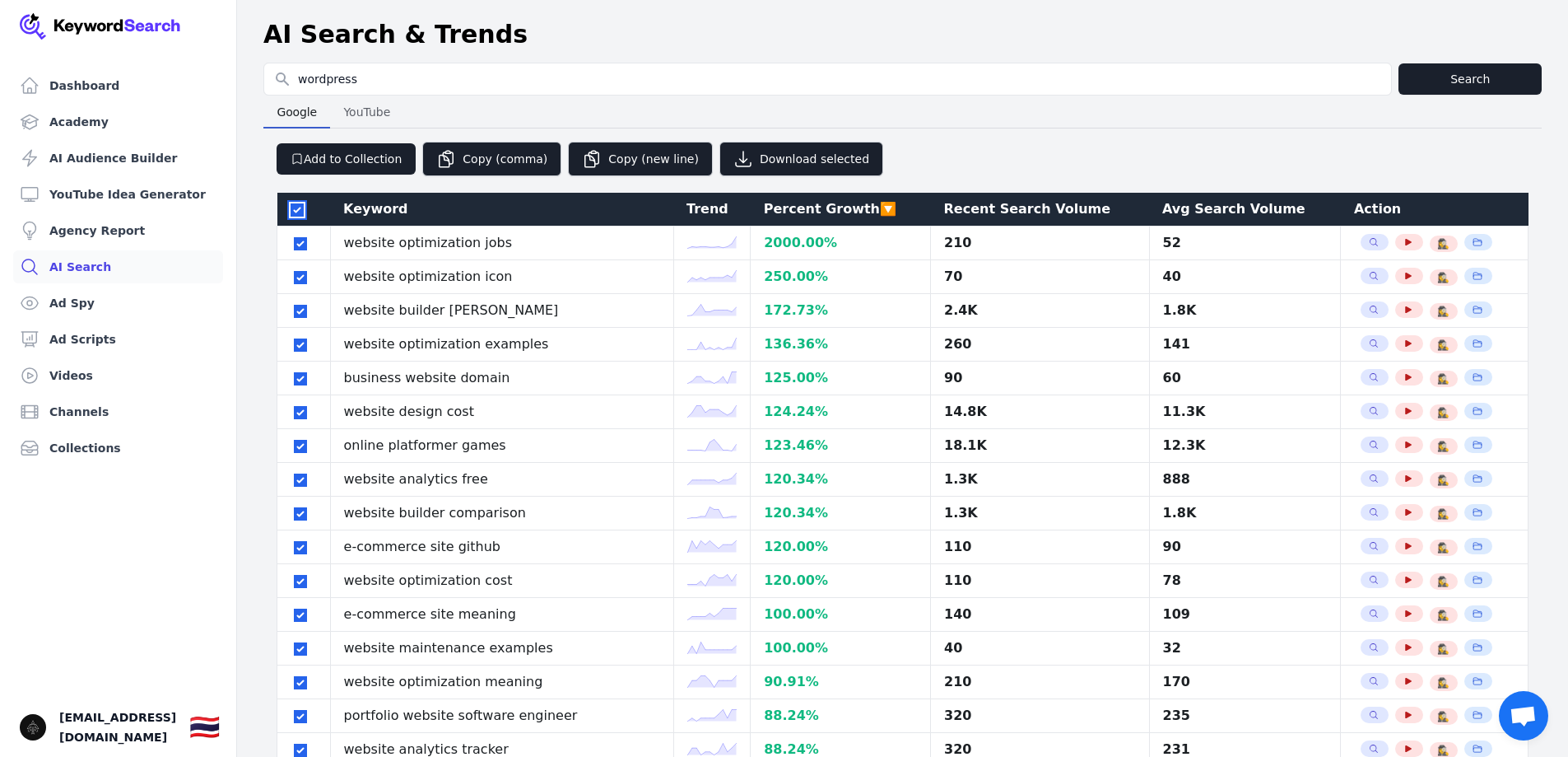
checkbox input "true"
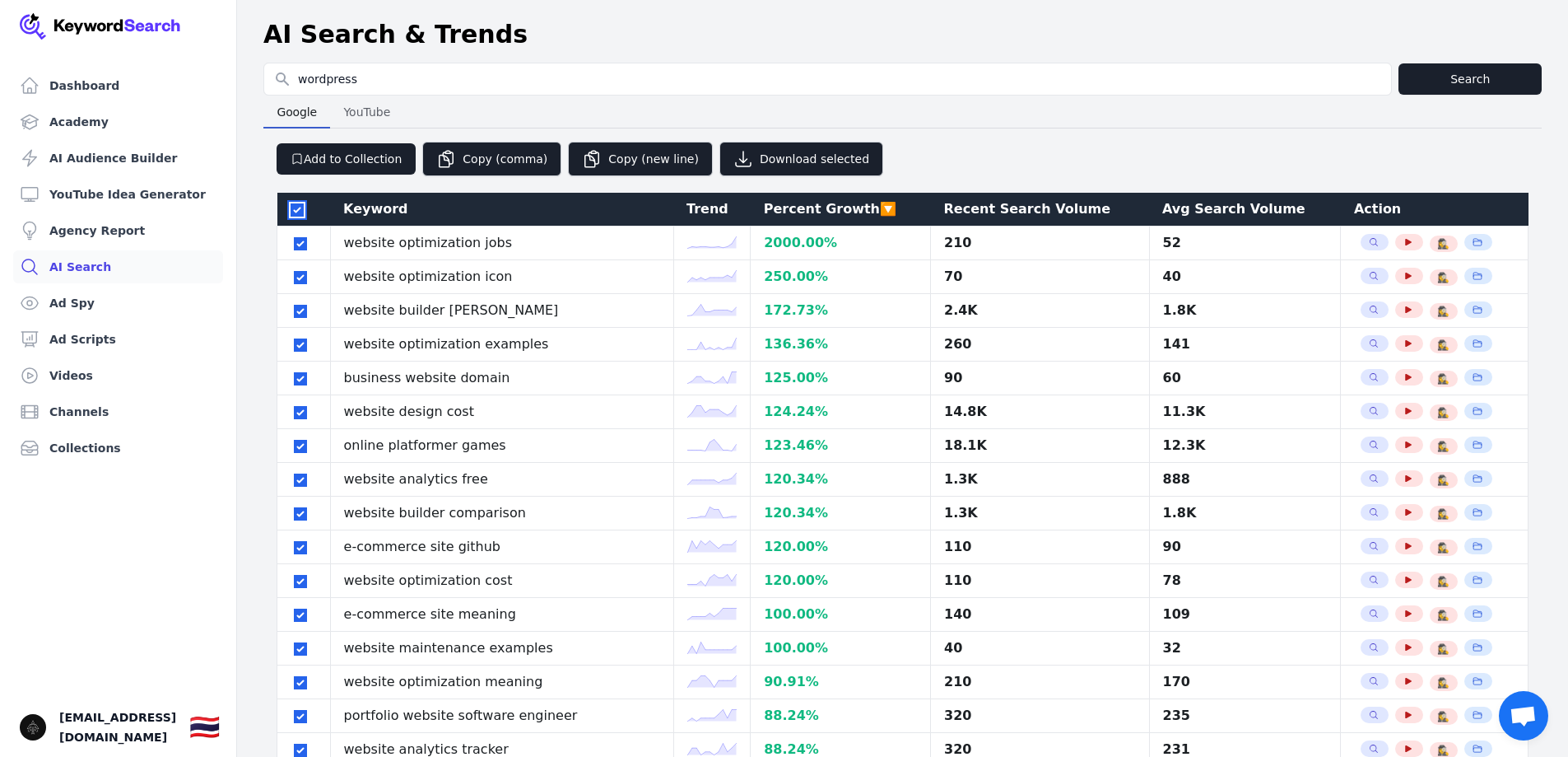
checkbox input "true"
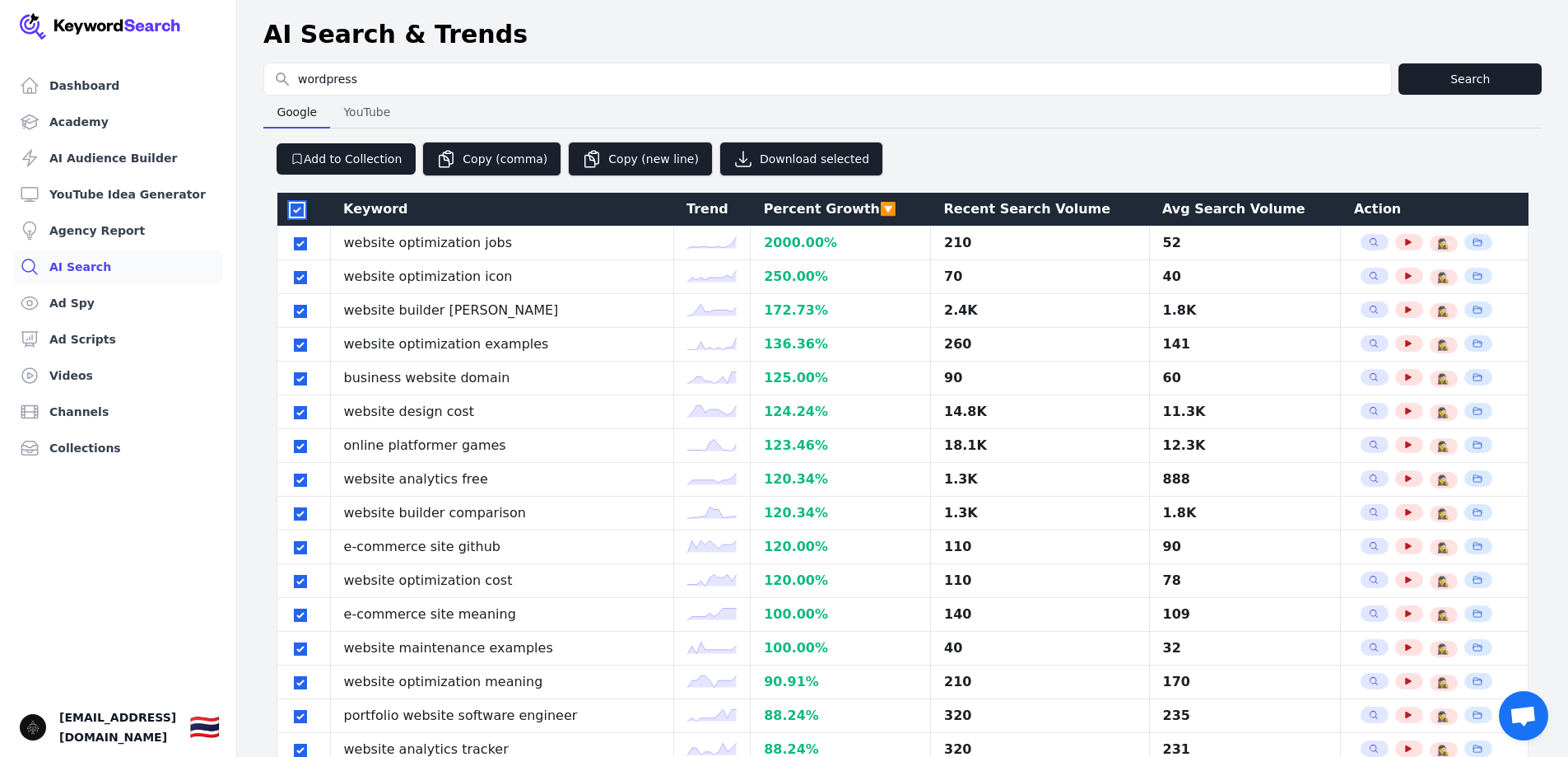
checkbox input "true"
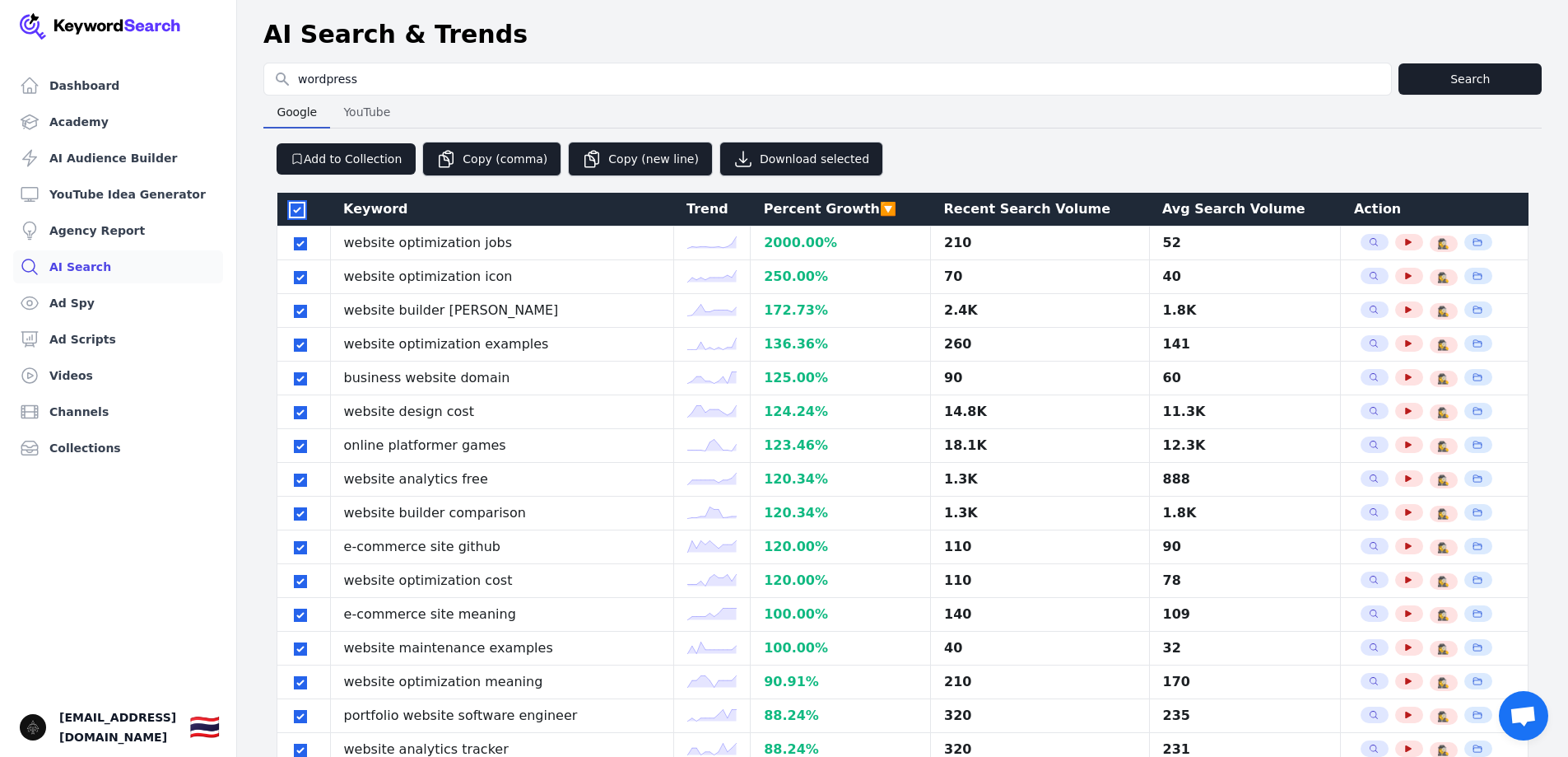
checkbox input "true"
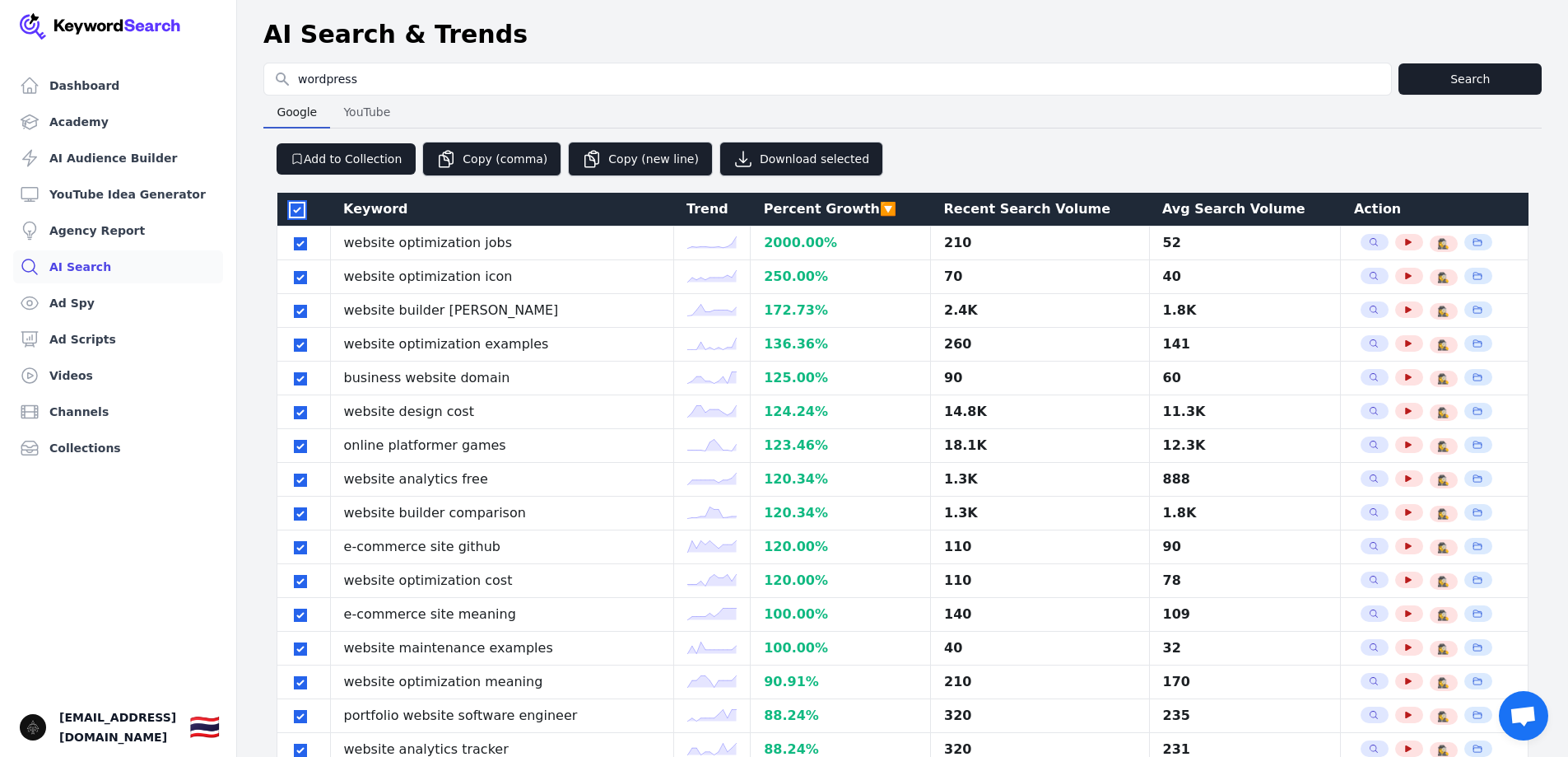
checkbox input "true"
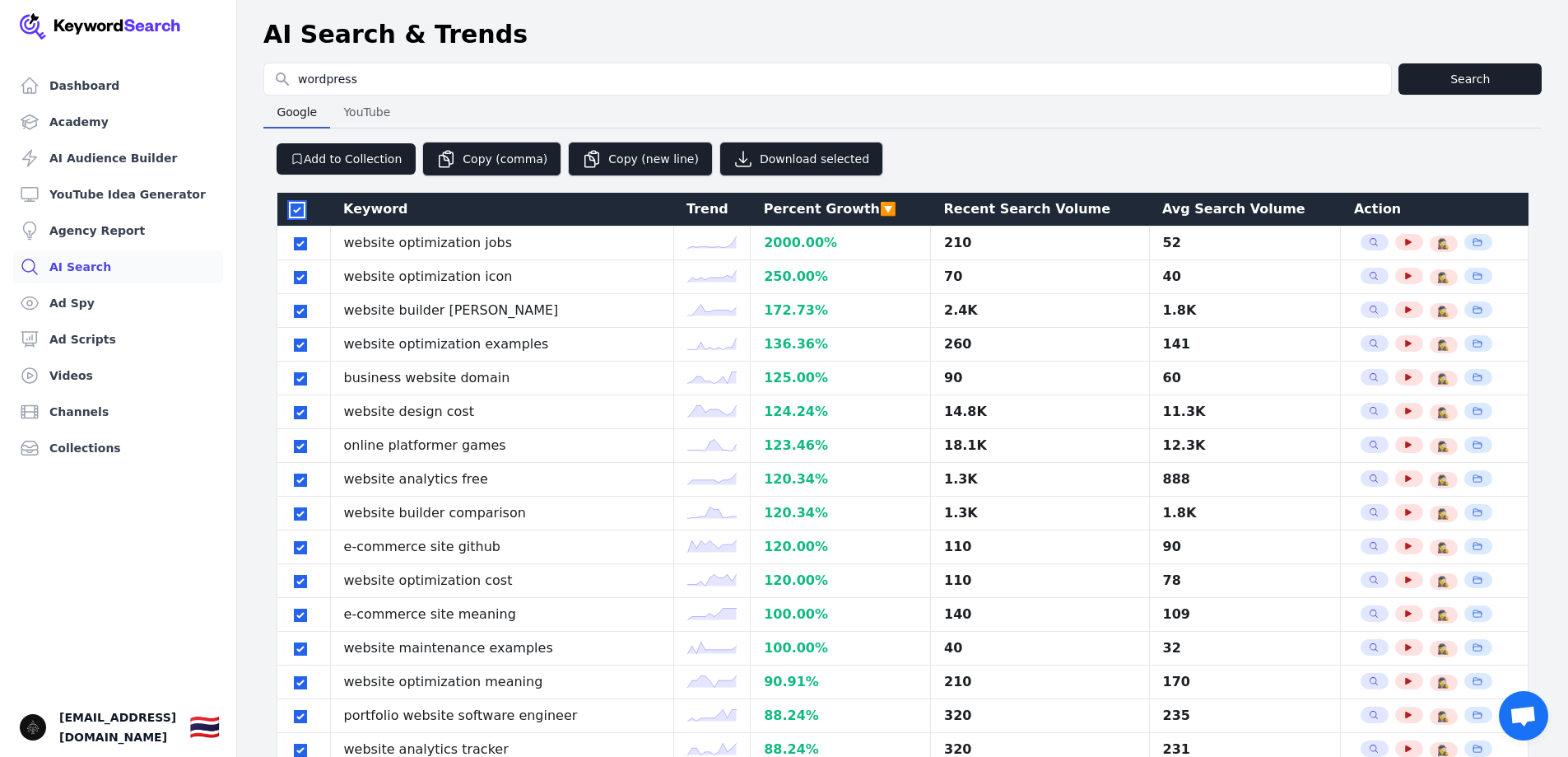
checkbox input "true"
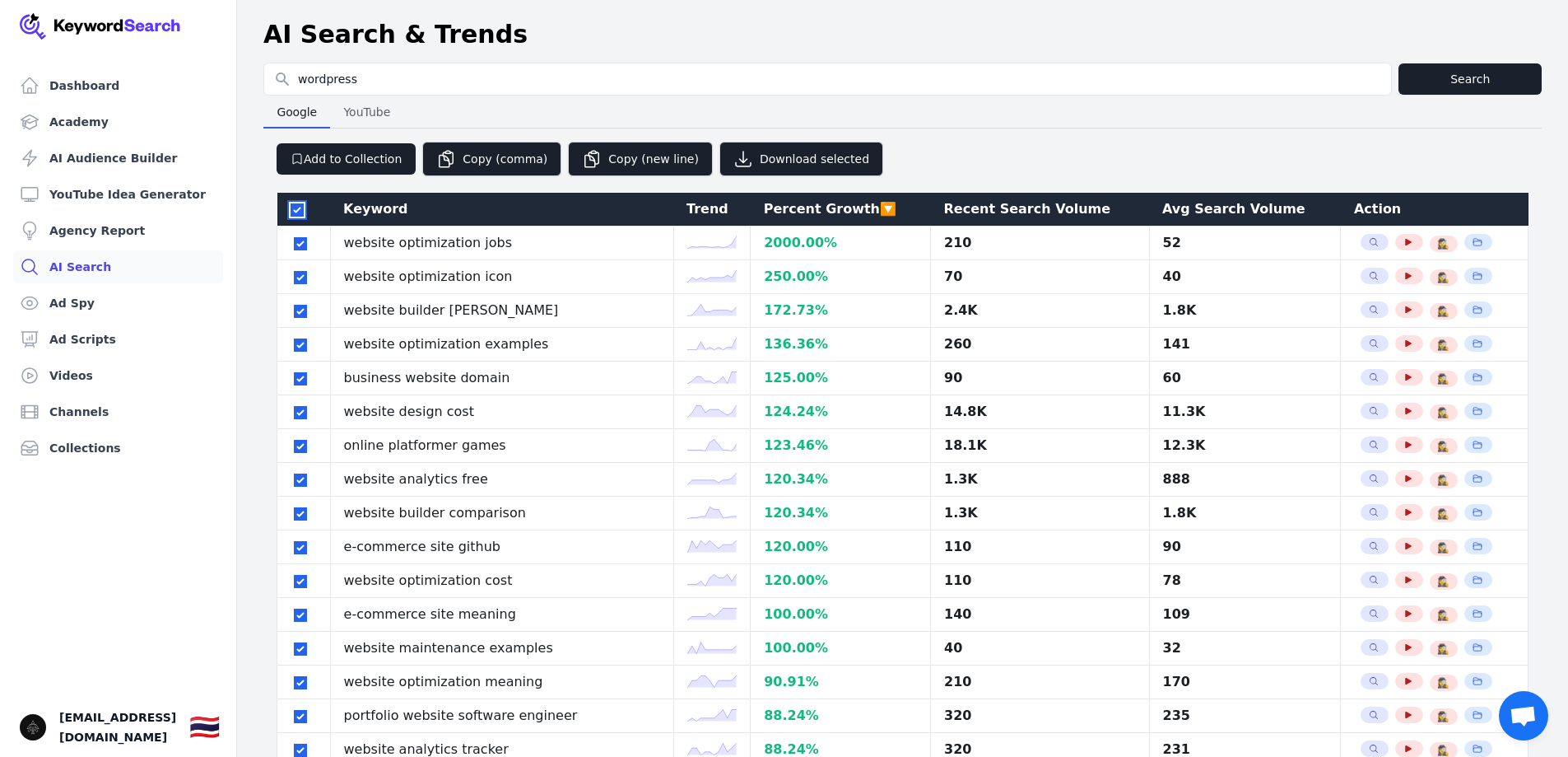
checkbox input "true"
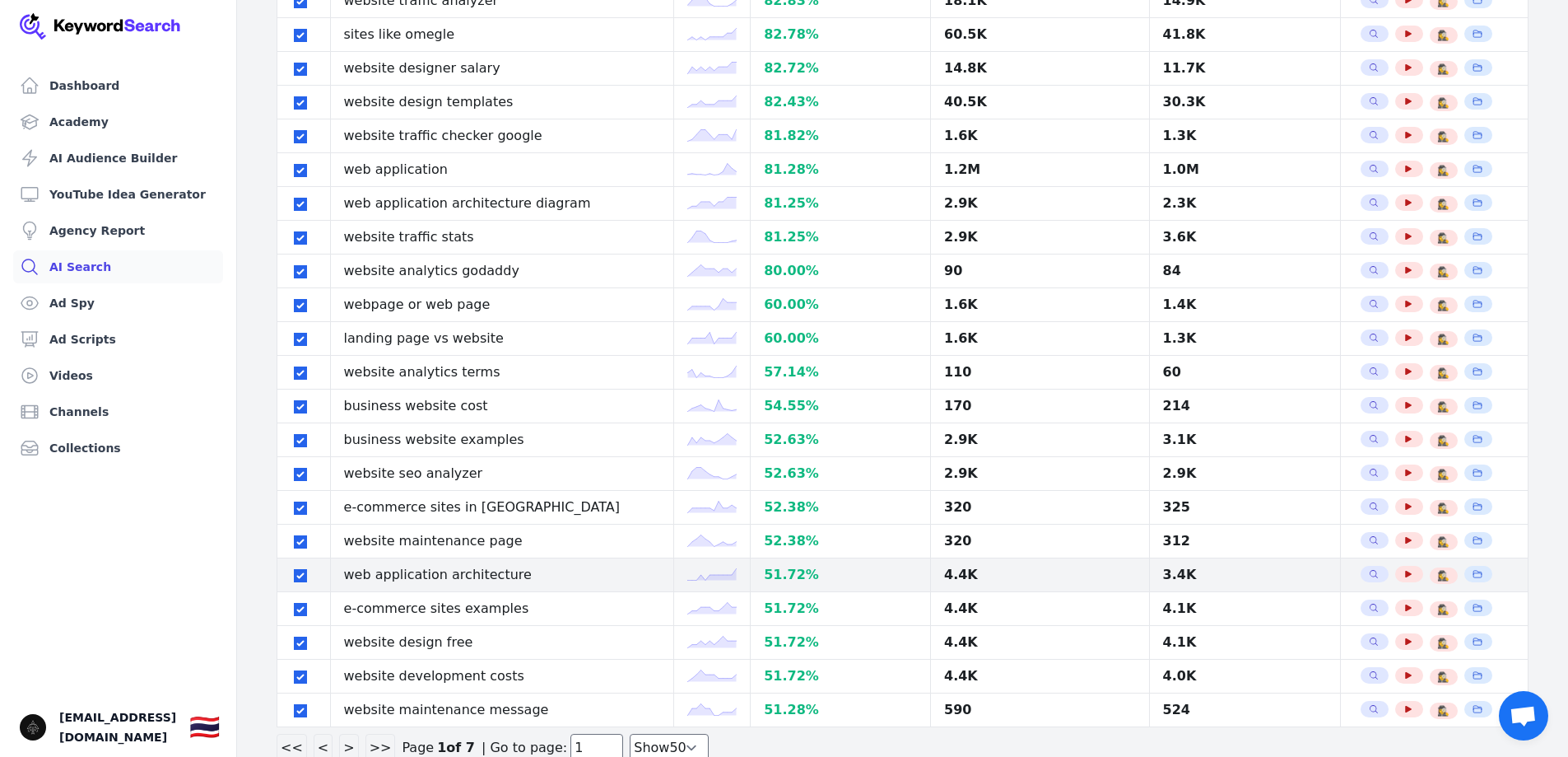
scroll to position [1226, 0]
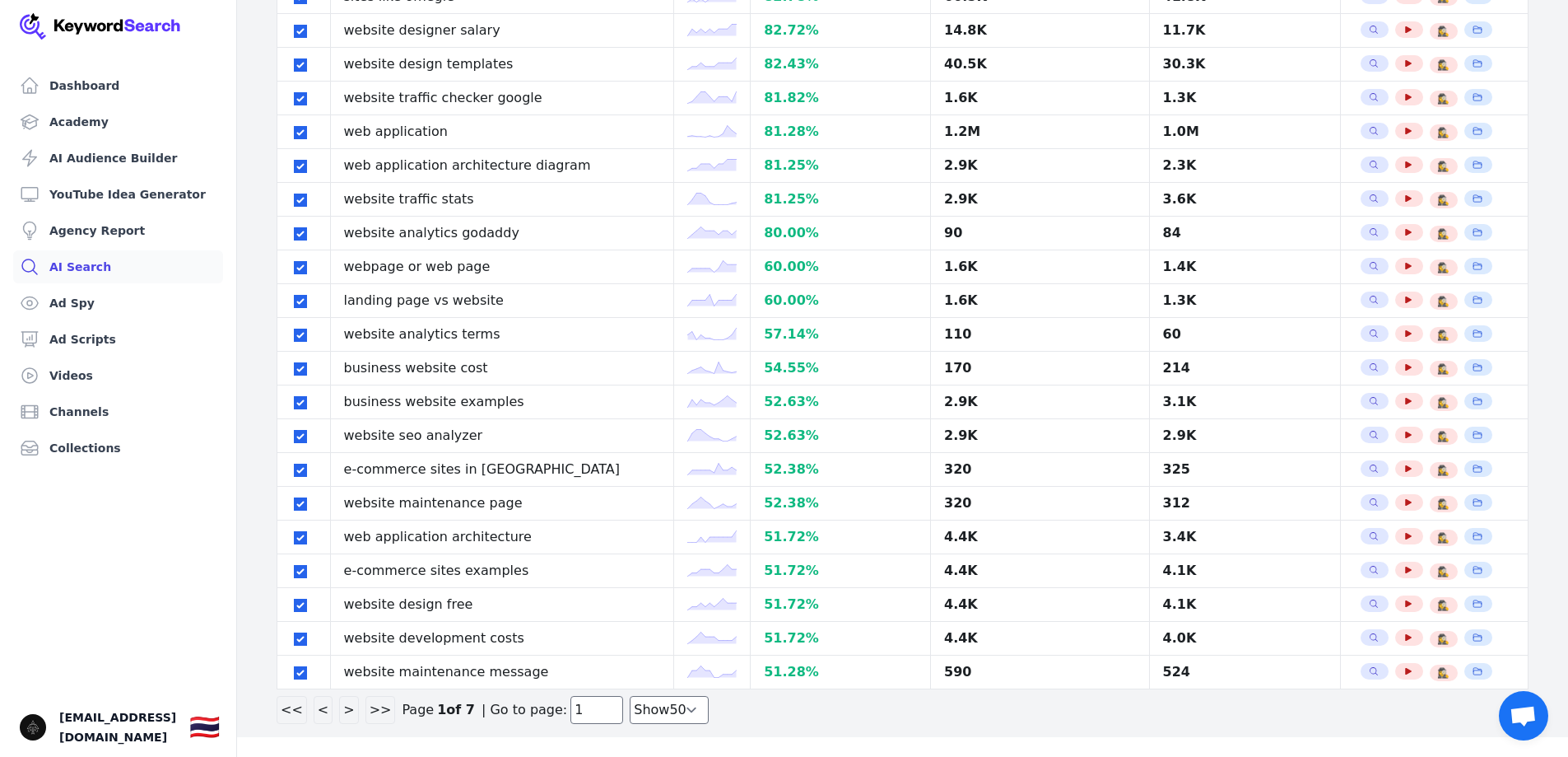
click at [346, 711] on button ">" at bounding box center [348, 710] width 19 height 28
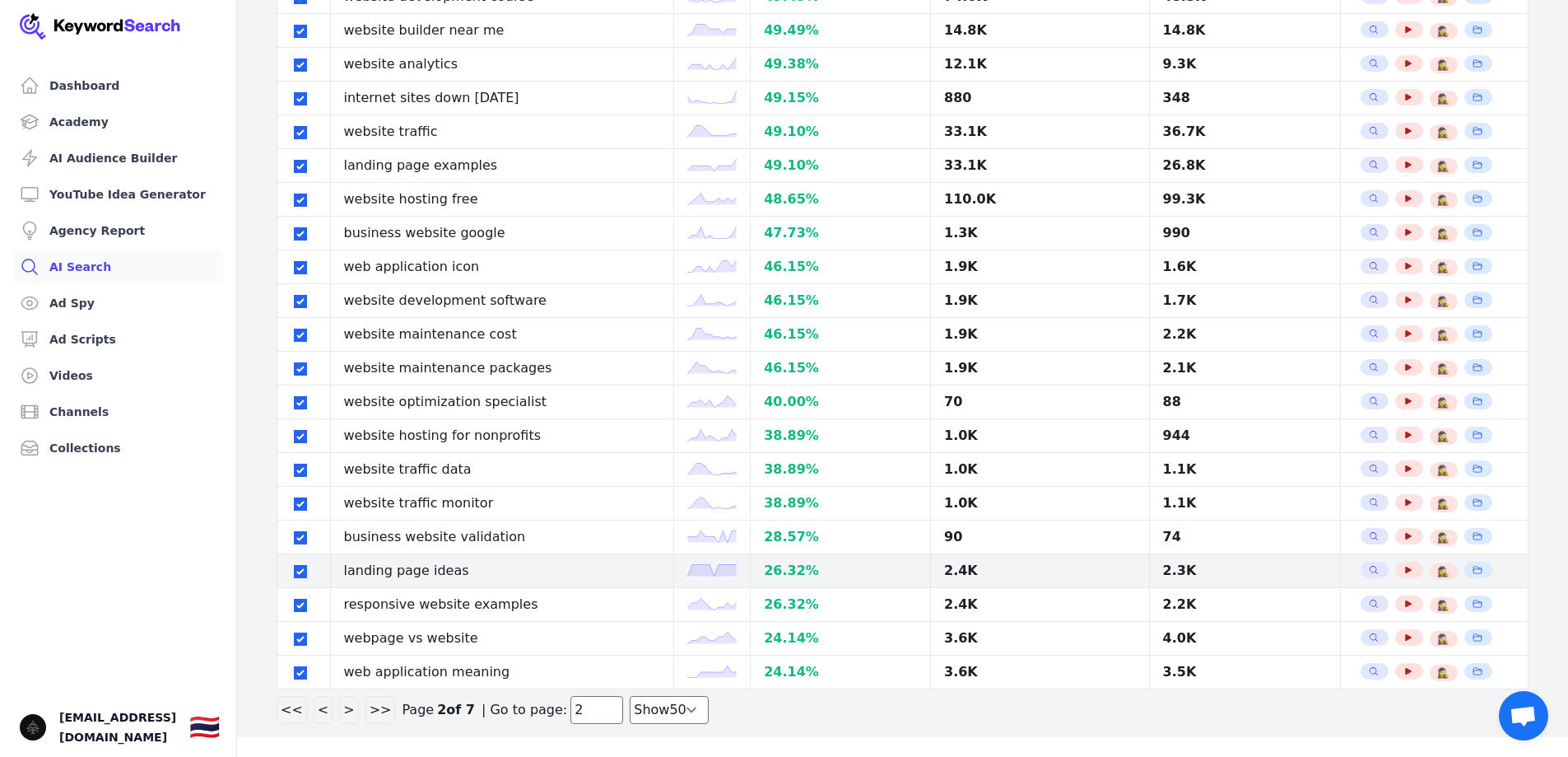
scroll to position [814, 0]
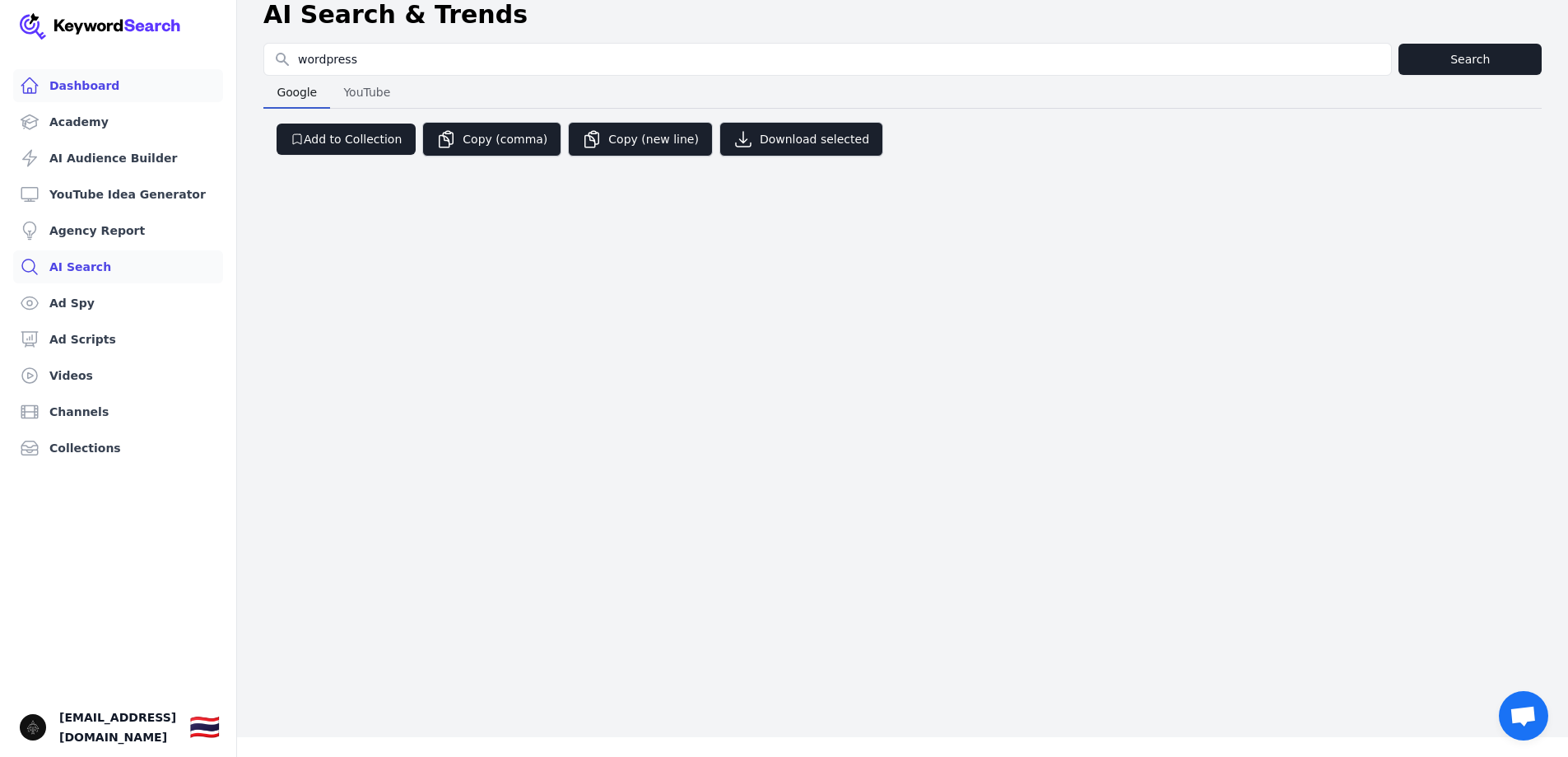
click at [103, 83] on link "Dashboard" at bounding box center [118, 86] width 210 height 33
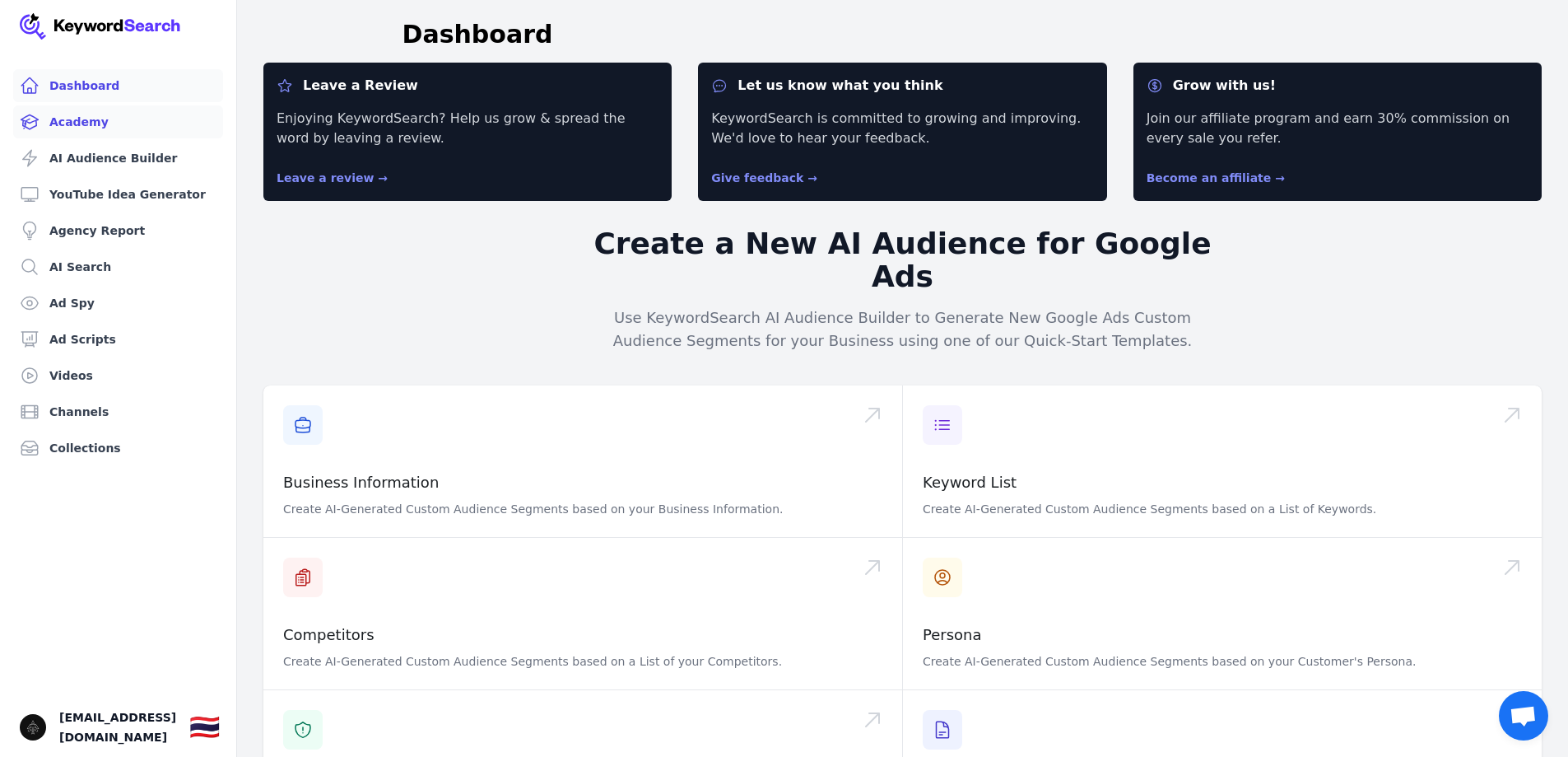
click at [103, 118] on link "Academy" at bounding box center [118, 122] width 210 height 33
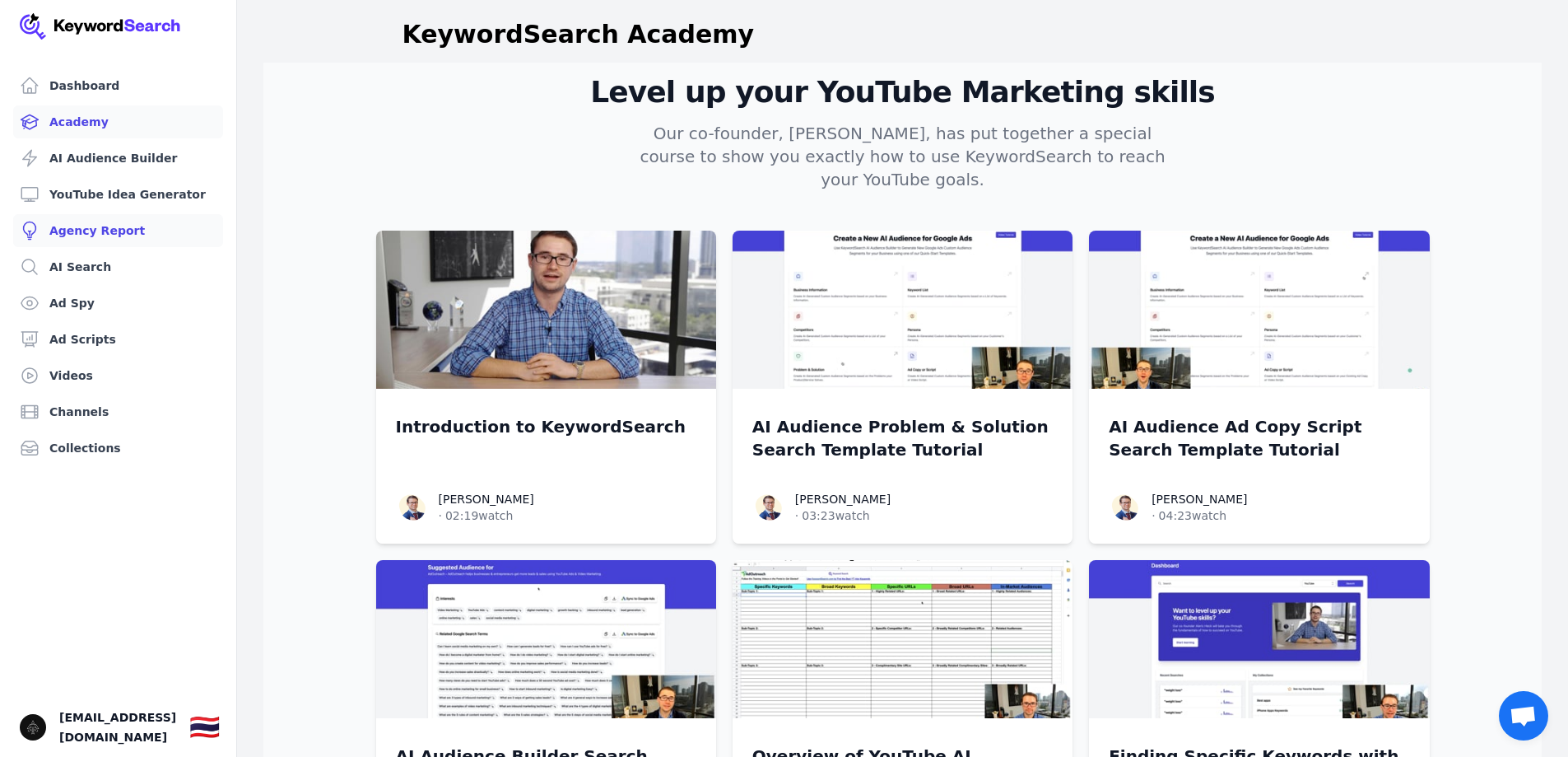
click at [102, 227] on link "Agency Report" at bounding box center [118, 231] width 210 height 33
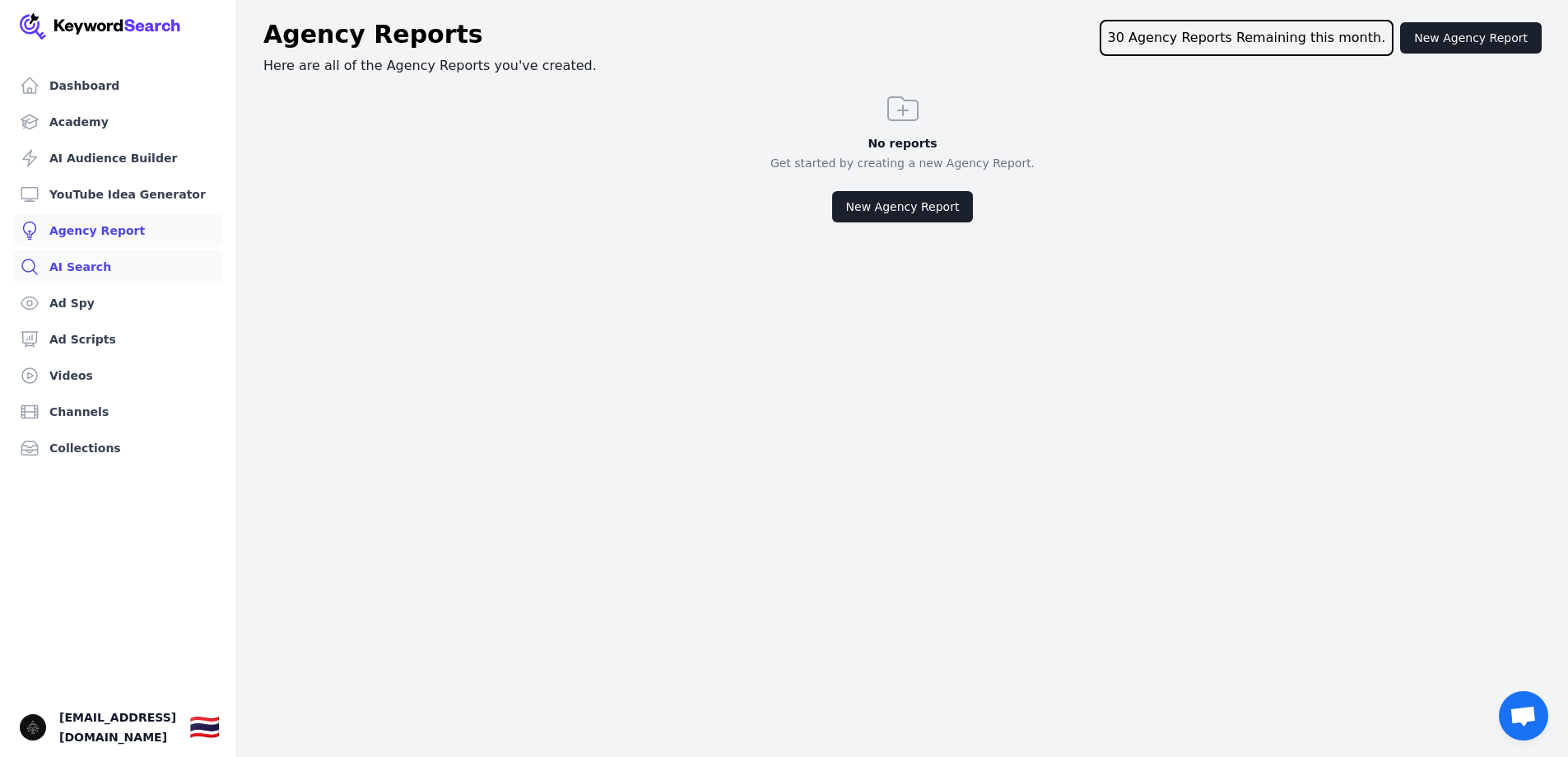
click at [97, 263] on link "AI Search" at bounding box center [118, 267] width 210 height 33
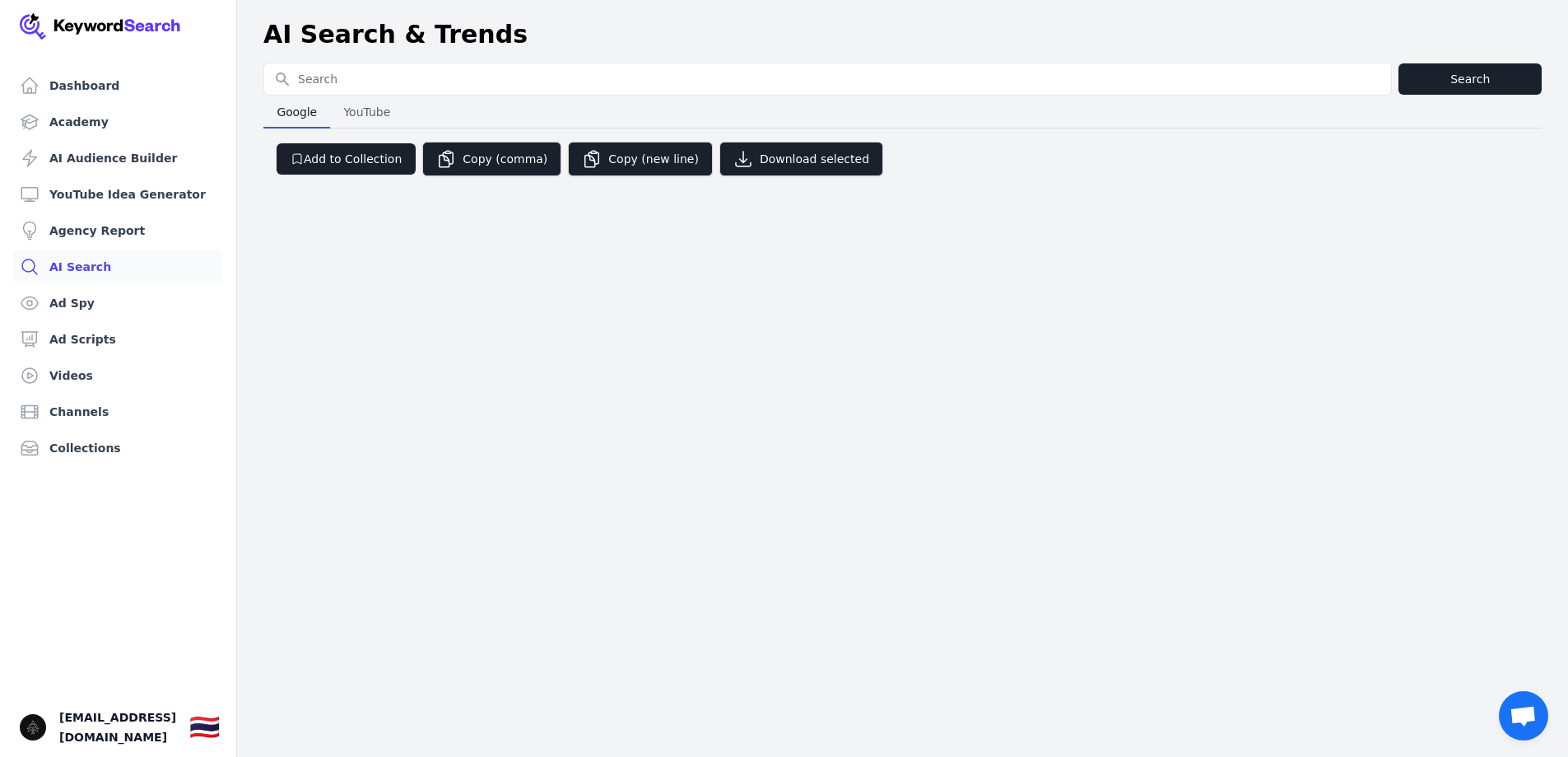
click at [447, 76] on input "Search for YouTube Keywords" at bounding box center [827, 79] width 1126 height 32
type input "wordpress"
click at [1440, 83] on button "Search" at bounding box center [1470, 79] width 143 height 32
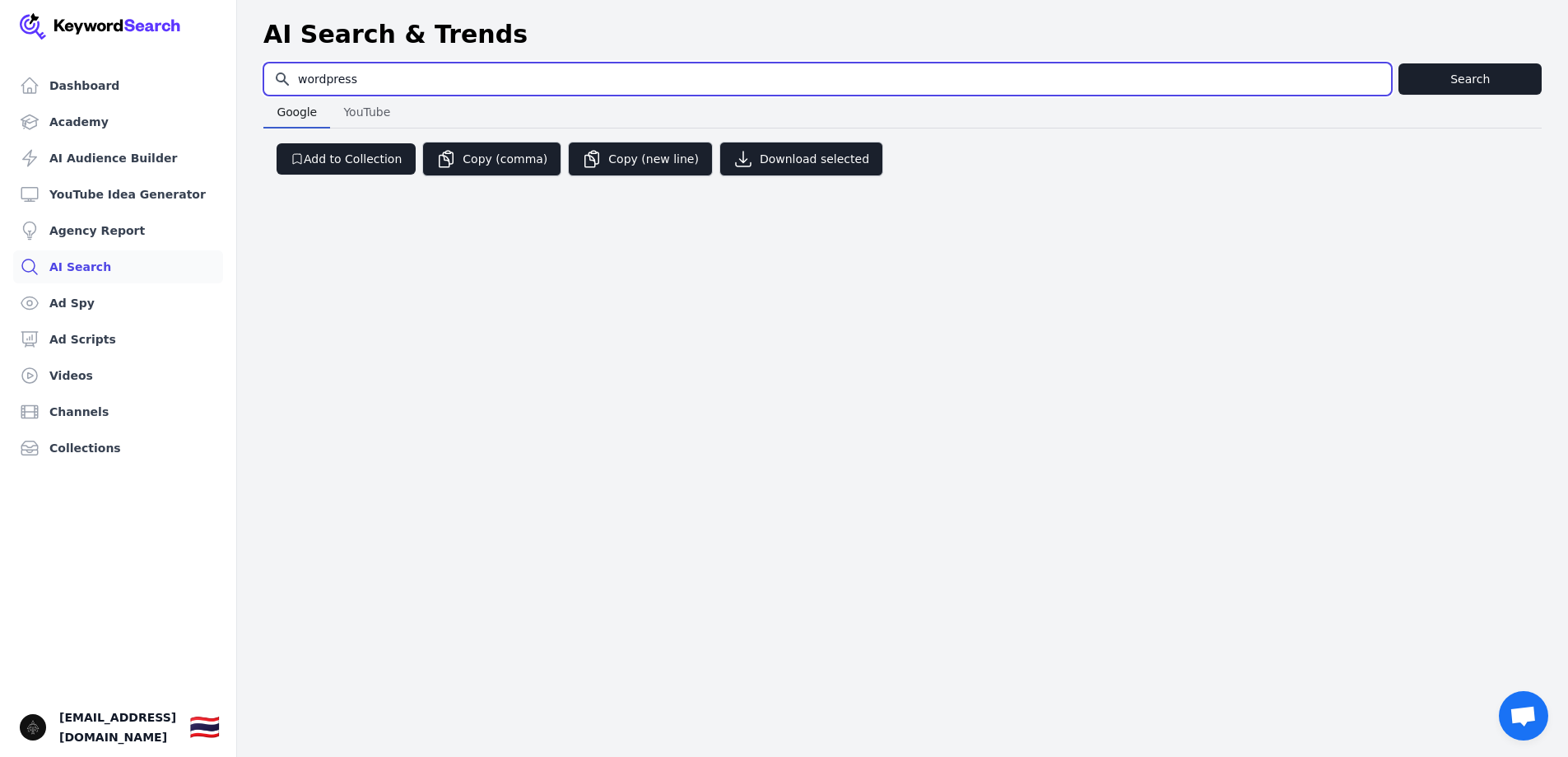
click at [385, 78] on input "wordpress" at bounding box center [827, 79] width 1126 height 32
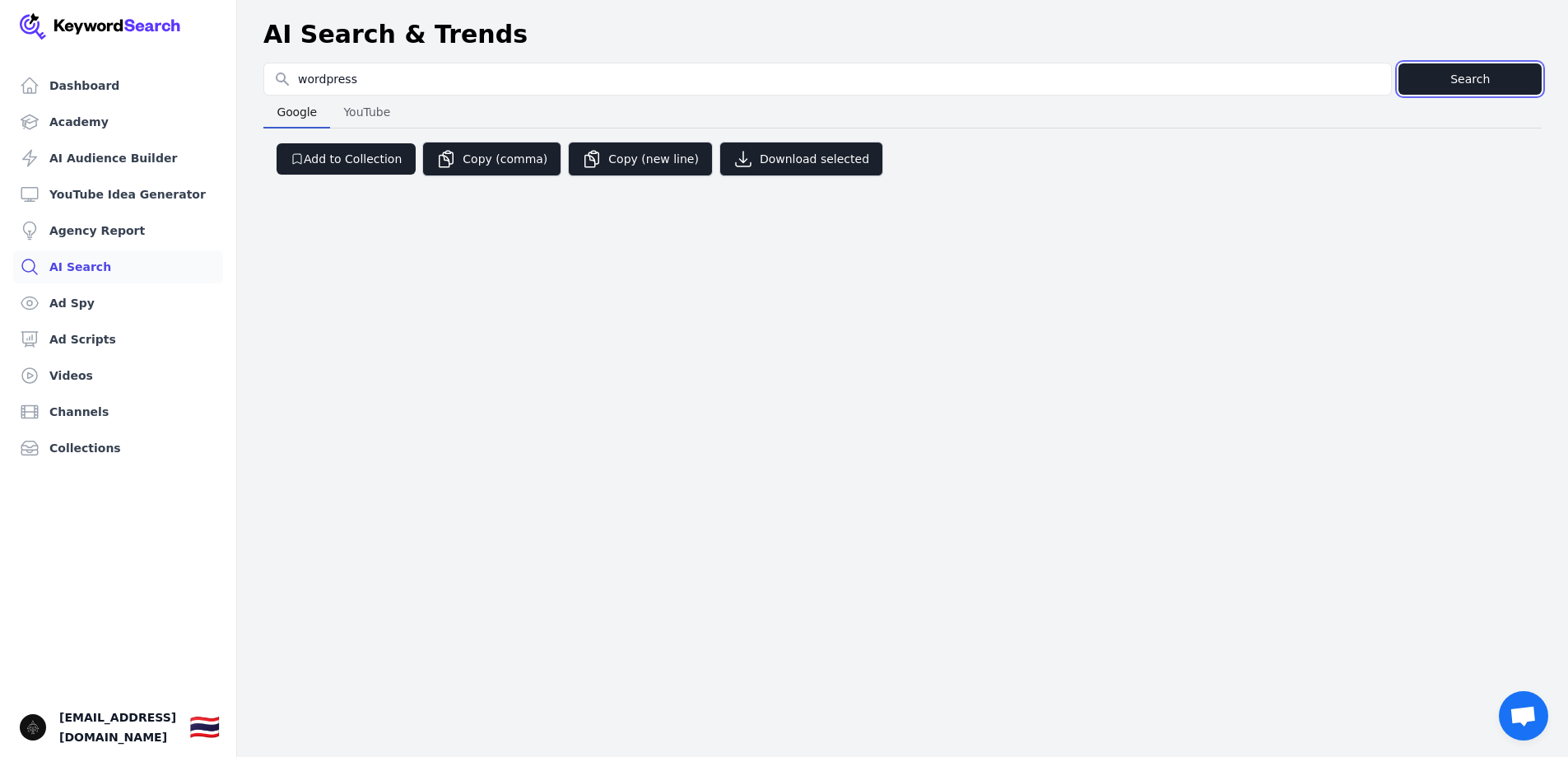
click at [1455, 68] on button "Search" at bounding box center [1470, 79] width 143 height 32
click at [1430, 78] on button "Search" at bounding box center [1470, 79] width 143 height 32
click at [472, 310] on div "Dashboard Academy AI Audience Builder YouTube Idea Generator Agency Report AI S…" at bounding box center [784, 378] width 1568 height 757
click at [103, 268] on link "AI Search" at bounding box center [118, 267] width 210 height 33
click at [113, 271] on link "AI Search" at bounding box center [118, 267] width 210 height 33
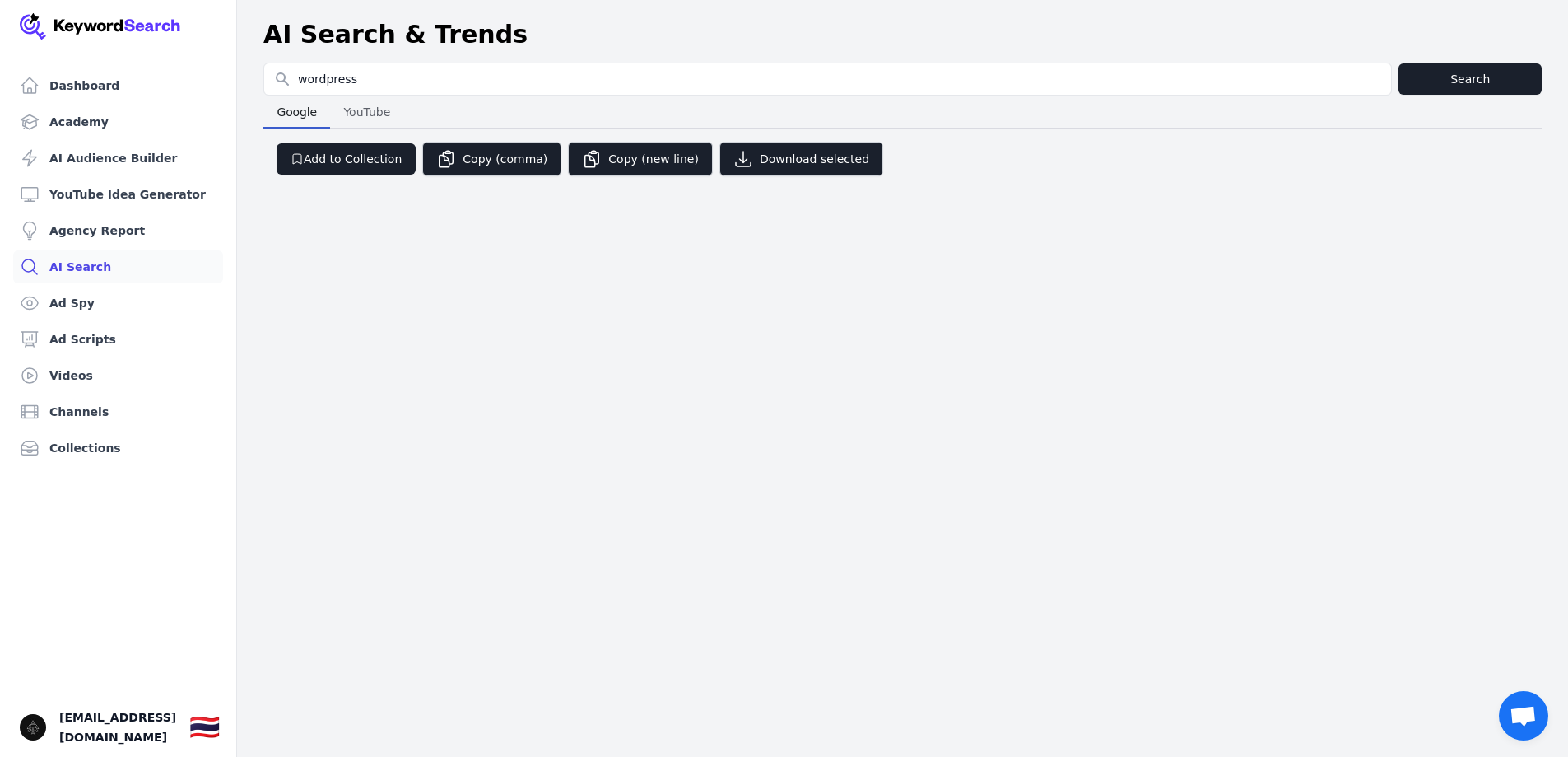
click at [366, 110] on span "YouTube" at bounding box center [367, 113] width 60 height 23
select select "50"
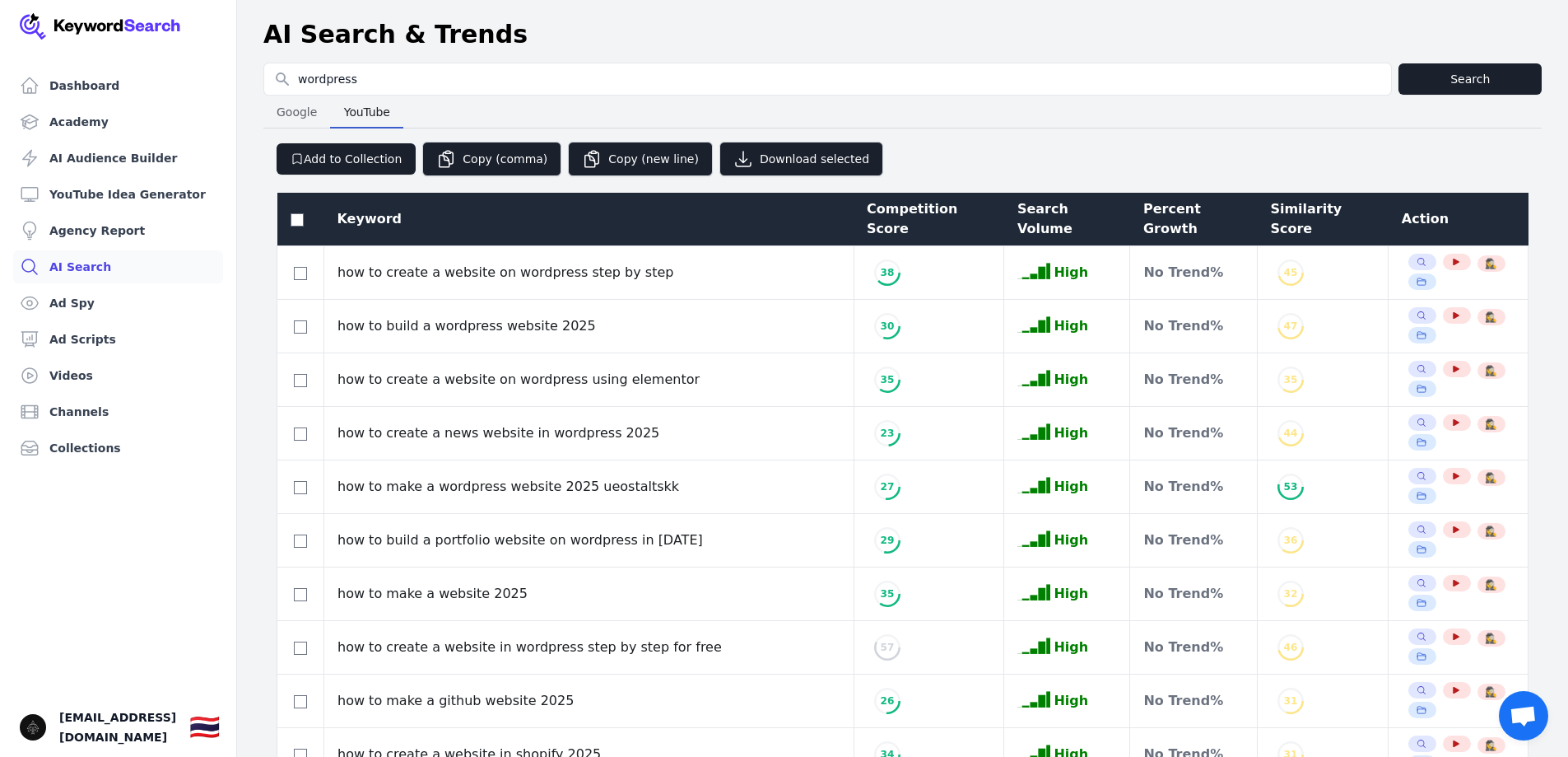
click at [299, 118] on span "Google" at bounding box center [297, 113] width 53 height 23
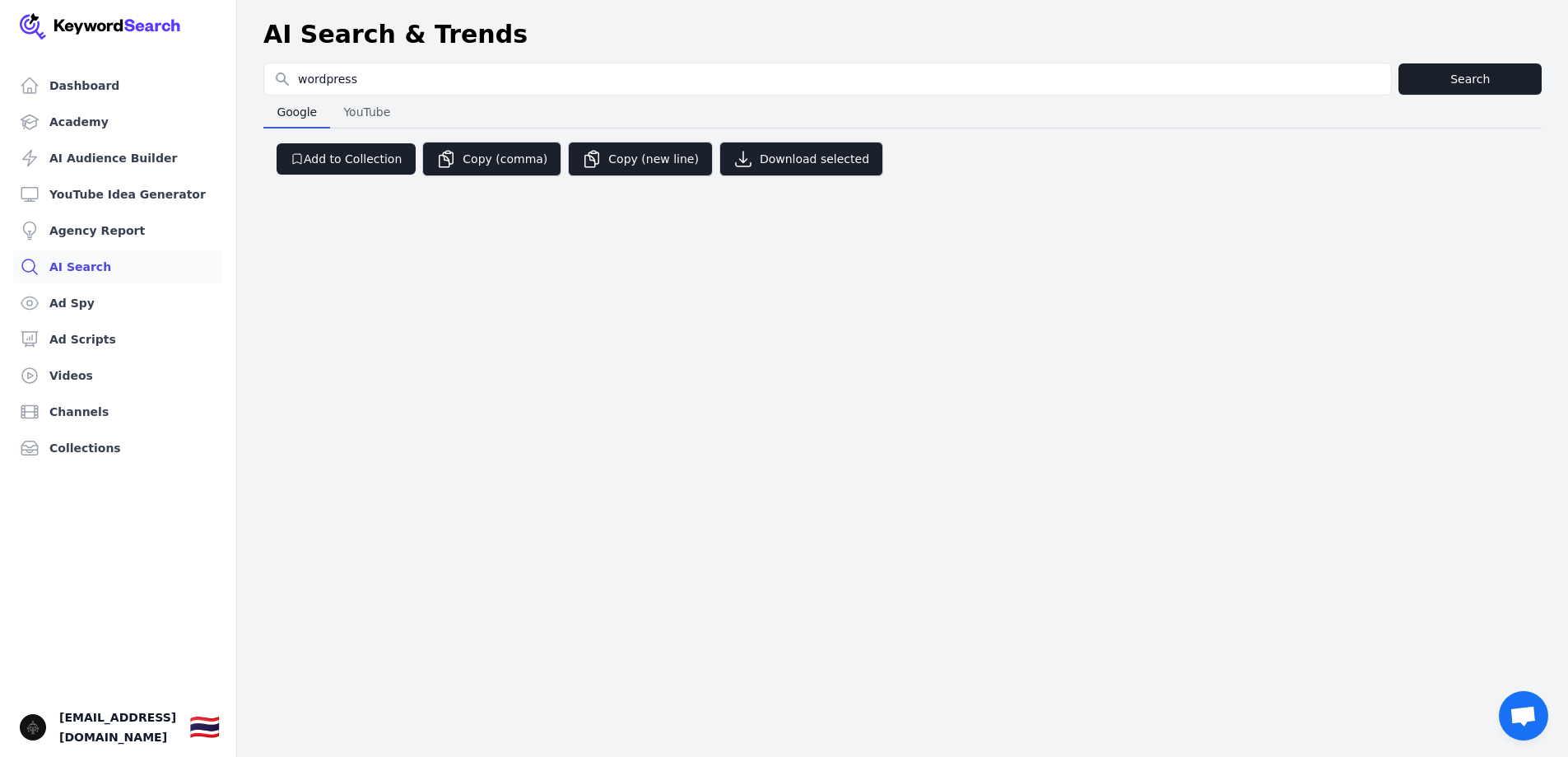
click at [377, 118] on span "YouTube" at bounding box center [367, 113] width 60 height 23
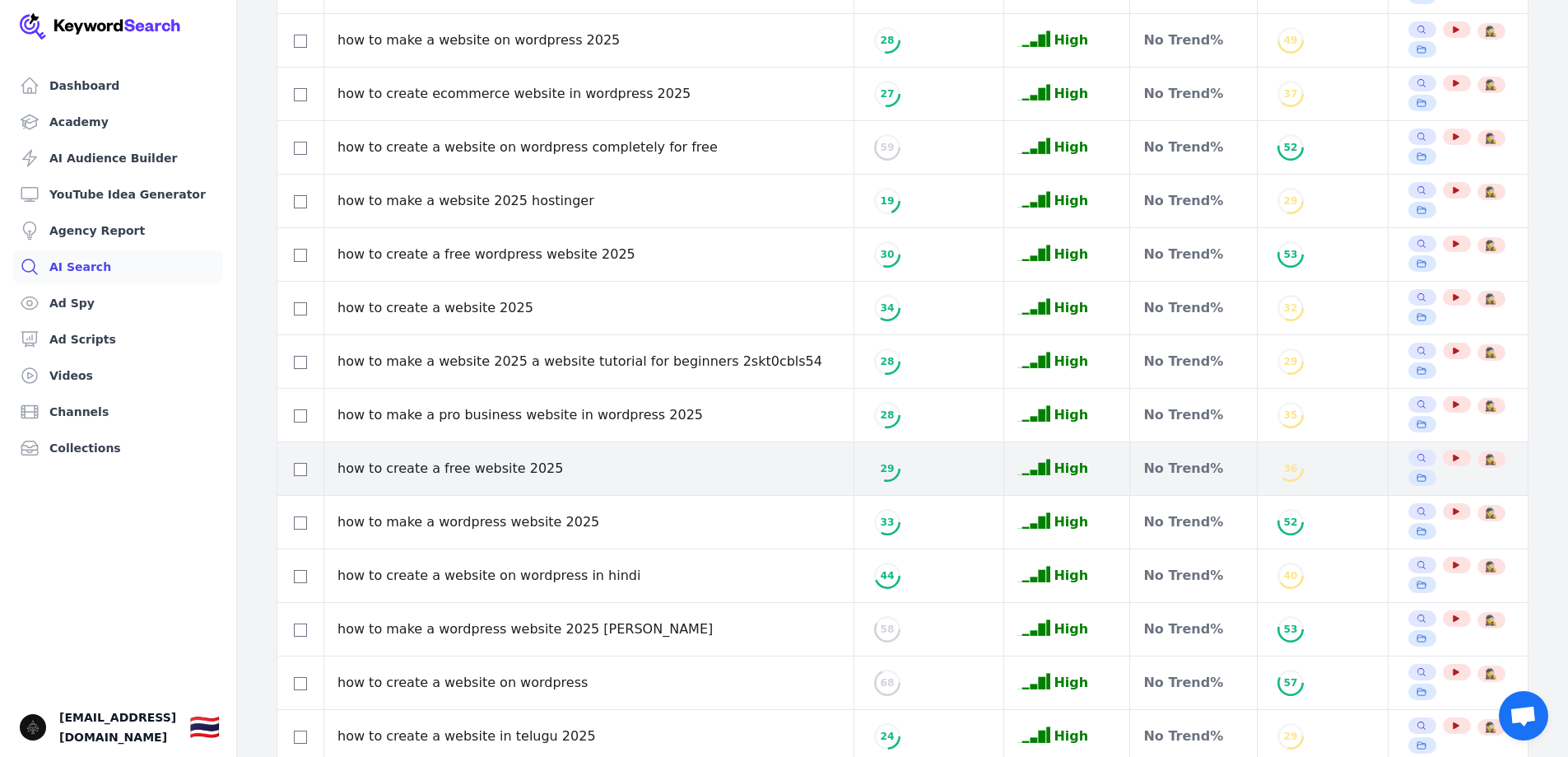
scroll to position [2233, 0]
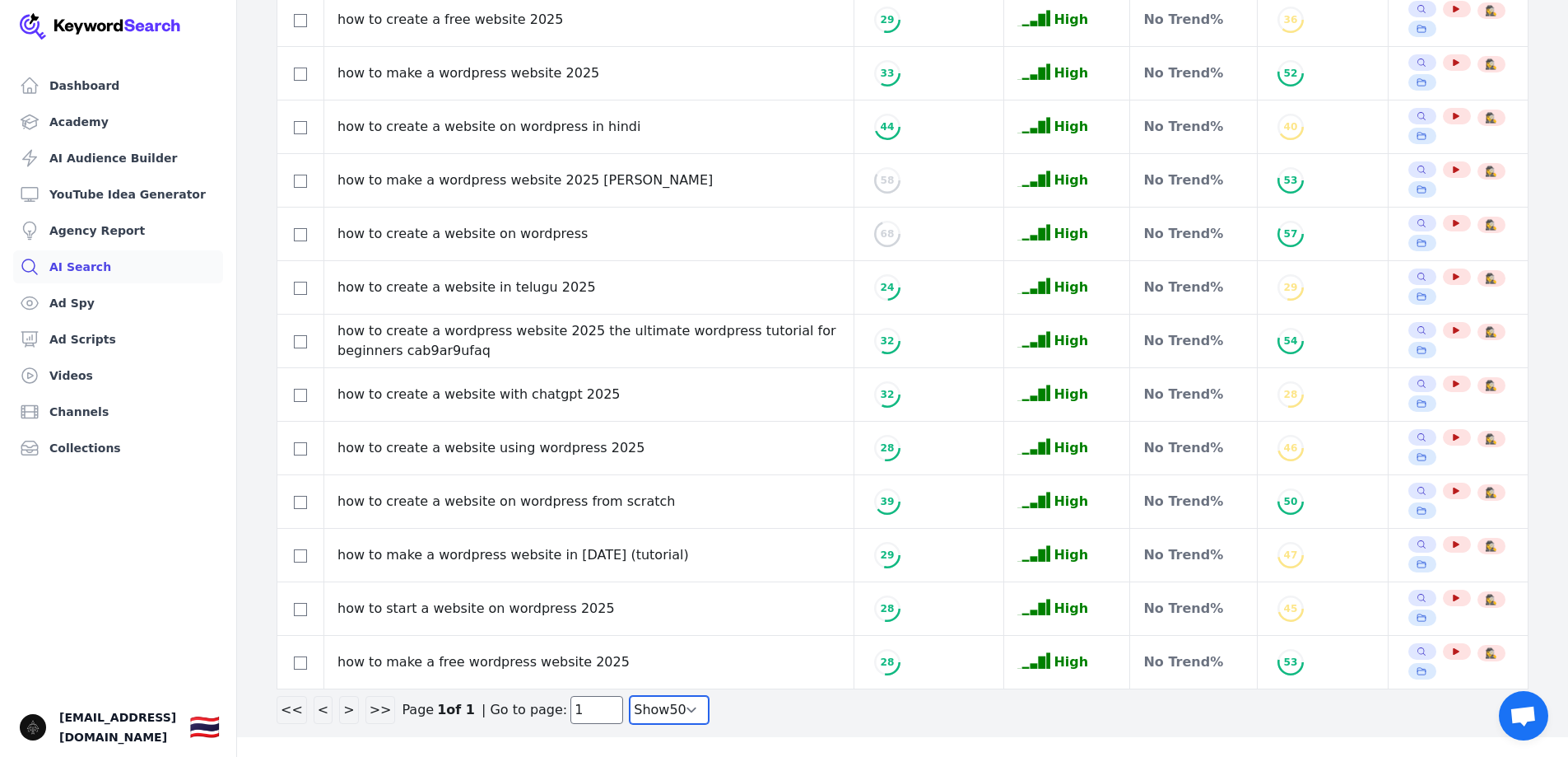
click at [664, 709] on select "Show 30 Show 40 Show 50 Show 100" at bounding box center [669, 710] width 79 height 28
select select "100"
click at [630, 696] on select "Show 30 Show 40 Show 50 Show 100" at bounding box center [669, 710] width 79 height 28
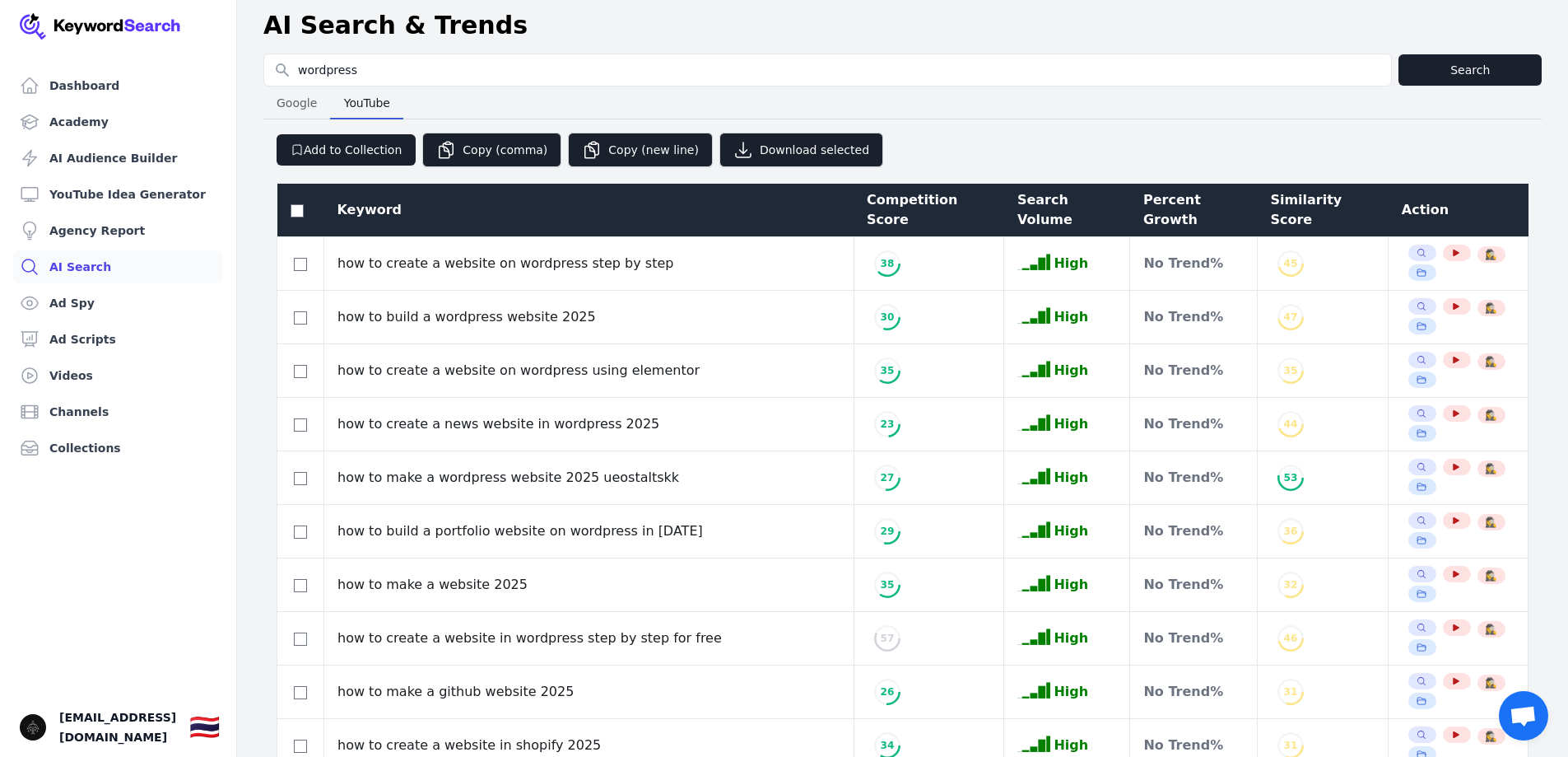
scroll to position [0, 0]
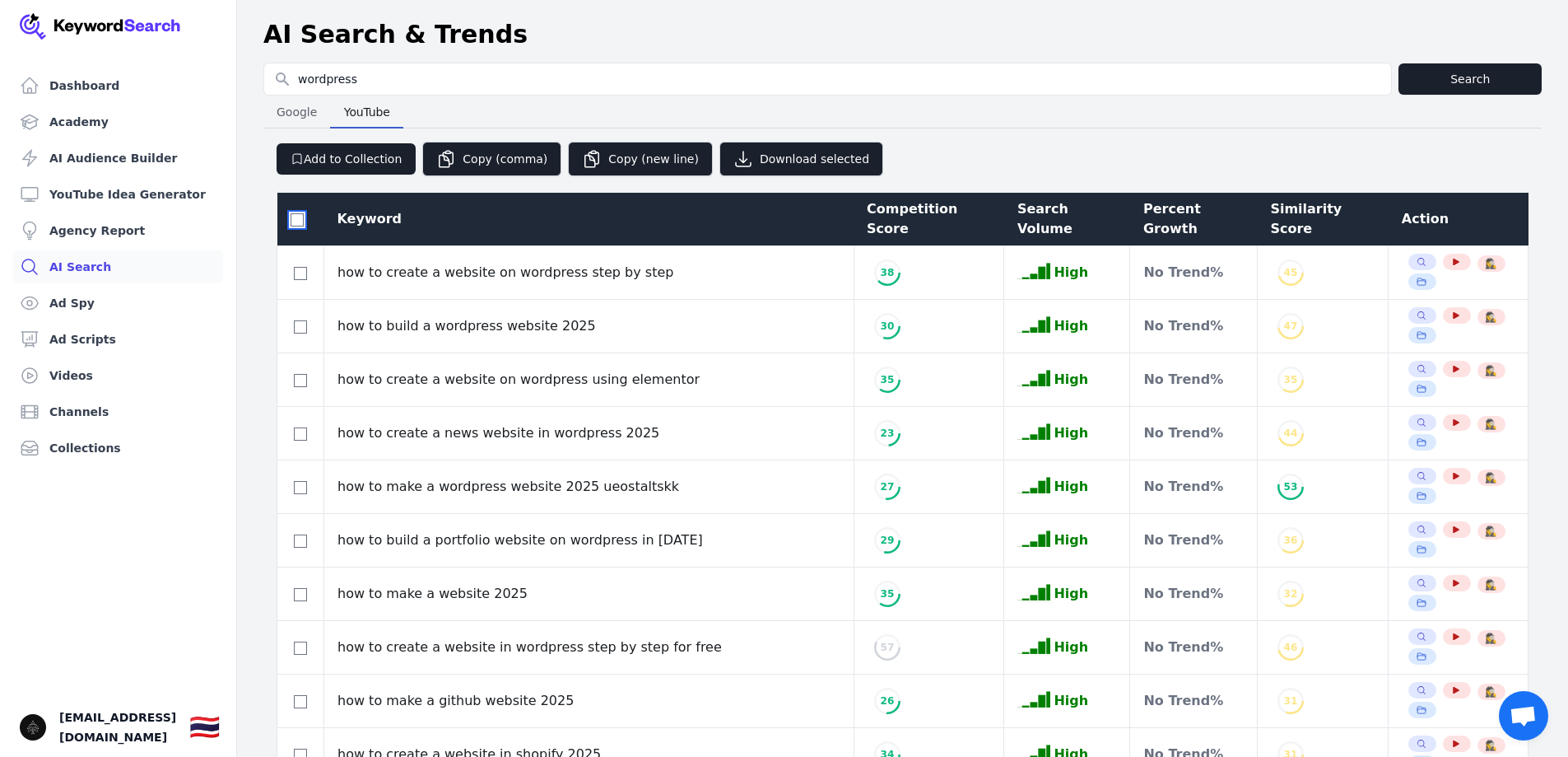
click at [299, 222] on input "checkbox" at bounding box center [297, 220] width 13 height 13
checkbox input "true"
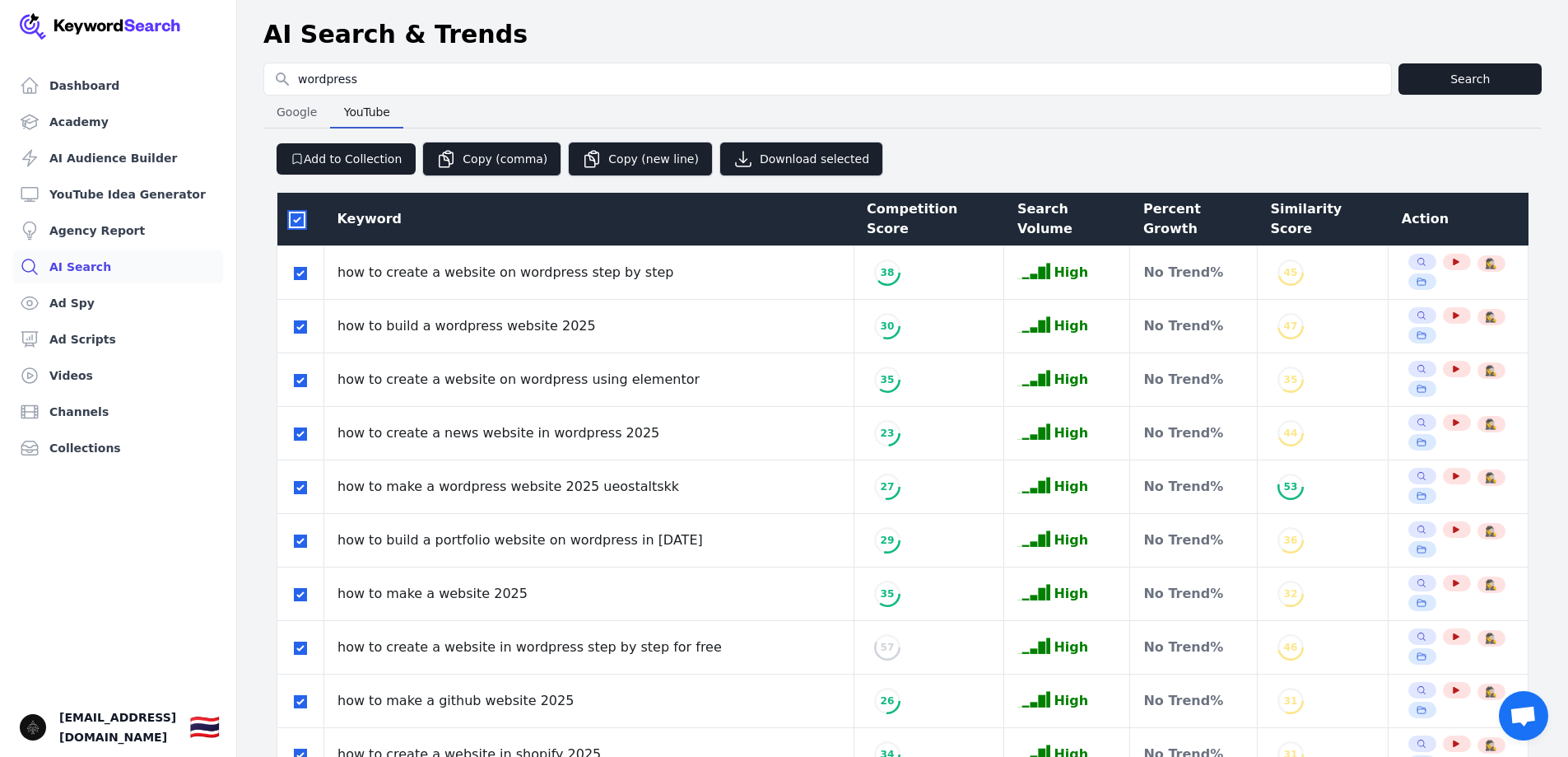
checkbox input "true"
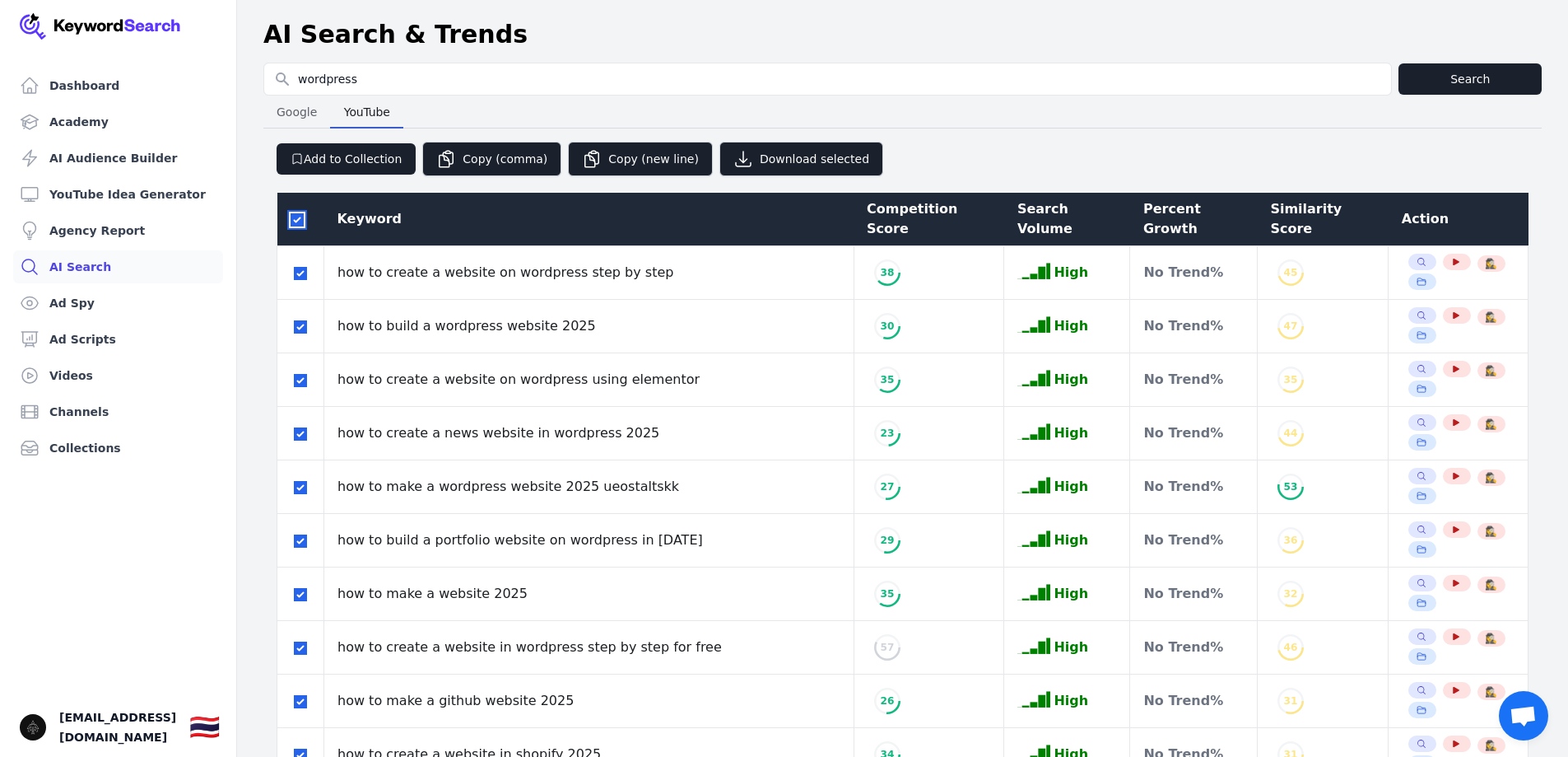
checkbox input "true"
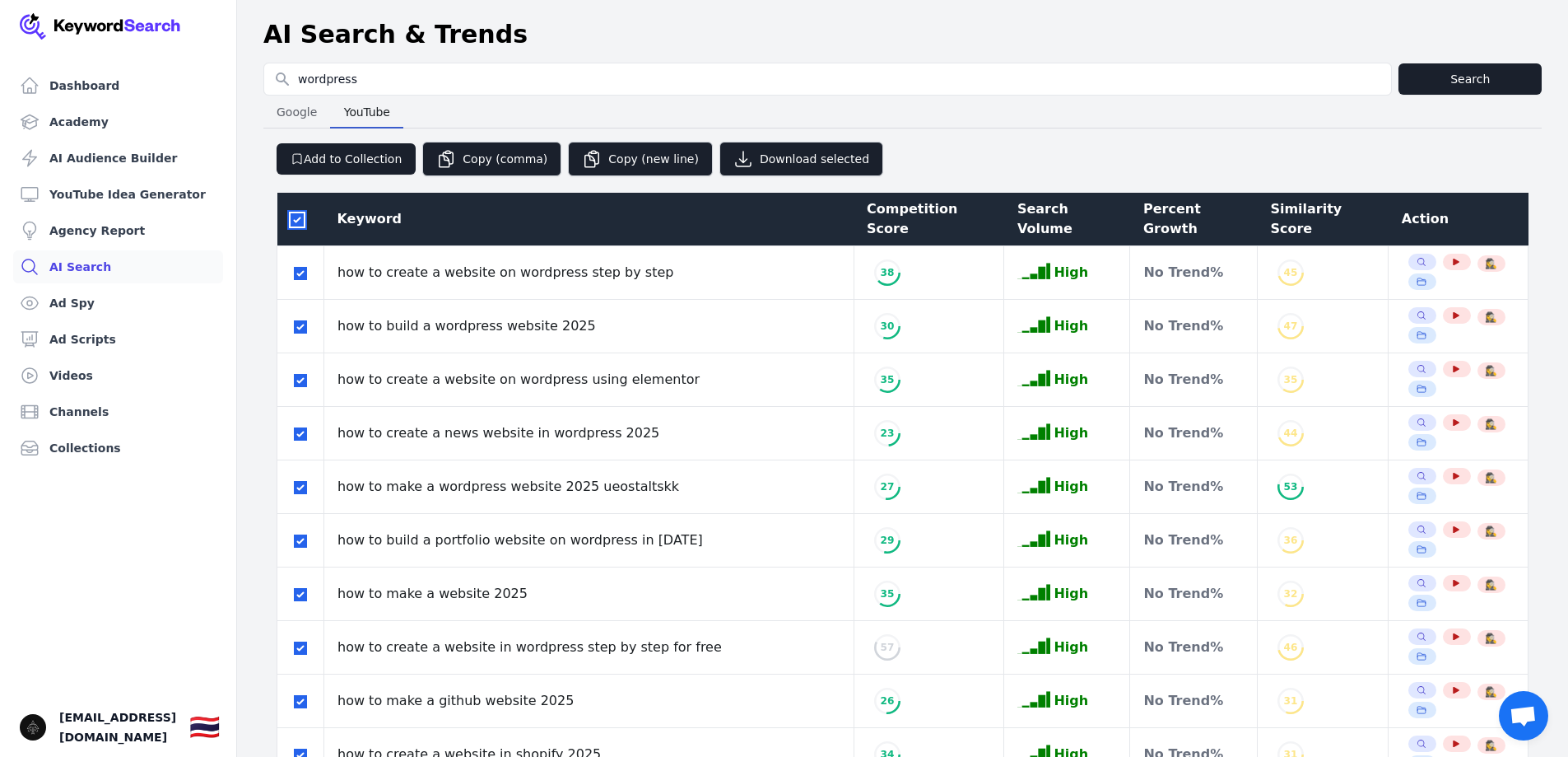
checkbox input "true"
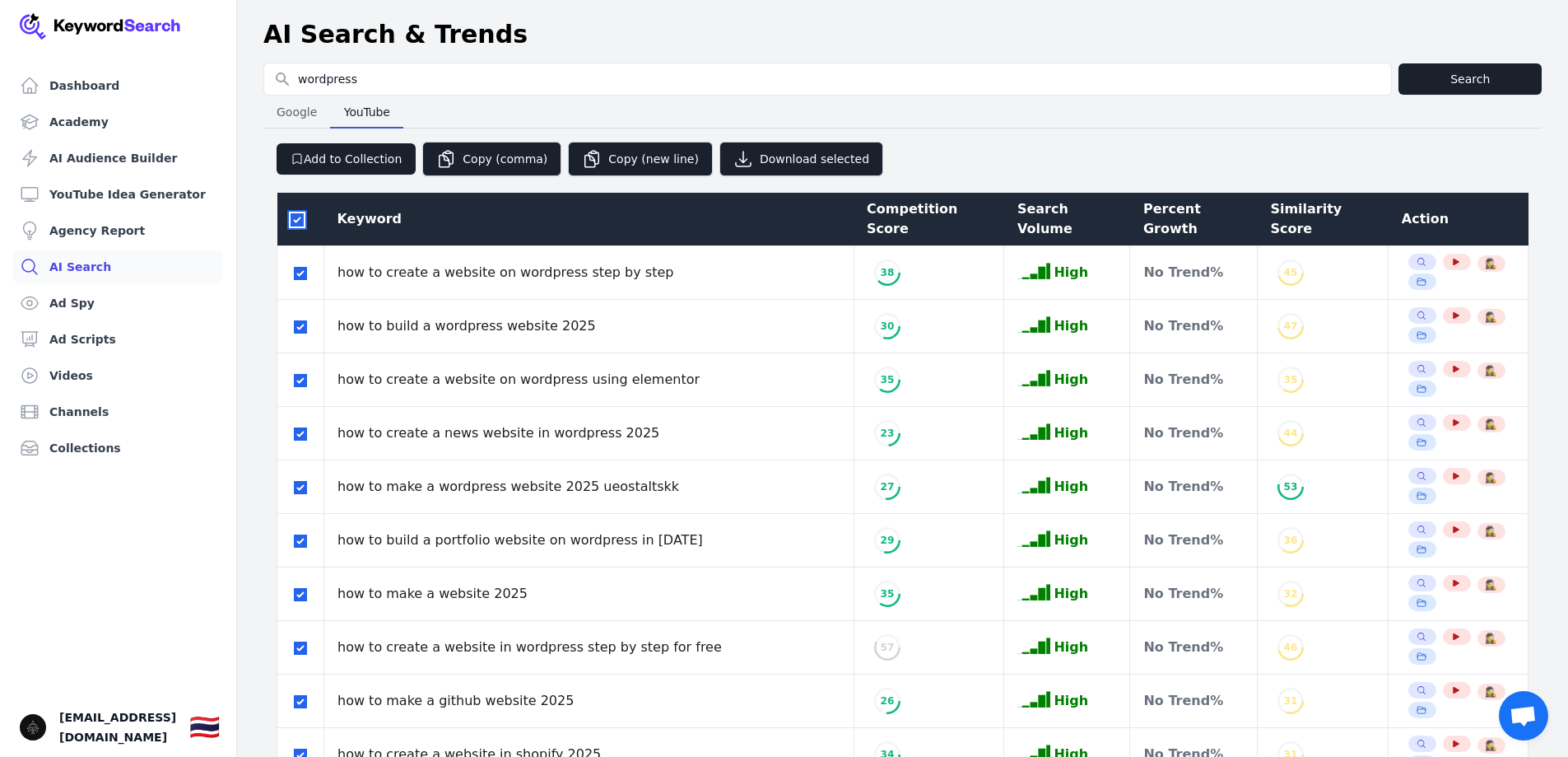
checkbox input "true"
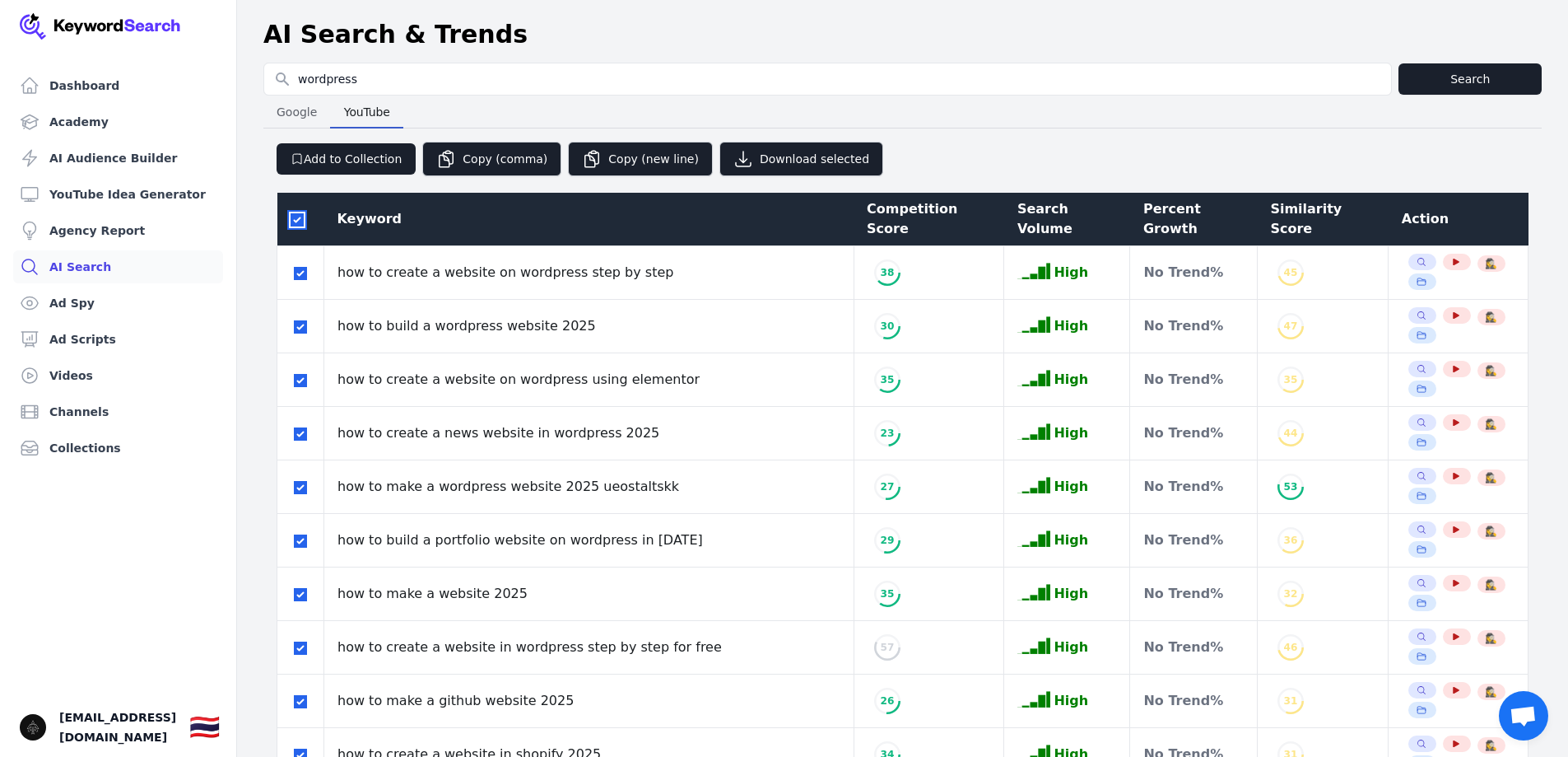
checkbox input "true"
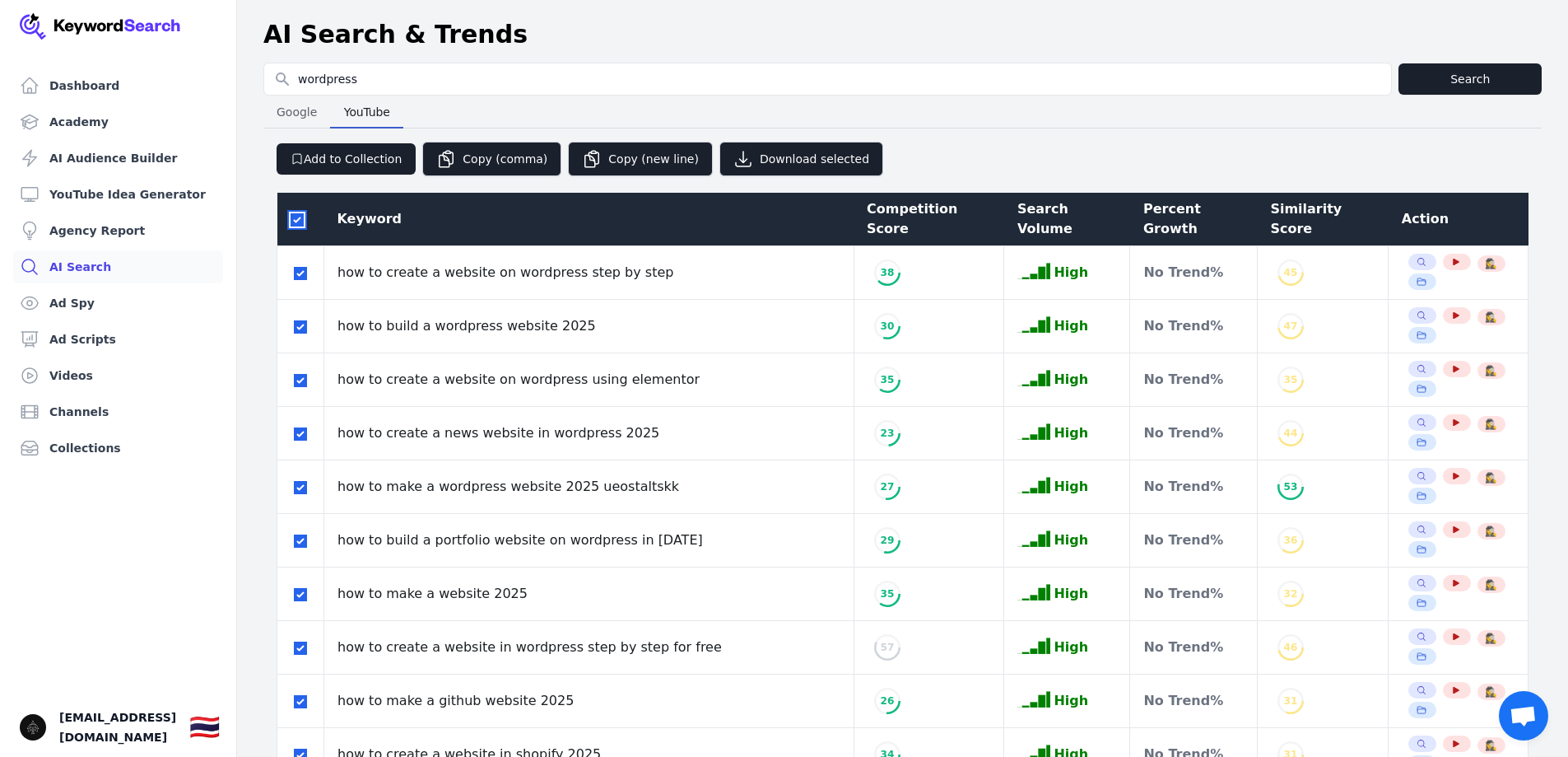
checkbox input "true"
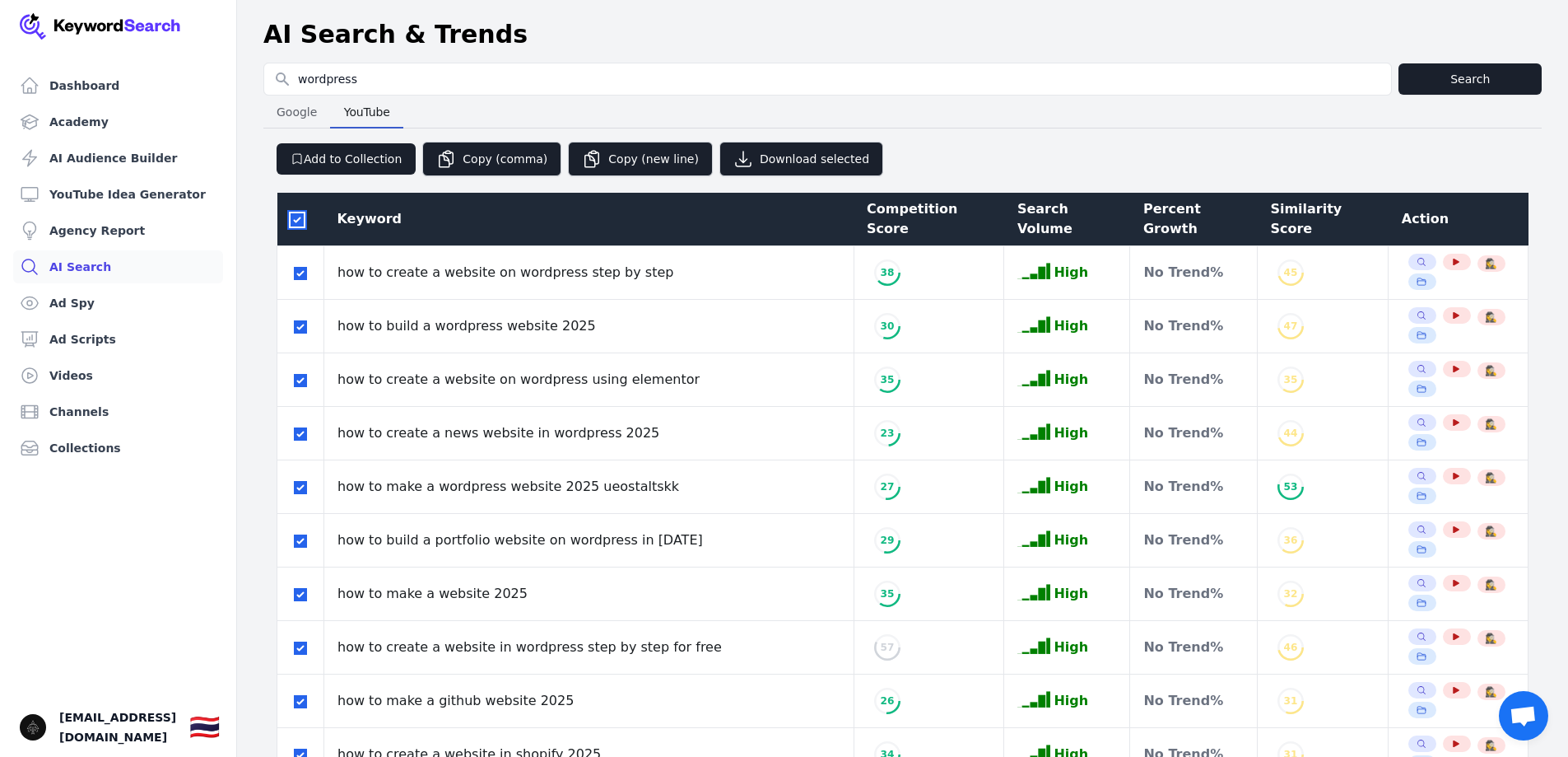
checkbox input "true"
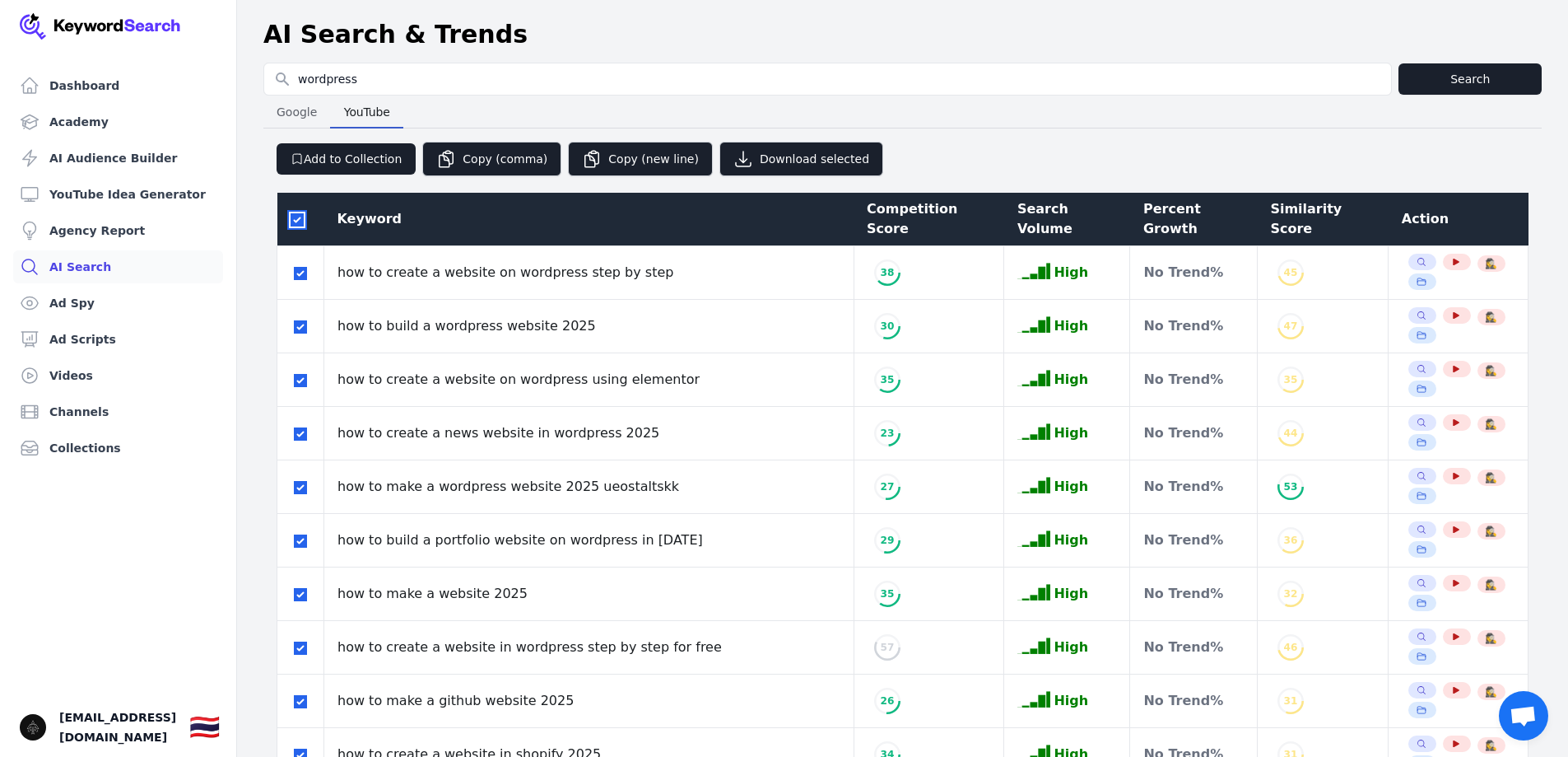
checkbox input "true"
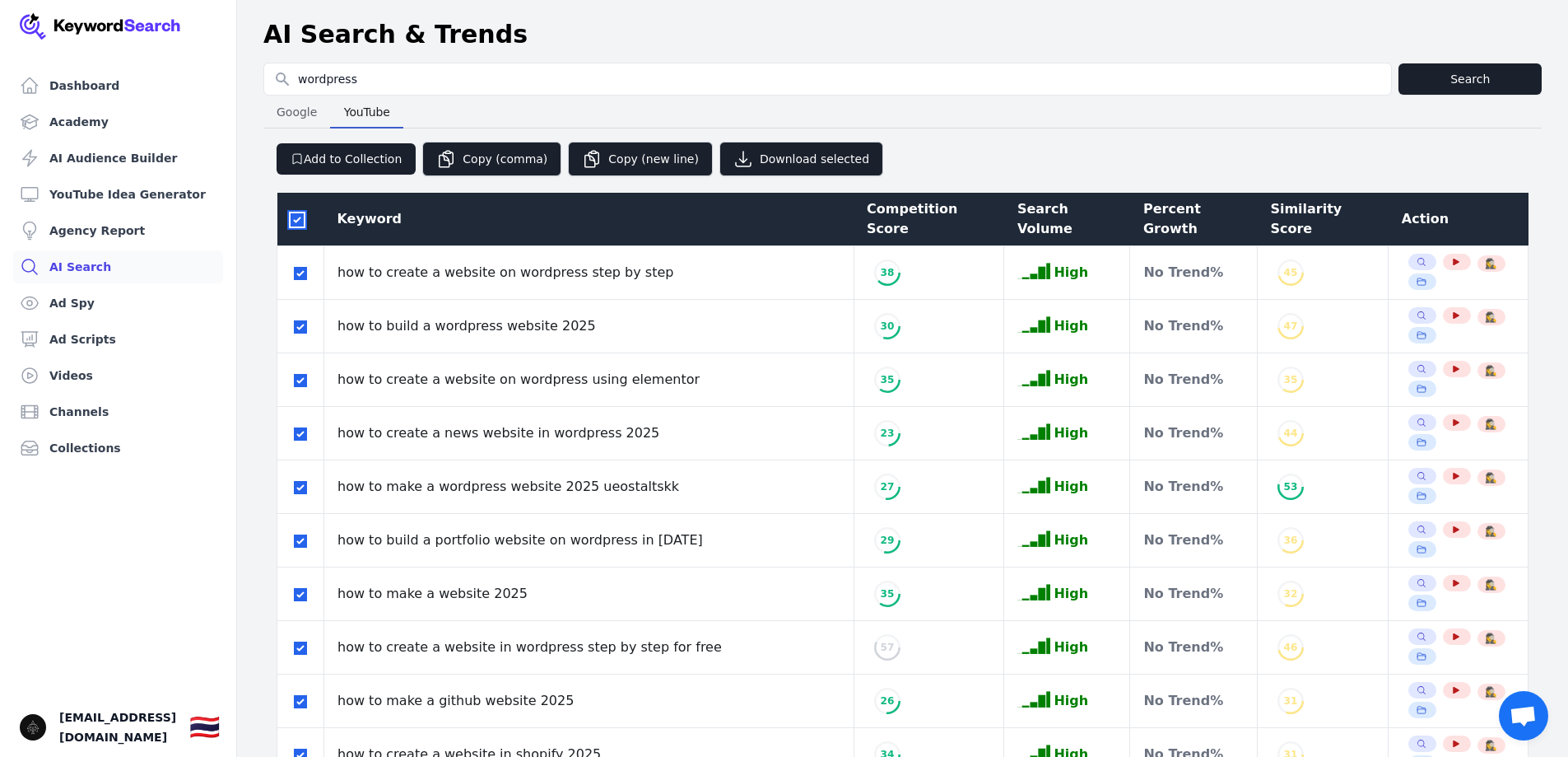
checkbox input "true"
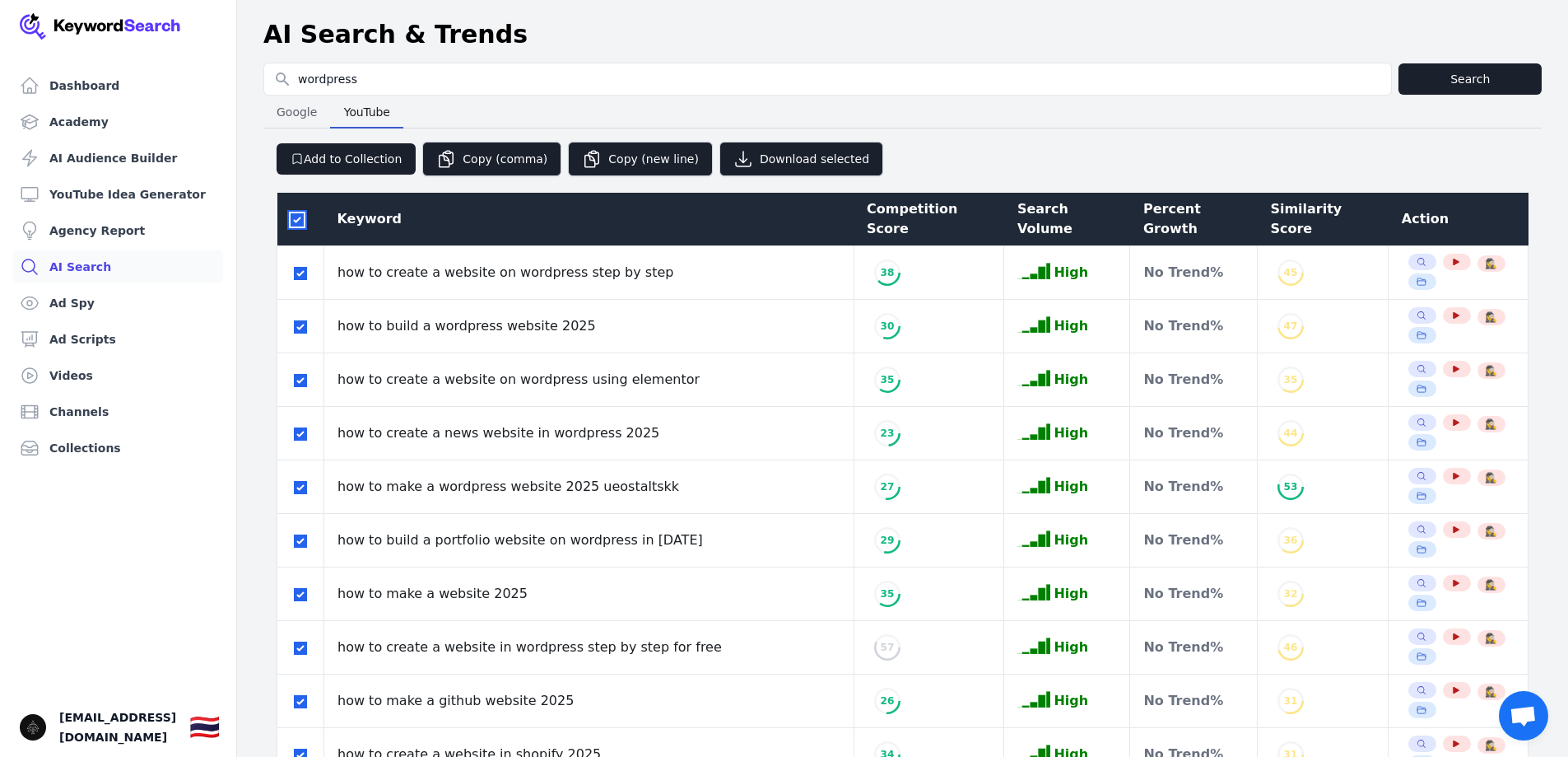
checkbox input "true"
click at [790, 160] on button "Download selected" at bounding box center [801, 158] width 164 height 34
